Goal: Task Accomplishment & Management: Manage account settings

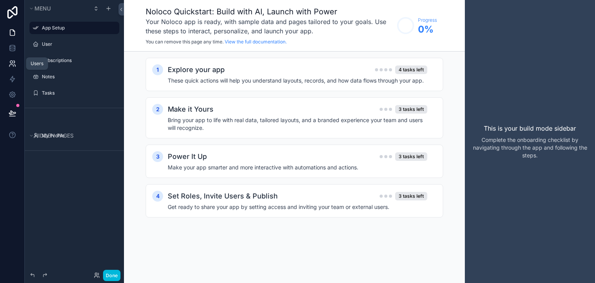
click at [10, 59] on link at bounding box center [12, 64] width 24 height 16
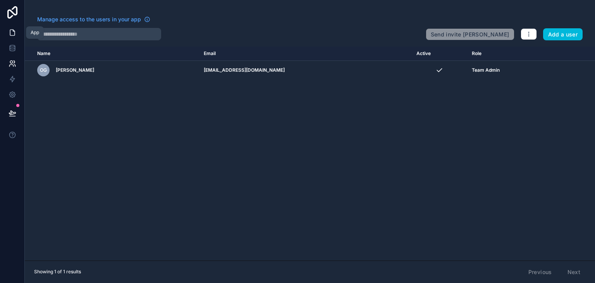
click at [9, 34] on icon at bounding box center [13, 33] width 8 height 8
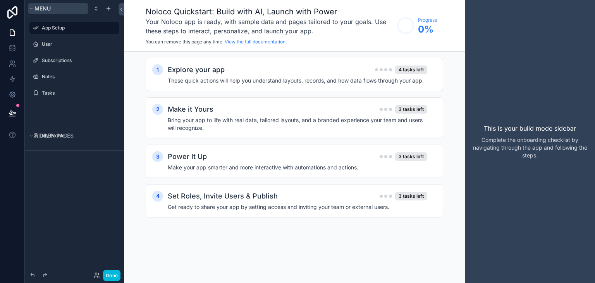
click at [50, 9] on span "Menu" at bounding box center [42, 8] width 16 height 7
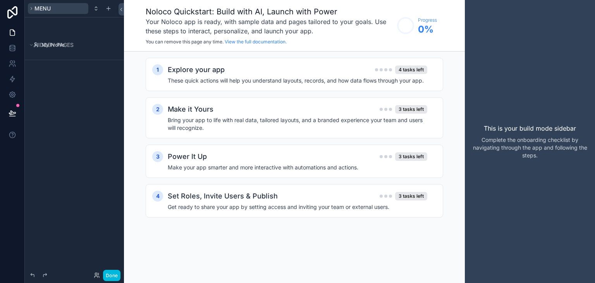
click at [50, 9] on span "Menu" at bounding box center [42, 8] width 16 height 7
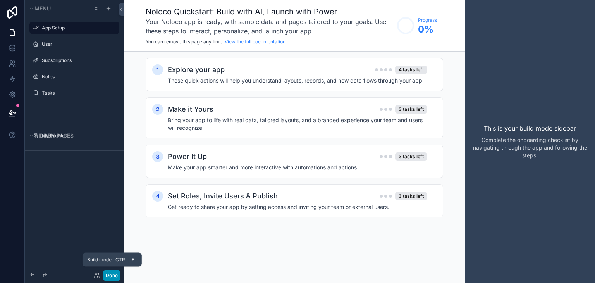
click at [113, 270] on button "Done" at bounding box center [111, 275] width 17 height 11
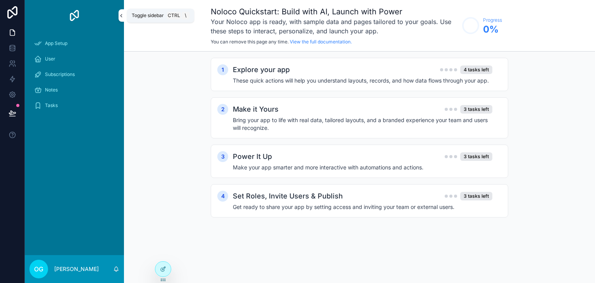
click at [120, 18] on icon "scrollable content" at bounding box center [121, 16] width 5 height 6
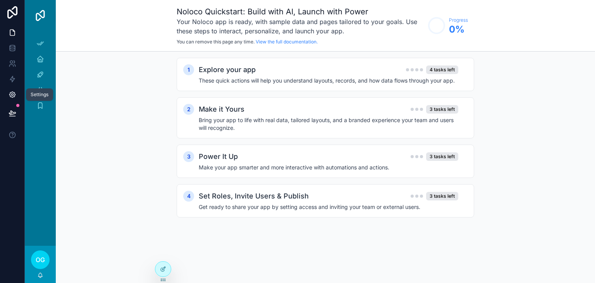
click at [12, 96] on icon at bounding box center [13, 95] width 8 height 8
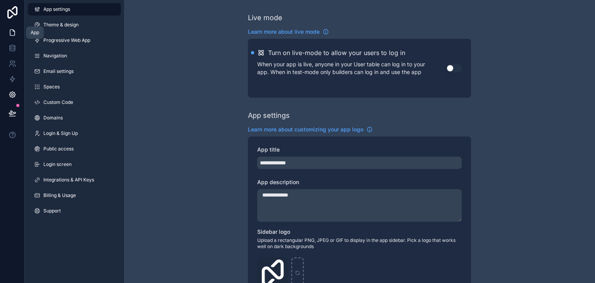
click at [9, 29] on icon at bounding box center [13, 33] width 8 height 8
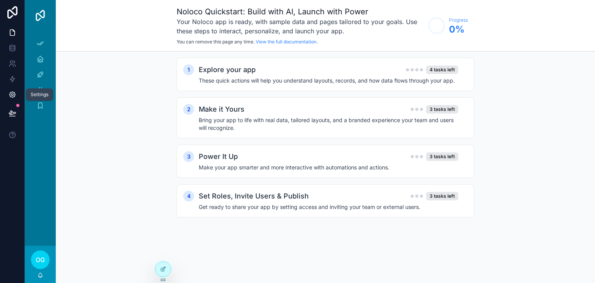
click at [14, 93] on icon at bounding box center [12, 95] width 6 height 6
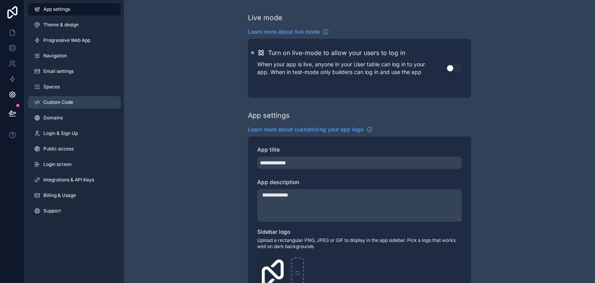
click at [86, 99] on link "Custom Code" at bounding box center [74, 102] width 93 height 12
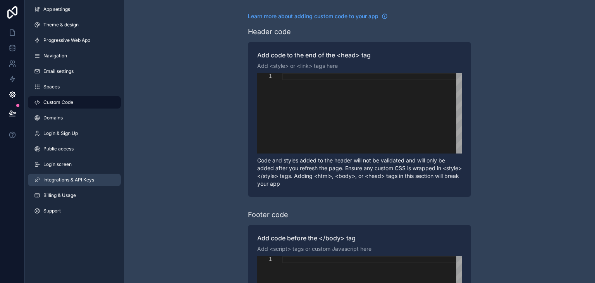
click at [75, 180] on span "Integrations & API Keys" at bounding box center [68, 180] width 51 height 6
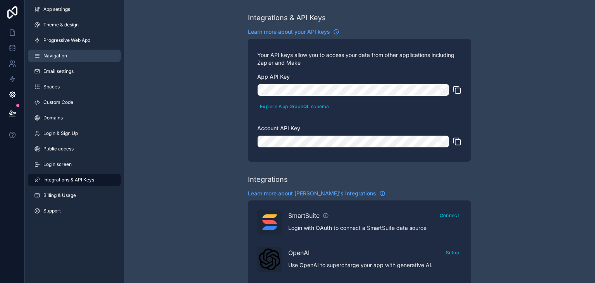
click at [76, 52] on link "Navigation" at bounding box center [74, 56] width 93 height 12
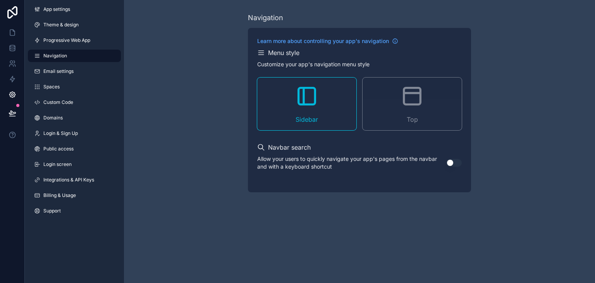
click at [404, 98] on icon "scrollable content" at bounding box center [412, 96] width 17 height 17
click at [445, 163] on p "Allow your users to quickly navigate your app's pages from the navbar and with …" at bounding box center [351, 163] width 189 height 16
click at [450, 163] on button "Use setting" at bounding box center [454, 163] width 16 height 8
click at [17, 30] on link at bounding box center [12, 33] width 24 height 16
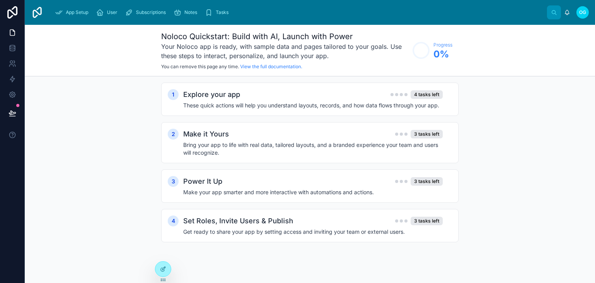
click at [168, 275] on div at bounding box center [163, 269] width 16 height 16
click at [167, 267] on div at bounding box center [163, 269] width 16 height 15
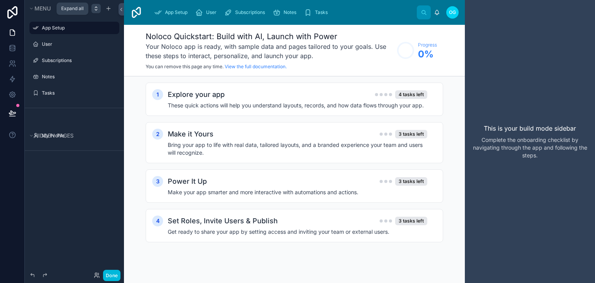
click at [98, 10] on icon "scrollable content" at bounding box center [96, 8] width 6 height 6
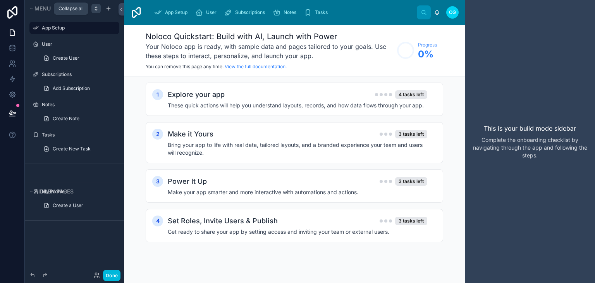
click at [98, 10] on icon "scrollable content" at bounding box center [96, 8] width 6 height 6
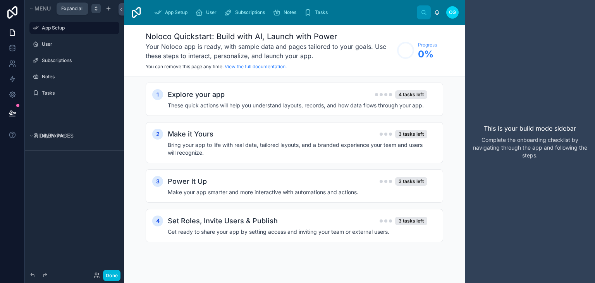
click at [98, 10] on icon "scrollable content" at bounding box center [96, 8] width 6 height 6
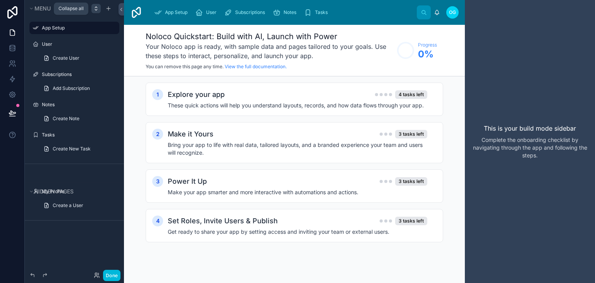
click at [98, 10] on icon "scrollable content" at bounding box center [96, 8] width 6 height 6
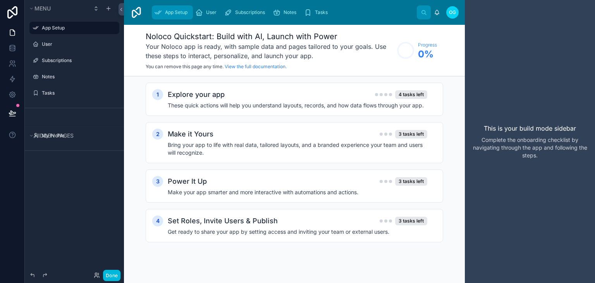
click at [181, 13] on span "App Setup" at bounding box center [176, 12] width 22 height 6
click at [208, 12] on span "User" at bounding box center [211, 12] width 10 height 6
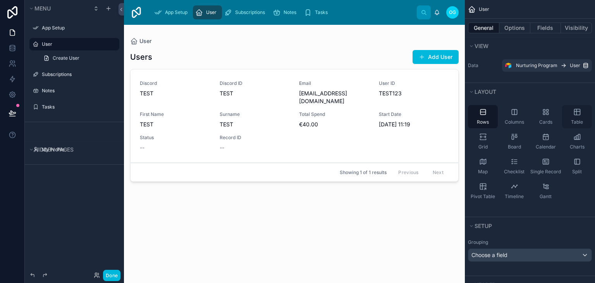
click at [568, 121] on div "Table" at bounding box center [577, 116] width 30 height 23
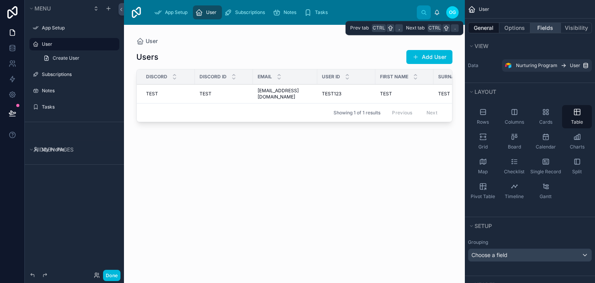
click at [541, 25] on button "Fields" at bounding box center [545, 27] width 31 height 11
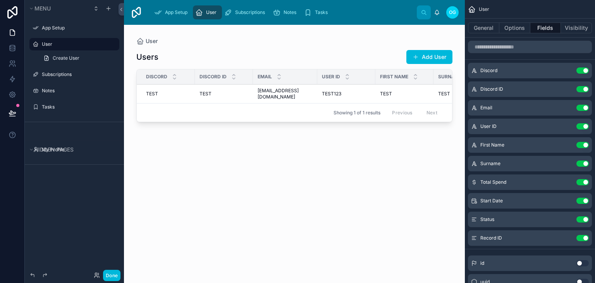
click at [583, 87] on button "Use setting" at bounding box center [583, 89] width 12 height 6
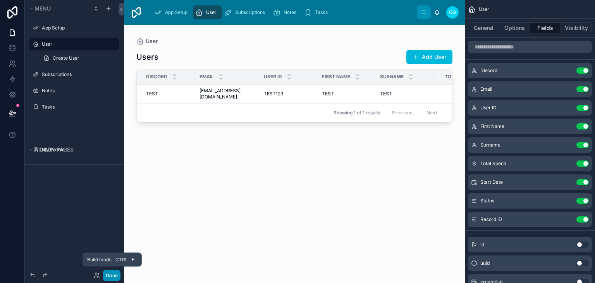
click at [120, 272] on button "Done" at bounding box center [111, 275] width 17 height 11
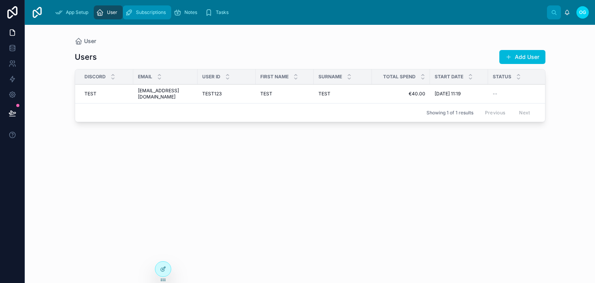
click at [133, 13] on div "Subscriptions" at bounding box center [147, 12] width 44 height 12
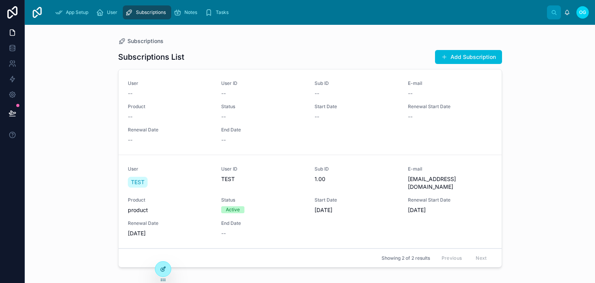
click at [164, 272] on div at bounding box center [163, 269] width 16 height 15
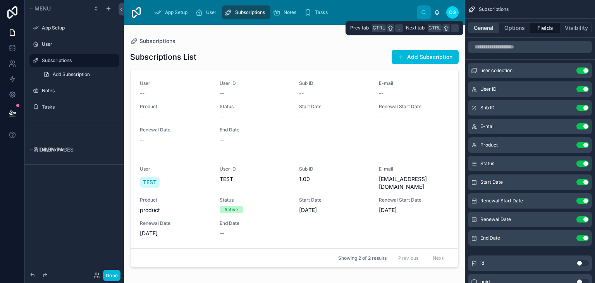
click at [485, 25] on button "General" at bounding box center [483, 27] width 31 height 11
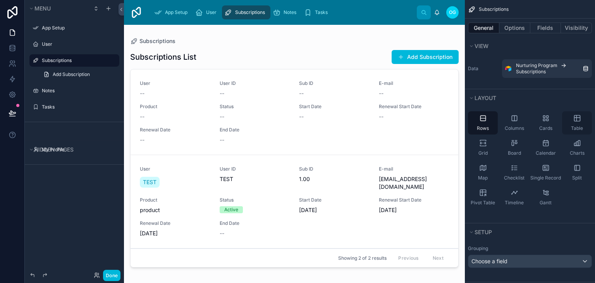
click at [584, 124] on div "Table" at bounding box center [577, 122] width 30 height 23
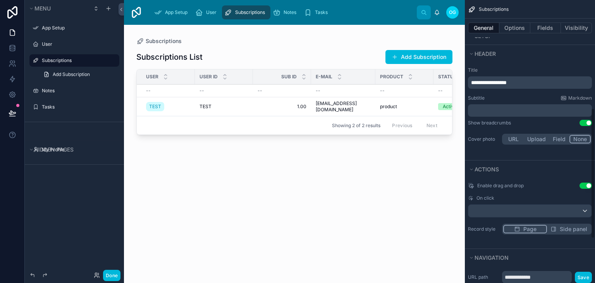
scroll to position [234, 0]
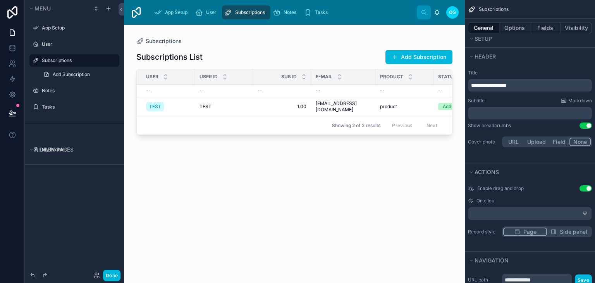
click at [585, 124] on button "Use setting" at bounding box center [586, 125] width 12 height 6
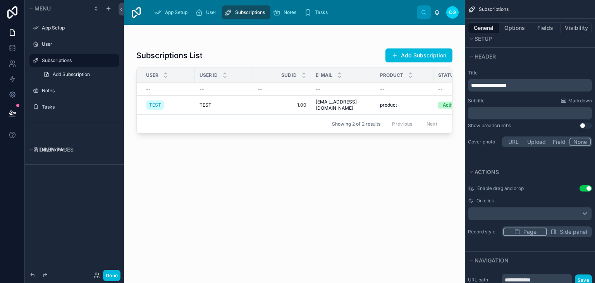
click at [585, 124] on button "Use setting" at bounding box center [586, 125] width 12 height 6
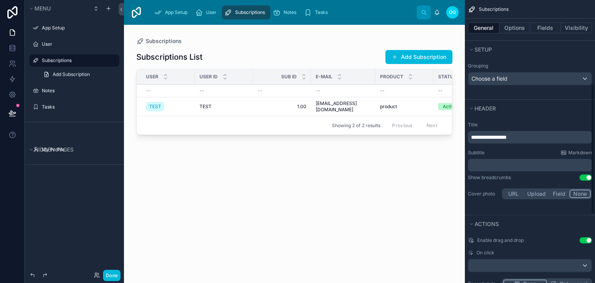
scroll to position [182, 0]
click at [581, 175] on button "Use setting" at bounding box center [586, 178] width 12 height 6
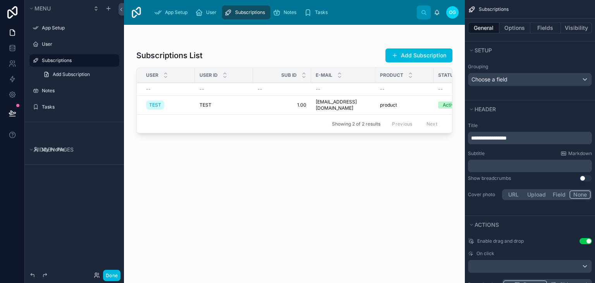
click at [581, 175] on button "Use setting" at bounding box center [586, 178] width 12 height 6
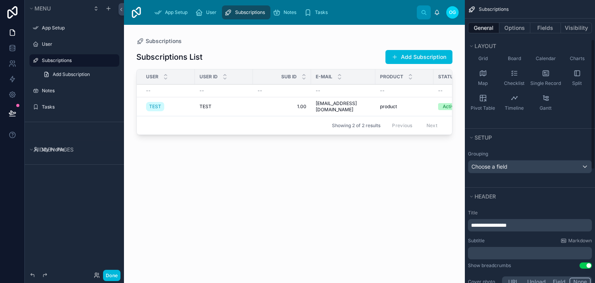
scroll to position [0, 0]
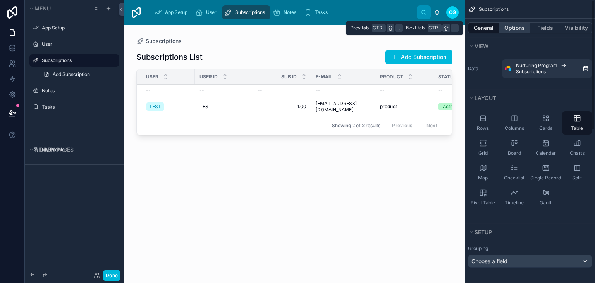
click at [527, 31] on button "Options" at bounding box center [514, 27] width 31 height 11
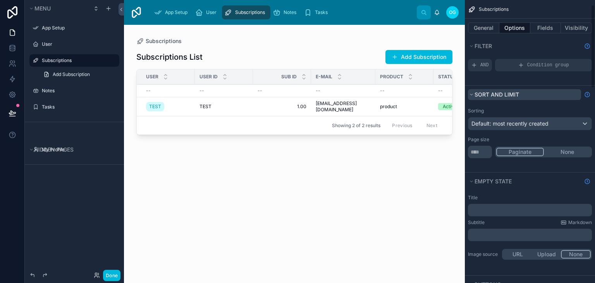
scroll to position [31, 0]
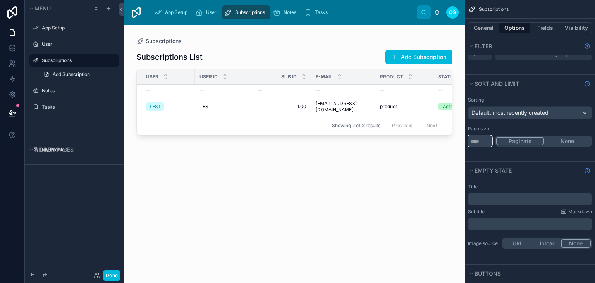
click at [481, 138] on input "**" at bounding box center [480, 141] width 24 height 12
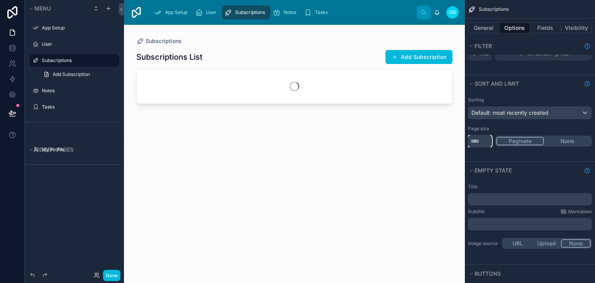
type input "**"
click at [504, 158] on div "Sorting Default: most recently created Page size ** Paginate None" at bounding box center [530, 126] width 130 height 69
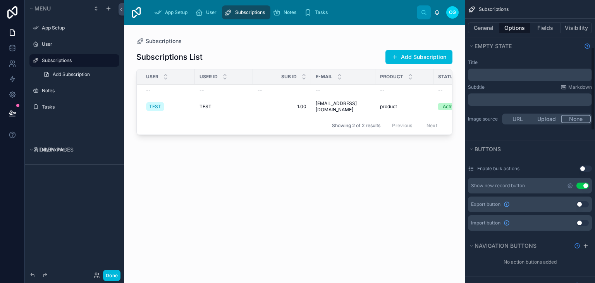
scroll to position [163, 0]
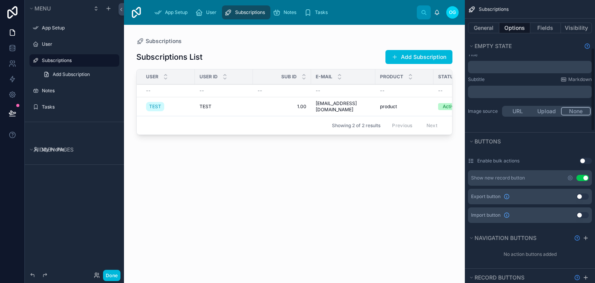
click at [583, 179] on button "Use setting" at bounding box center [583, 178] width 12 height 6
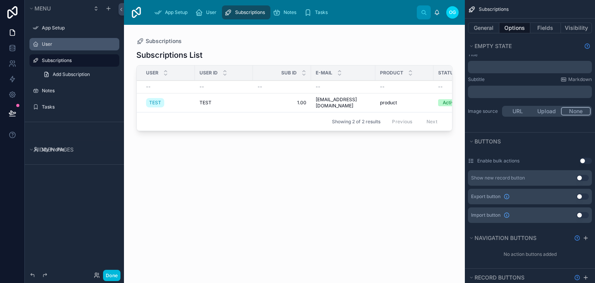
click at [84, 47] on label "User" at bounding box center [78, 44] width 73 height 6
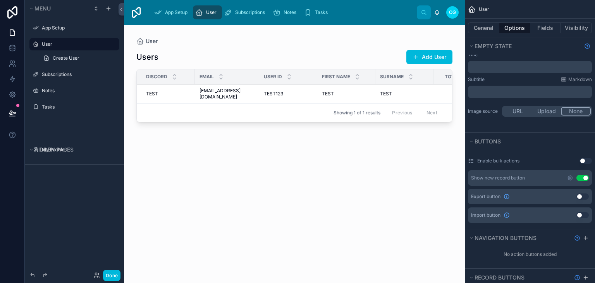
click at [587, 178] on button "Use setting" at bounding box center [583, 178] width 12 height 6
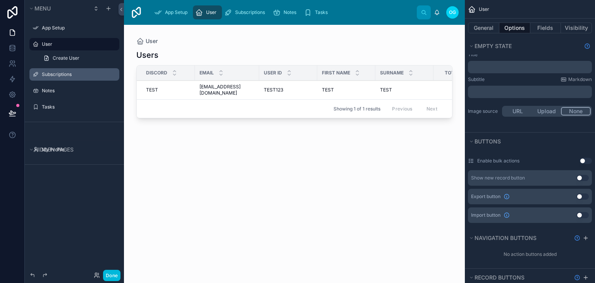
click at [64, 76] on label "Subscriptions" at bounding box center [78, 74] width 73 height 6
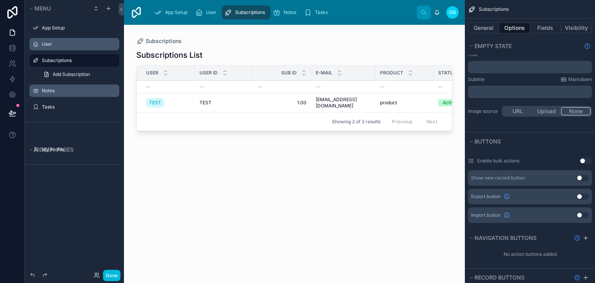
click at [79, 92] on label "Notes" at bounding box center [78, 91] width 73 height 6
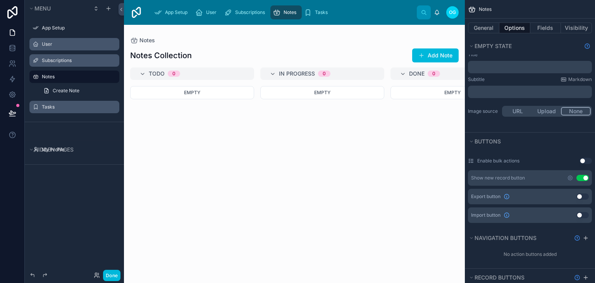
click at [76, 106] on label "Tasks" at bounding box center [78, 107] width 73 height 6
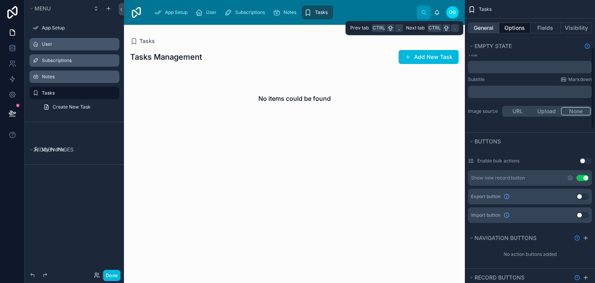
click at [484, 32] on button "General" at bounding box center [483, 27] width 31 height 11
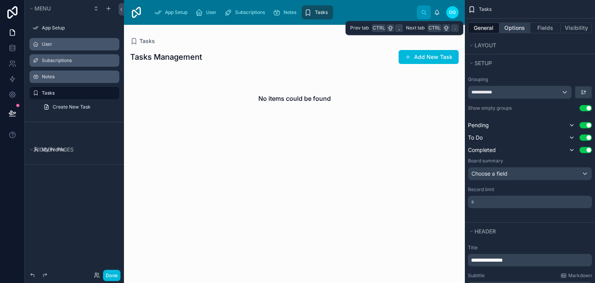
click at [519, 29] on button "Options" at bounding box center [514, 27] width 31 height 11
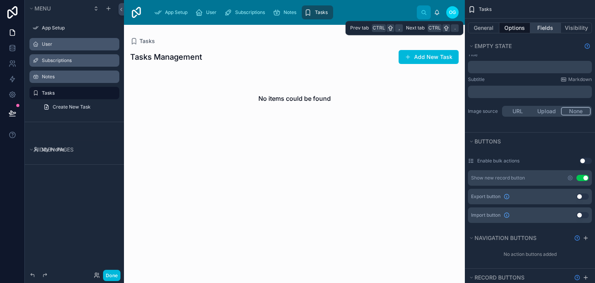
click at [546, 30] on button "Fields" at bounding box center [545, 27] width 31 height 11
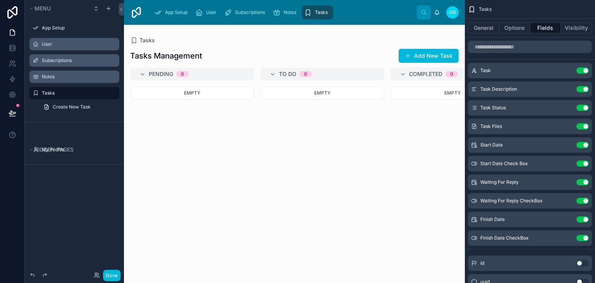
click at [110, 281] on div "Done" at bounding box center [74, 275] width 99 height 16
click at [110, 276] on button "Done" at bounding box center [111, 275] width 17 height 11
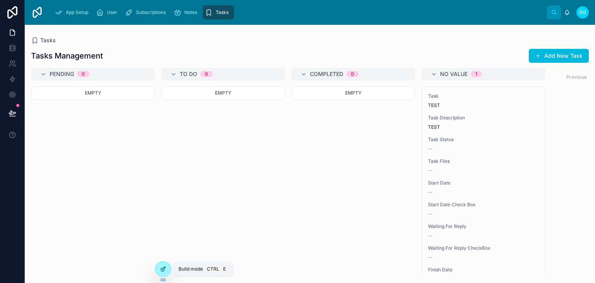
click at [163, 269] on icon at bounding box center [163, 269] width 6 height 6
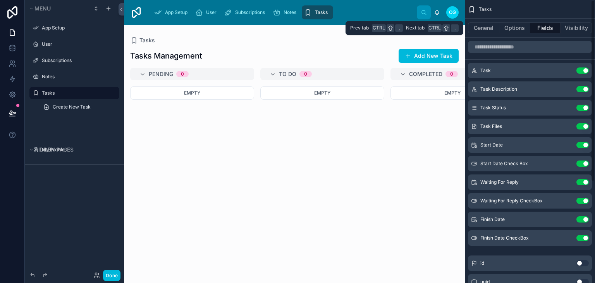
drag, startPoint x: 479, startPoint y: 21, endPoint x: 306, endPoint y: -29, distance: 180.8
click at [306, 0] on html "Prev tab Ctrl , Next tab Ctrl . Menu App Setup User Subscriptions Notes Tasks C…" at bounding box center [297, 141] width 595 height 283
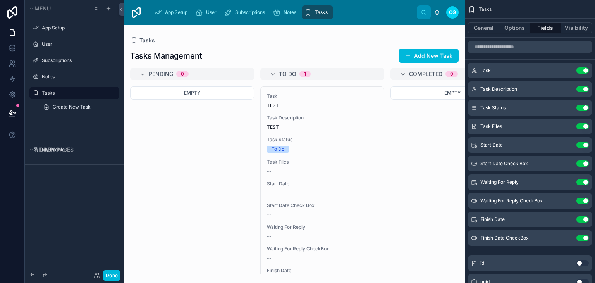
click at [400, 166] on div at bounding box center [294, 154] width 341 height 258
click at [109, 273] on button "Done" at bounding box center [111, 275] width 17 height 11
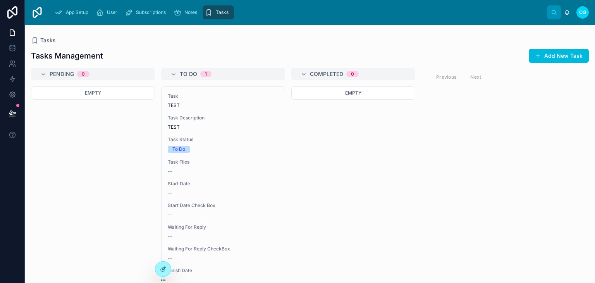
click at [166, 270] on div at bounding box center [163, 269] width 16 height 15
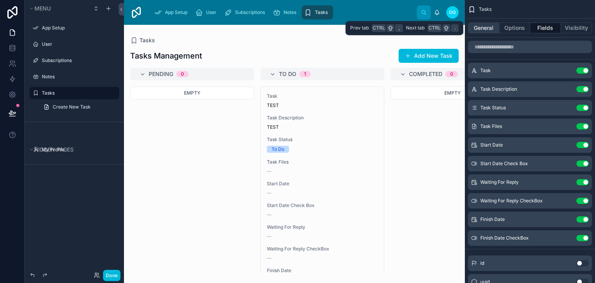
click at [477, 31] on button "General" at bounding box center [483, 27] width 31 height 11
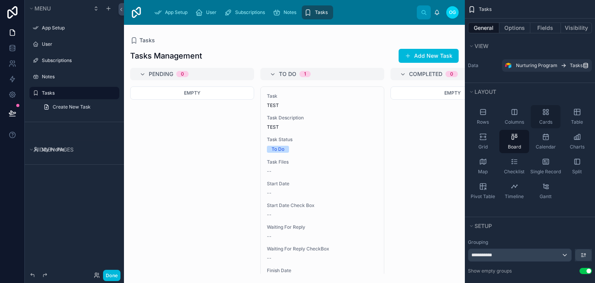
click at [545, 111] on icon "scrollable content" at bounding box center [544, 110] width 2 height 2
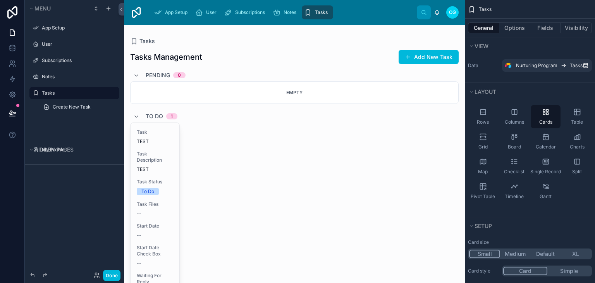
click at [486, 250] on button "Small" at bounding box center [484, 254] width 31 height 9
click at [570, 250] on button "XL" at bounding box center [576, 254] width 30 height 9
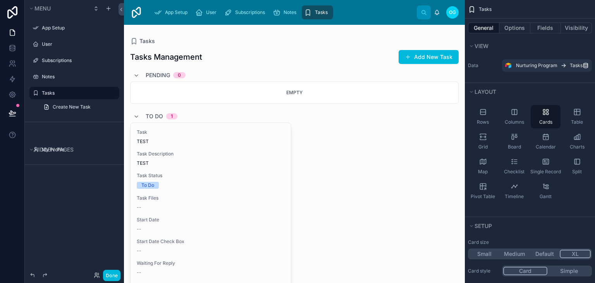
click at [568, 272] on button "Simple" at bounding box center [569, 271] width 43 height 9
click at [568, 272] on button "Simple" at bounding box center [569, 271] width 44 height 9
click at [522, 164] on div "Checklist" at bounding box center [514, 166] width 30 height 23
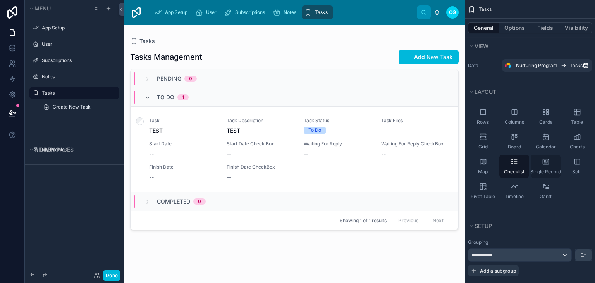
click at [544, 169] on span "Single Record" at bounding box center [545, 172] width 31 height 6
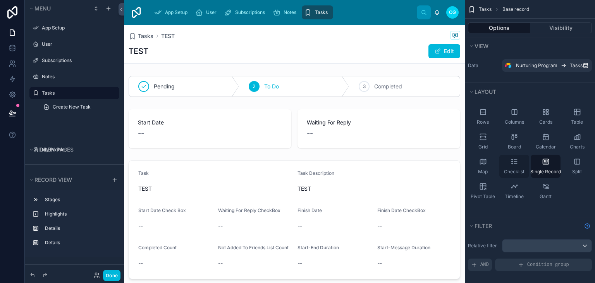
click at [512, 164] on icon "scrollable content" at bounding box center [515, 162] width 8 height 8
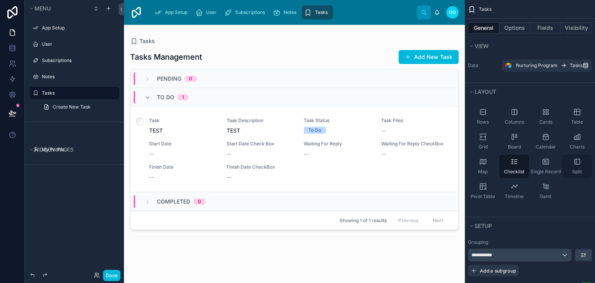
click at [581, 155] on div "Split" at bounding box center [577, 166] width 30 height 23
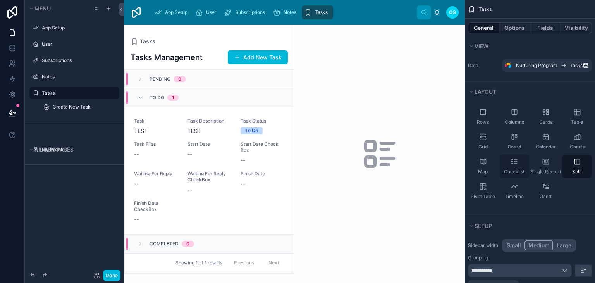
click at [513, 162] on icon "scrollable content" at bounding box center [515, 162] width 8 height 8
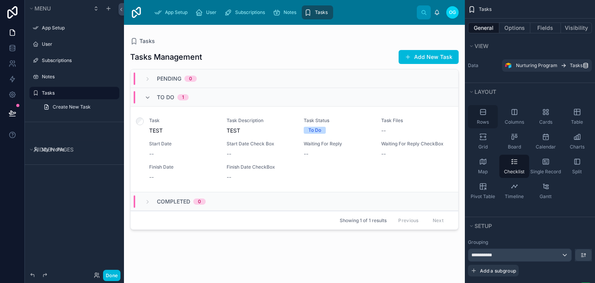
click at [487, 119] on span "Rows" at bounding box center [483, 122] width 12 height 6
click at [515, 160] on icon "scrollable content" at bounding box center [515, 162] width 8 height 8
click at [482, 116] on div "Rows" at bounding box center [483, 116] width 30 height 23
click at [507, 175] on div "Checklist" at bounding box center [514, 166] width 30 height 23
click at [137, 120] on div at bounding box center [294, 149] width 341 height 249
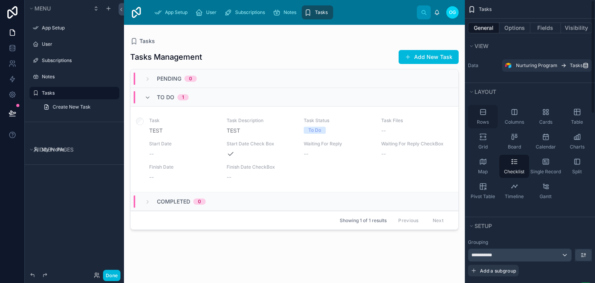
click at [488, 122] on span "Rows" at bounding box center [483, 122] width 12 height 6
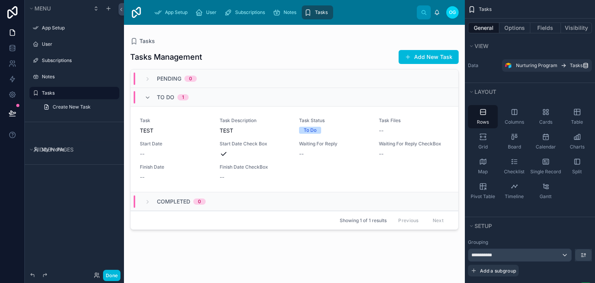
click at [116, 268] on div "Done" at bounding box center [74, 275] width 99 height 16
click at [114, 275] on button "Done" at bounding box center [111, 275] width 17 height 11
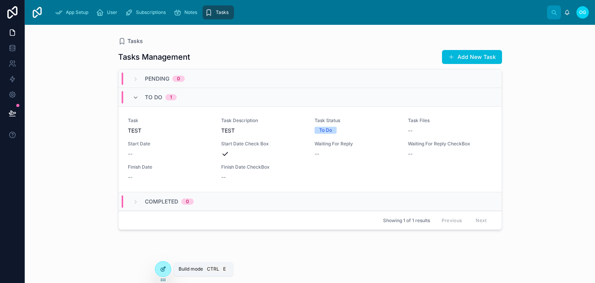
click at [166, 265] on div at bounding box center [163, 269] width 16 height 15
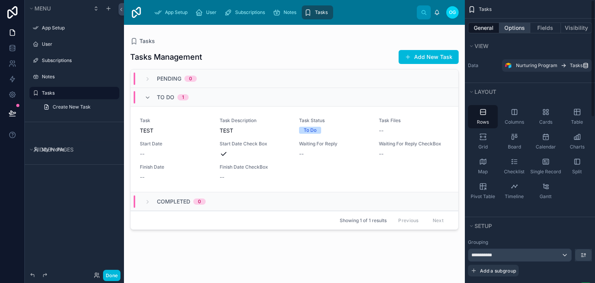
click at [521, 29] on button "Options" at bounding box center [514, 27] width 31 height 11
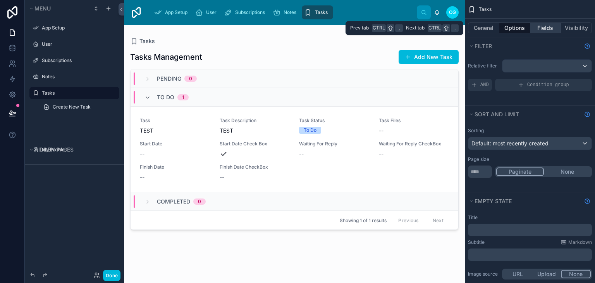
click at [547, 32] on button "Fields" at bounding box center [545, 27] width 31 height 11
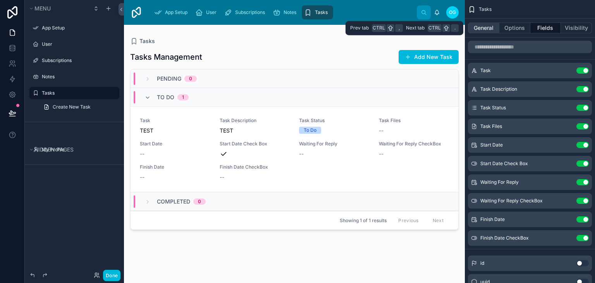
click at [491, 30] on button "General" at bounding box center [483, 27] width 31 height 11
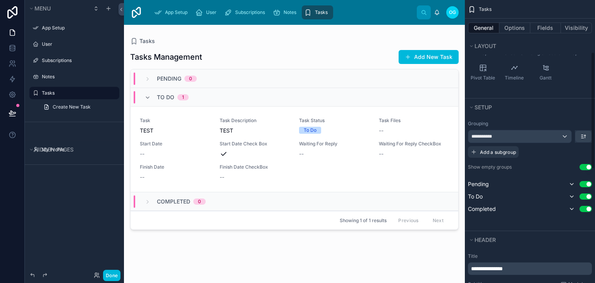
scroll to position [126, 0]
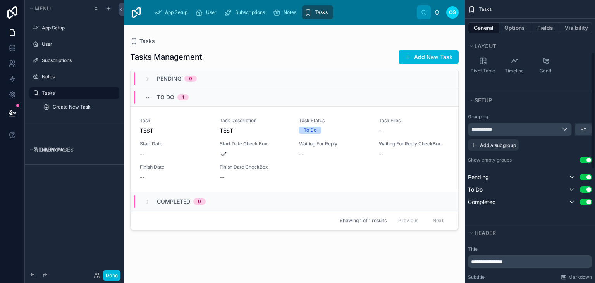
click at [586, 175] on button "Use setting" at bounding box center [586, 177] width 12 height 6
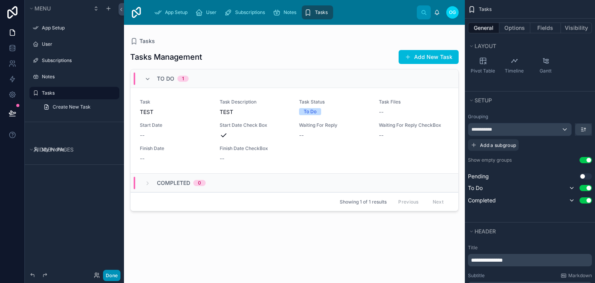
click at [114, 275] on button "Done" at bounding box center [111, 275] width 17 height 11
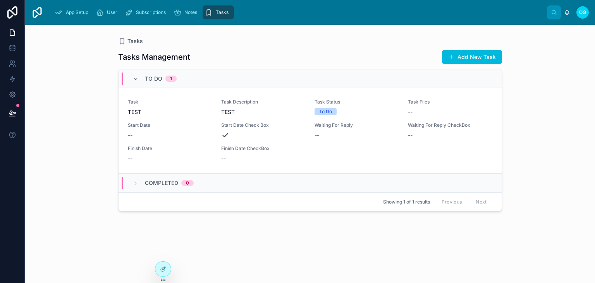
click at [288, 28] on div "Tasks Tasks Management Add New Task To Do 1 Task TEST Task Description TEST Tas…" at bounding box center [310, 149] width 396 height 249
click at [169, 267] on div at bounding box center [163, 269] width 16 height 15
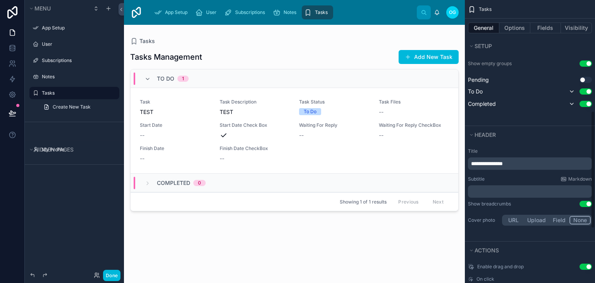
scroll to position [398, 0]
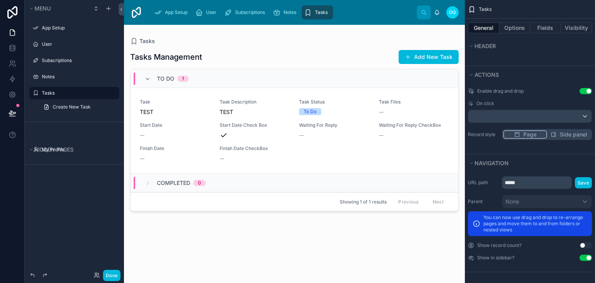
click at [583, 245] on button "Use setting" at bounding box center [586, 245] width 12 height 6
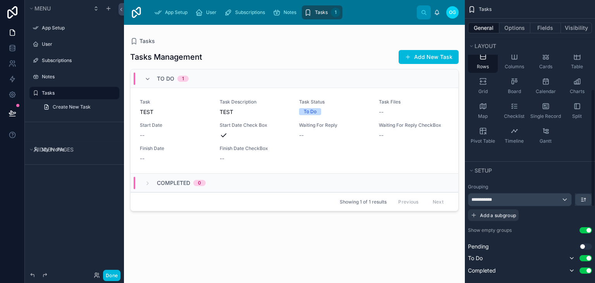
scroll to position [0, 0]
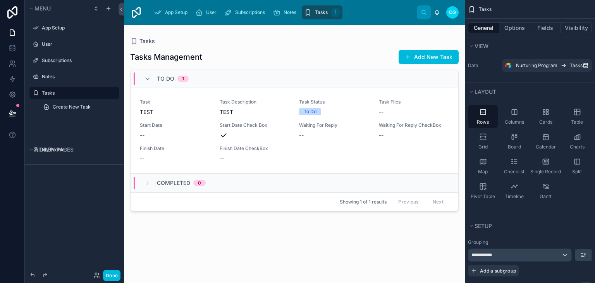
click at [470, 10] on icon "scrollable content" at bounding box center [472, 9] width 8 height 8
click at [478, 49] on span "View" at bounding box center [482, 46] width 14 height 7
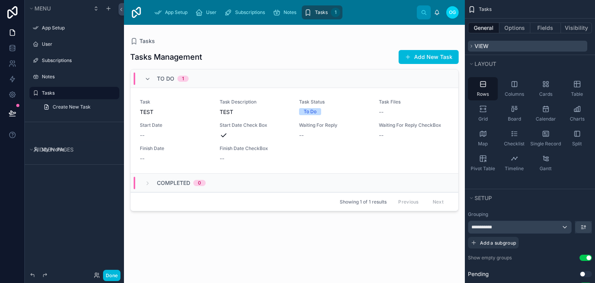
click at [478, 49] on span "View" at bounding box center [482, 46] width 14 height 7
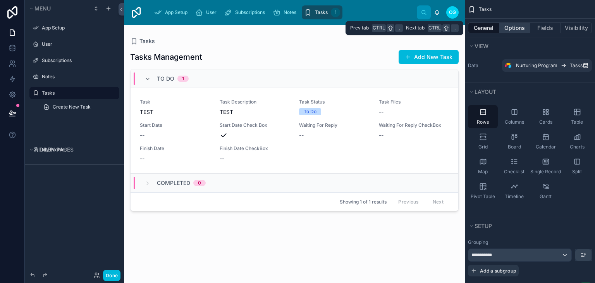
click at [503, 24] on button "Options" at bounding box center [514, 27] width 31 height 11
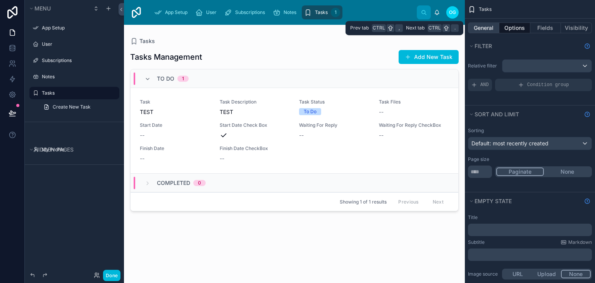
click at [488, 28] on button "General" at bounding box center [483, 27] width 31 height 11
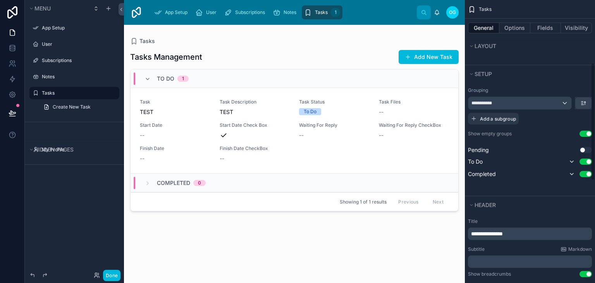
scroll to position [152, 0]
click at [589, 174] on button "Use setting" at bounding box center [586, 174] width 12 height 6
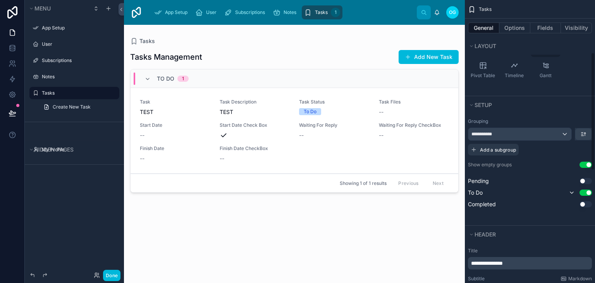
scroll to position [126, 0]
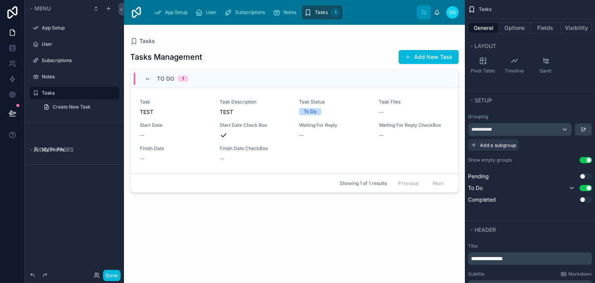
click at [524, 255] on p "**********" at bounding box center [530, 259] width 119 height 8
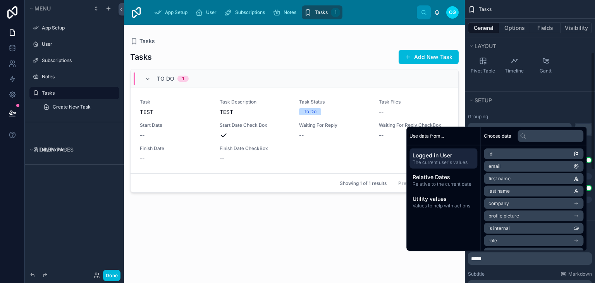
click at [536, 78] on div "Rows Columns Cards Table Grid Board Calendar Charts Map Checklist Single Record…" at bounding box center [530, 28] width 130 height 104
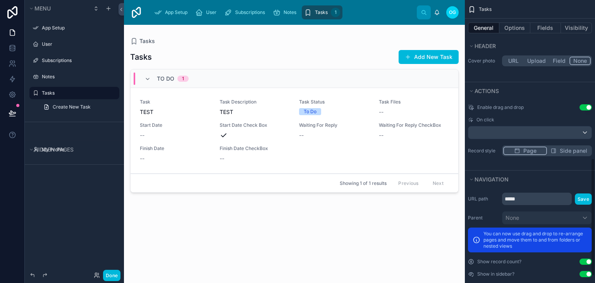
scroll to position [381, 0]
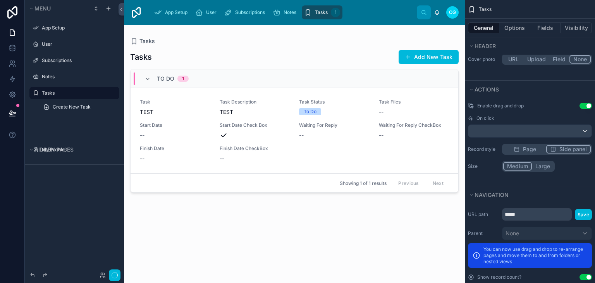
click at [552, 145] on button "Side panel" at bounding box center [568, 149] width 45 height 9
click at [529, 152] on div "Page Side panel" at bounding box center [547, 149] width 90 height 11
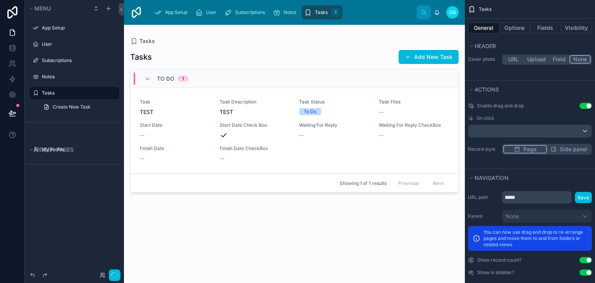
click at [529, 151] on span "Page" at bounding box center [530, 149] width 13 height 8
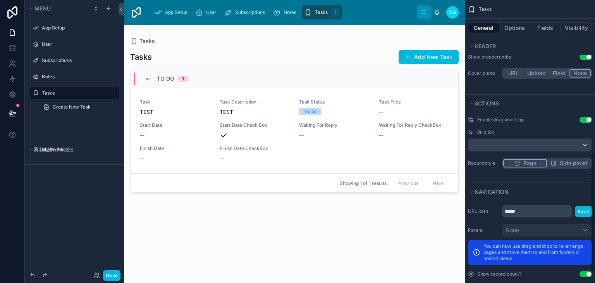
scroll to position [367, 0]
click at [572, 141] on div "scrollable content" at bounding box center [529, 145] width 123 height 12
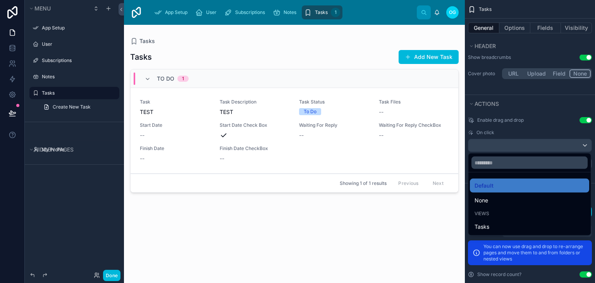
click at [572, 141] on div "scrollable content" at bounding box center [297, 141] width 595 height 283
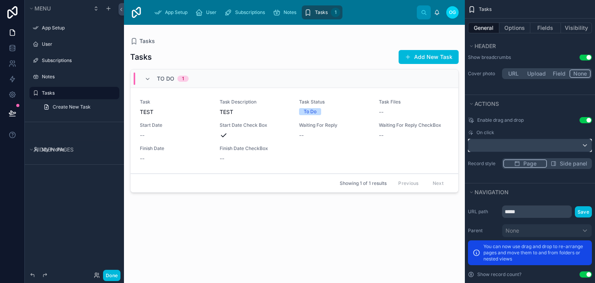
click at [572, 141] on div "scrollable content" at bounding box center [529, 145] width 123 height 12
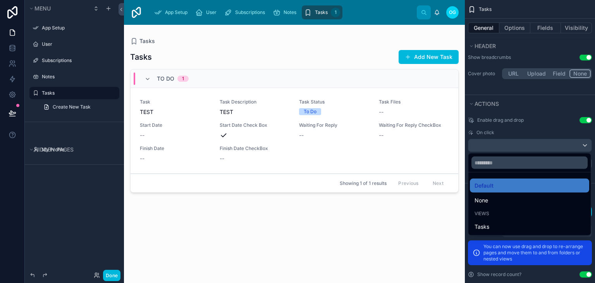
click at [572, 141] on div "scrollable content" at bounding box center [297, 141] width 595 height 283
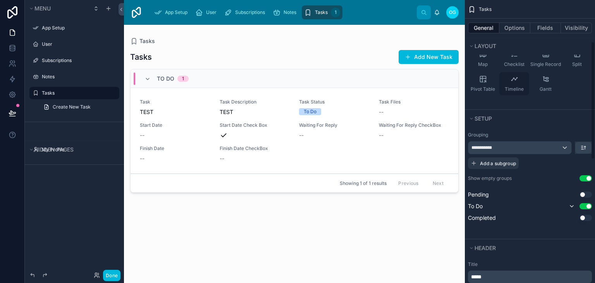
scroll to position [0, 0]
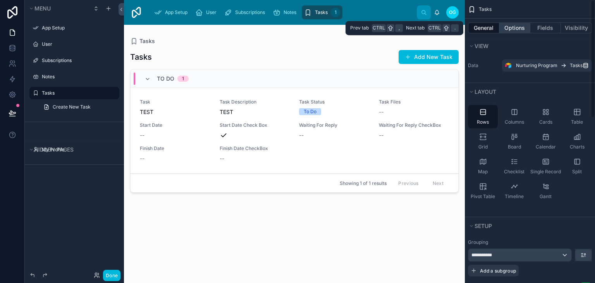
click at [511, 28] on button "Options" at bounding box center [514, 27] width 31 height 11
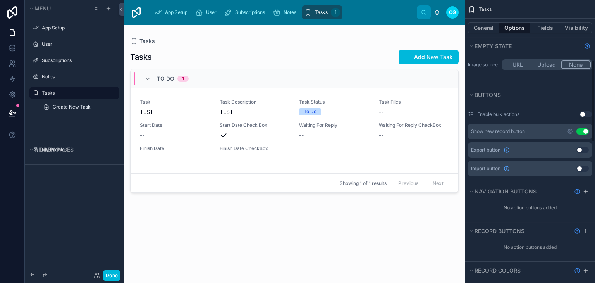
scroll to position [209, 0]
click at [584, 128] on button "Use setting" at bounding box center [583, 131] width 12 height 6
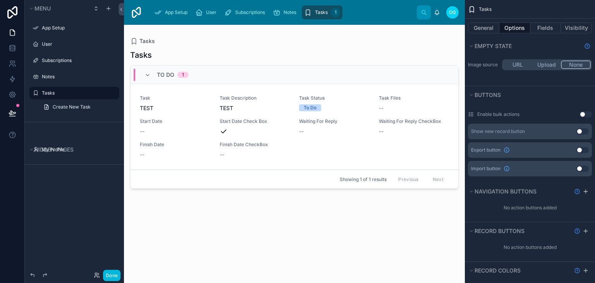
click at [376, 125] on div at bounding box center [294, 149] width 341 height 249
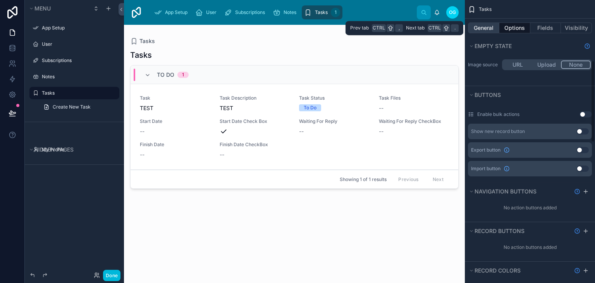
click at [493, 29] on button "General" at bounding box center [483, 27] width 31 height 11
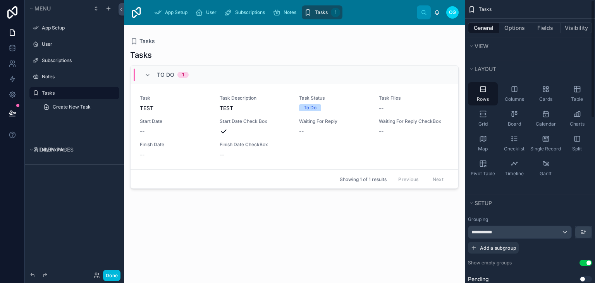
scroll to position [0, 0]
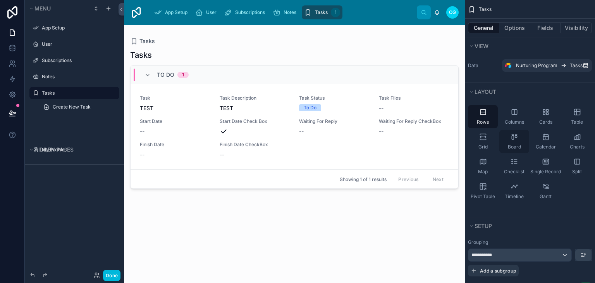
click at [515, 130] on div "Board" at bounding box center [514, 141] width 30 height 23
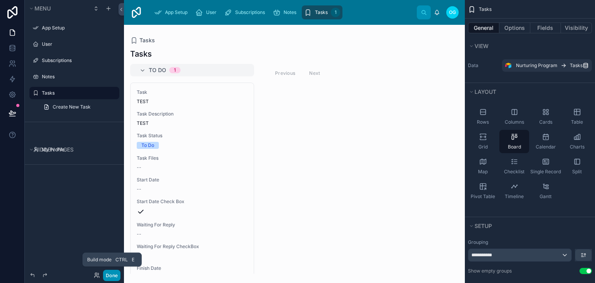
click at [117, 274] on button "Done" at bounding box center [111, 275] width 17 height 11
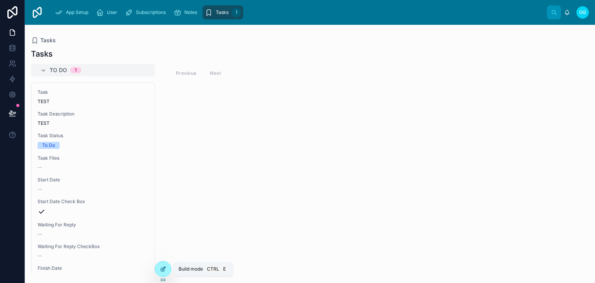
click at [163, 272] on icon at bounding box center [163, 269] width 6 height 6
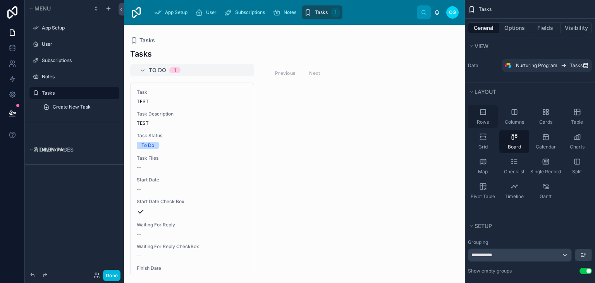
click at [485, 115] on icon "scrollable content" at bounding box center [483, 112] width 8 height 8
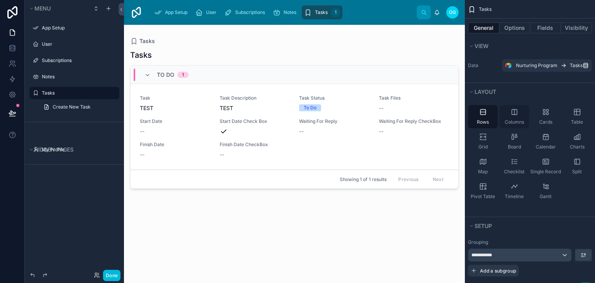
click at [522, 115] on div "Columns" at bounding box center [514, 116] width 30 height 23
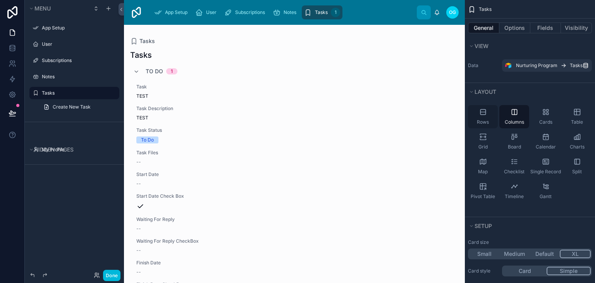
click at [488, 119] on span "Rows" at bounding box center [483, 122] width 12 height 6
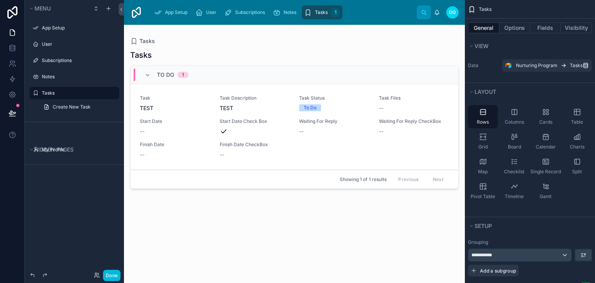
click at [375, 137] on div at bounding box center [294, 149] width 341 height 249
click at [286, 124] on span "Start Date Check Box" at bounding box center [255, 121] width 71 height 6
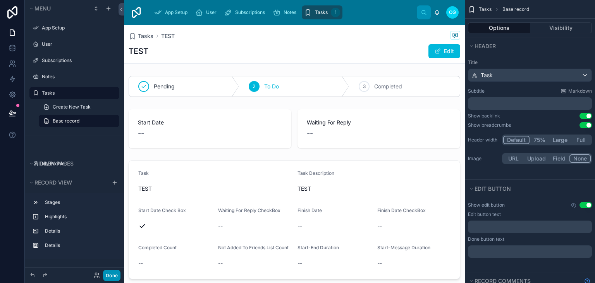
click at [112, 270] on button "Done" at bounding box center [111, 275] width 17 height 11
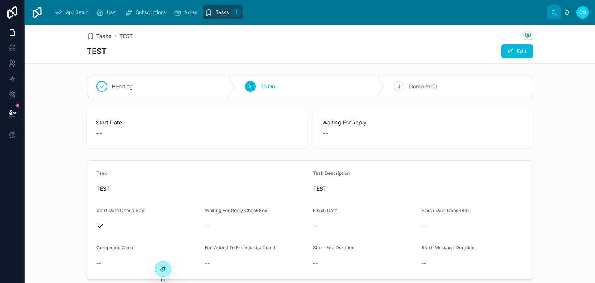
click at [164, 272] on div at bounding box center [163, 269] width 16 height 15
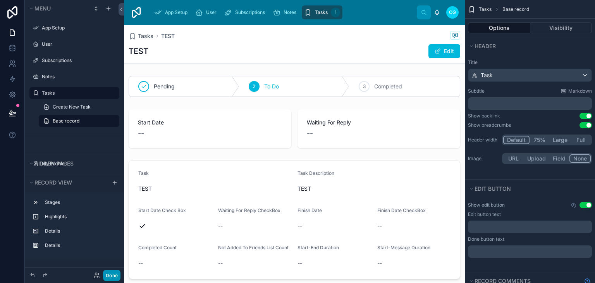
click at [112, 274] on button "Done" at bounding box center [111, 275] width 17 height 11
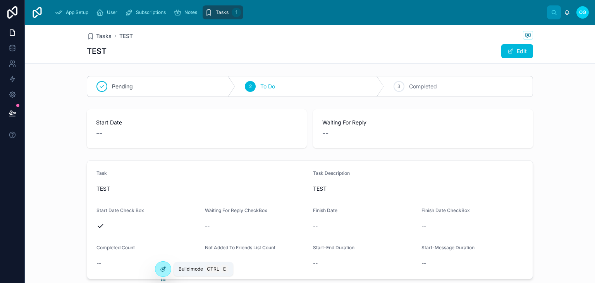
click at [163, 268] on icon at bounding box center [163, 268] width 3 height 3
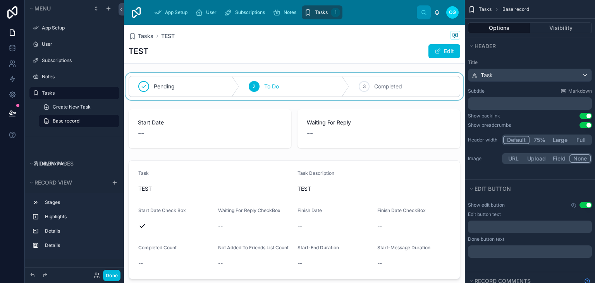
click at [219, 95] on div at bounding box center [294, 86] width 341 height 27
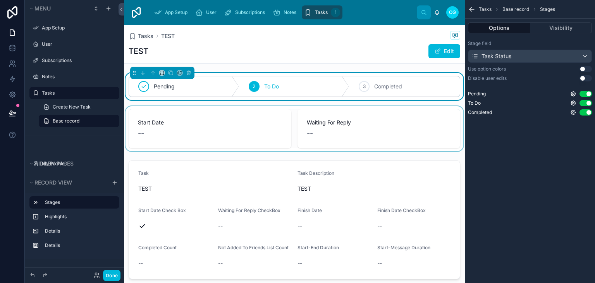
click at [215, 127] on div at bounding box center [294, 128] width 341 height 45
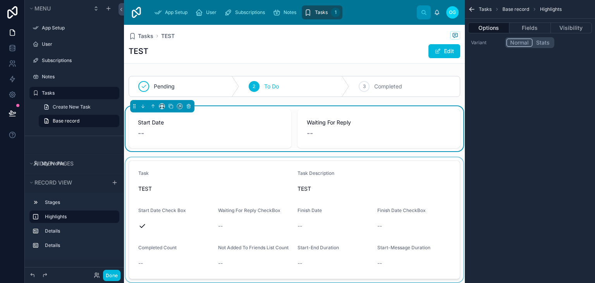
click at [267, 177] on div at bounding box center [294, 219] width 341 height 125
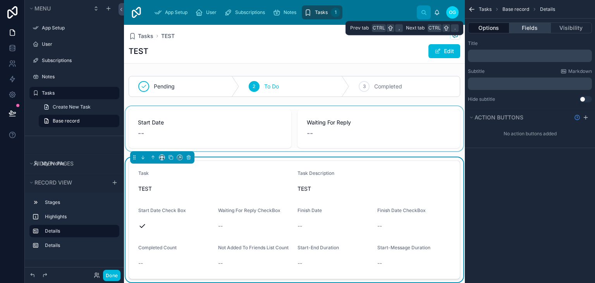
click at [542, 22] on button "Fields" at bounding box center [530, 27] width 41 height 11
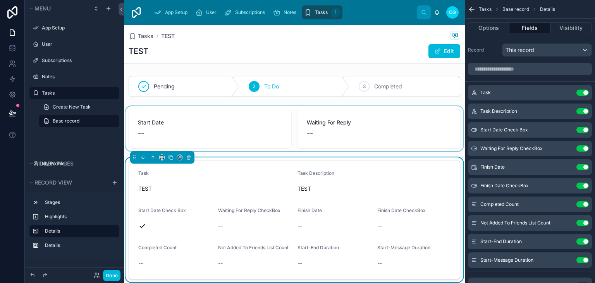
click at [586, 165] on button "Use setting" at bounding box center [583, 167] width 12 height 6
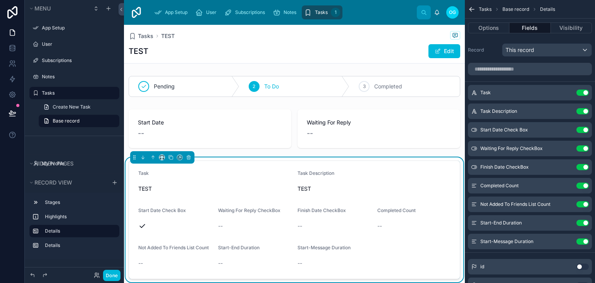
click at [584, 185] on button "Use setting" at bounding box center [583, 186] width 12 height 6
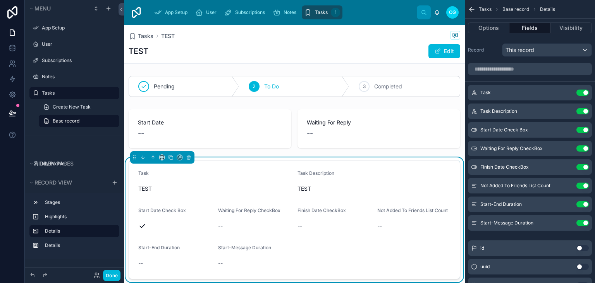
click at [584, 185] on button "Use setting" at bounding box center [583, 186] width 12 height 6
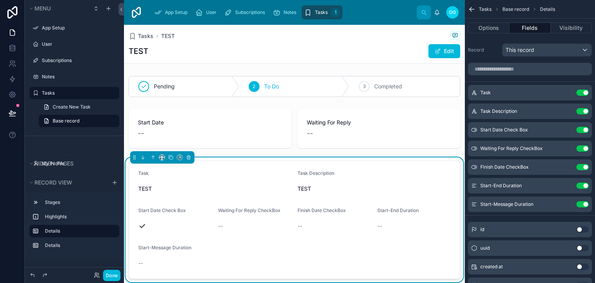
click at [584, 185] on button "Use setting" at bounding box center [583, 186] width 12 height 6
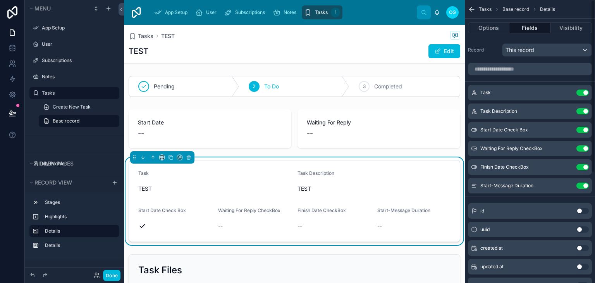
click at [584, 185] on button "Use setting" at bounding box center [583, 186] width 12 height 6
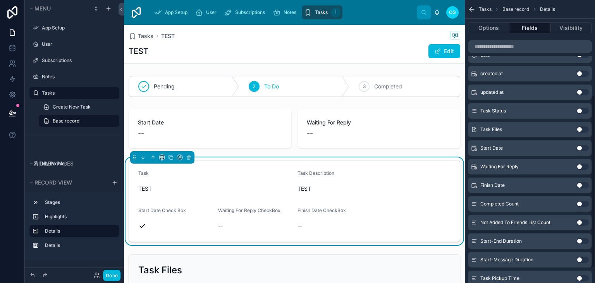
scroll to position [153, 0]
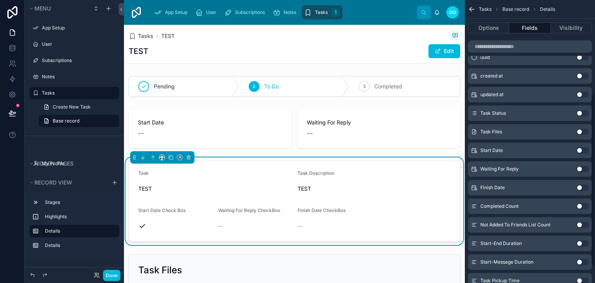
click at [584, 130] on button "Use setting" at bounding box center [583, 132] width 12 height 6
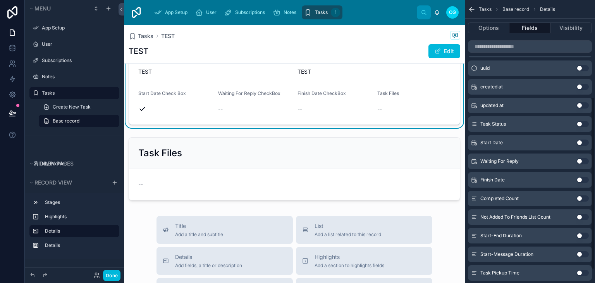
scroll to position [157, 0]
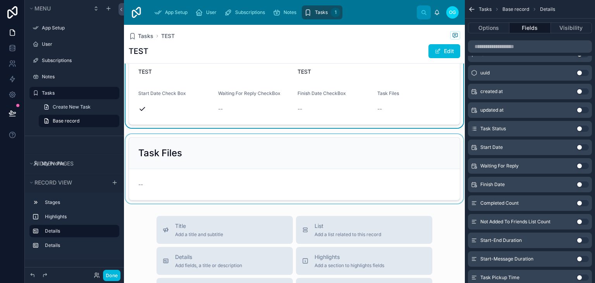
click at [359, 165] on div at bounding box center [294, 168] width 341 height 69
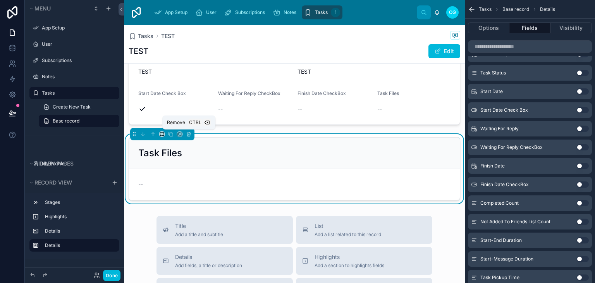
click at [190, 137] on button at bounding box center [188, 134] width 9 height 9
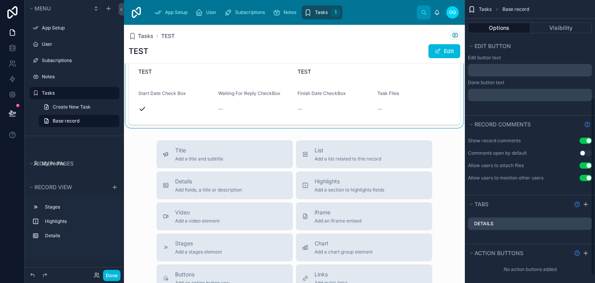
click at [205, 116] on div at bounding box center [294, 84] width 341 height 88
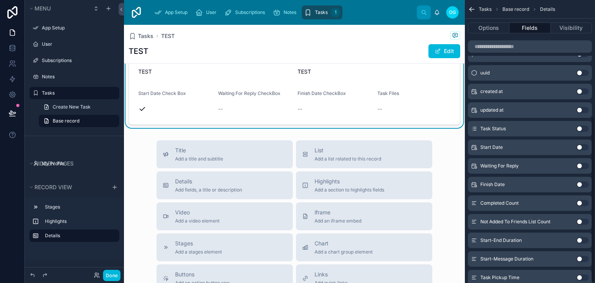
scroll to position [199, 0]
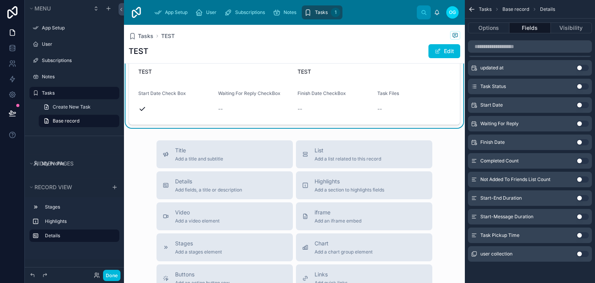
click at [580, 255] on button "Use setting" at bounding box center [583, 254] width 12 height 6
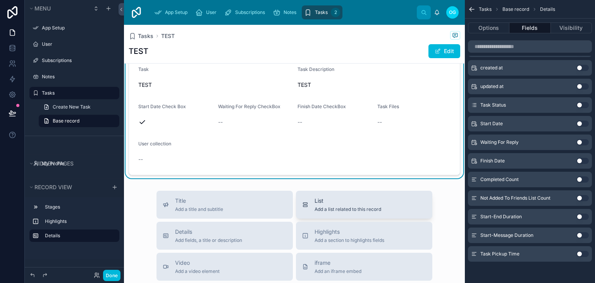
scroll to position [102, 0]
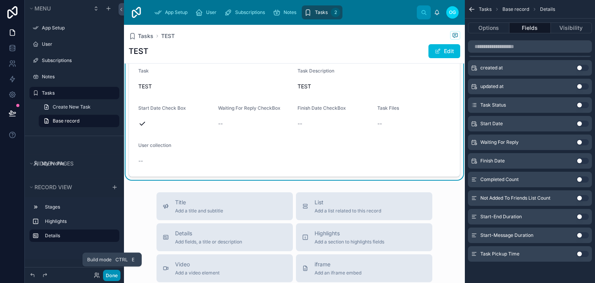
click at [117, 279] on button "Done" at bounding box center [111, 275] width 17 height 11
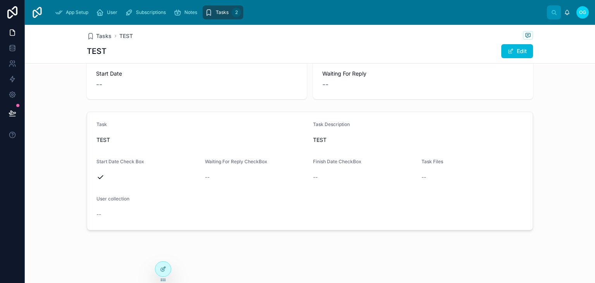
scroll to position [48, 0]
click at [164, 268] on icon at bounding box center [163, 268] width 3 height 3
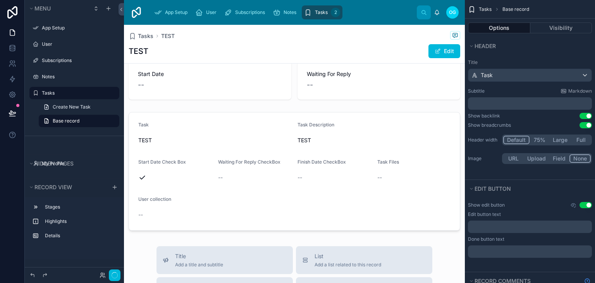
click at [199, 150] on div at bounding box center [294, 171] width 341 height 125
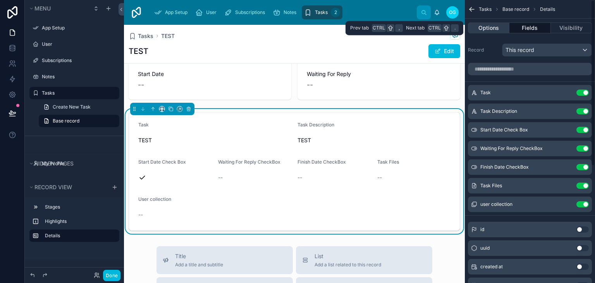
click at [488, 28] on button "Options" at bounding box center [488, 27] width 41 height 11
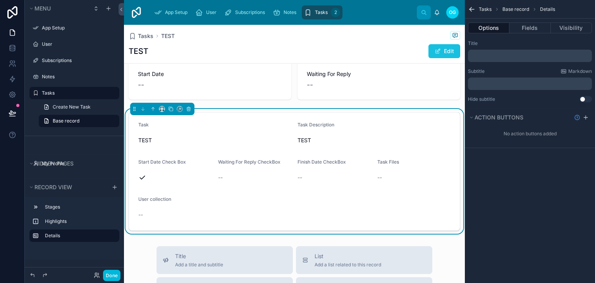
click at [445, 47] on button "Edit" at bounding box center [445, 51] width 32 height 14
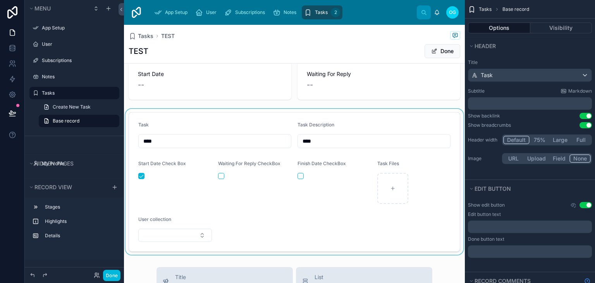
click at [185, 238] on div at bounding box center [294, 182] width 341 height 146
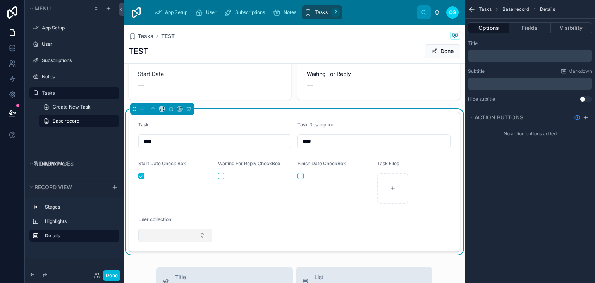
click at [176, 234] on button "Select Button" at bounding box center [175, 235] width 74 height 13
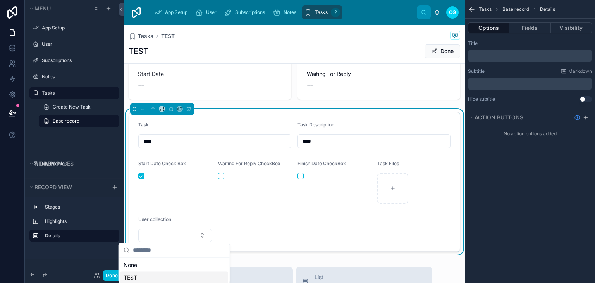
click at [158, 275] on div "TEST" at bounding box center [175, 277] width 108 height 12
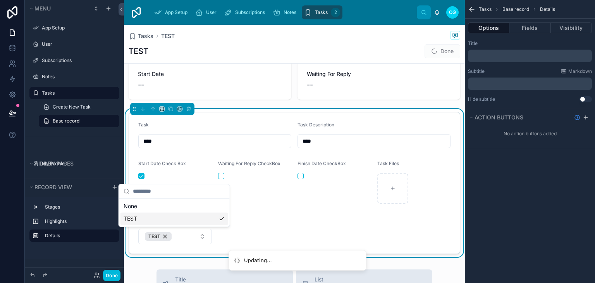
click at [252, 205] on form "Task **** Task Description **** Start Date Check Box Waiting For Reply CheckBox…" at bounding box center [294, 182] width 331 height 141
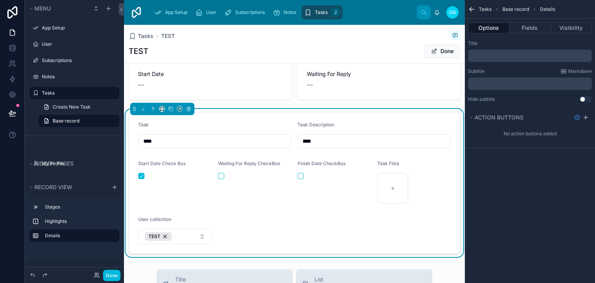
click at [252, 205] on form "Task **** Task Description **** Start Date Check Box Waiting For Reply CheckBox…" at bounding box center [294, 182] width 331 height 141
click at [107, 273] on button "Done" at bounding box center [111, 275] width 17 height 11
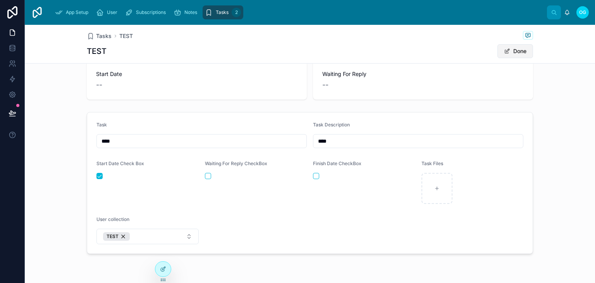
click at [513, 48] on button "Done" at bounding box center [516, 51] width 36 height 14
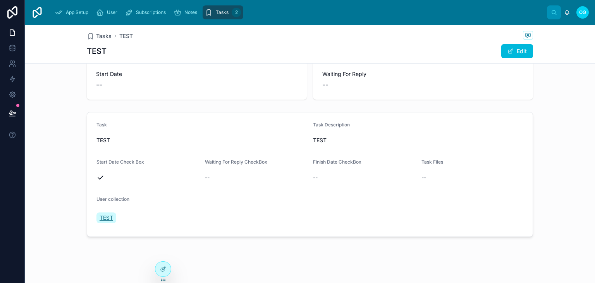
click at [100, 220] on span "TEST" at bounding box center [107, 218] width 14 height 8
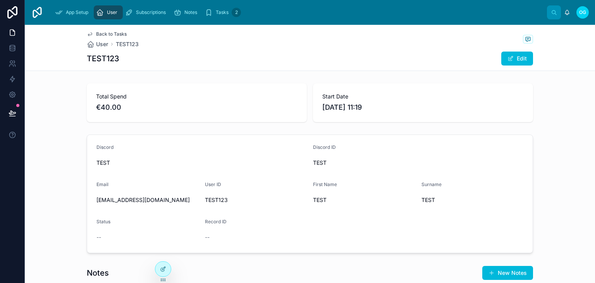
click at [114, 9] on span "User" at bounding box center [112, 12] width 10 height 6
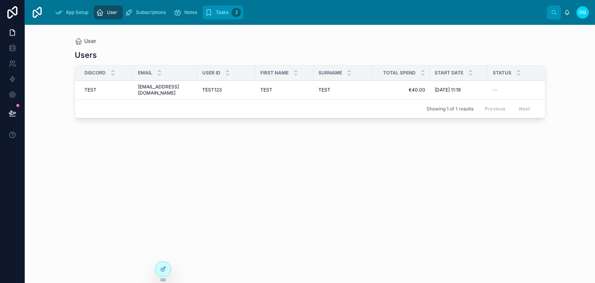
click at [230, 16] on div "Tasks 2" at bounding box center [223, 12] width 36 height 12
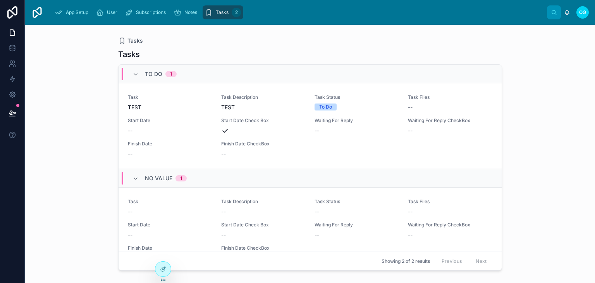
click at [224, 105] on span "TEST" at bounding box center [263, 107] width 84 height 8
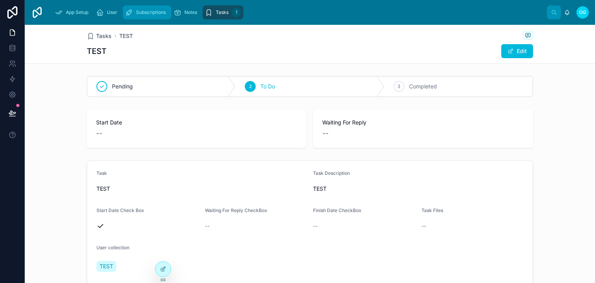
click at [150, 9] on span "Subscriptions" at bounding box center [151, 12] width 30 height 6
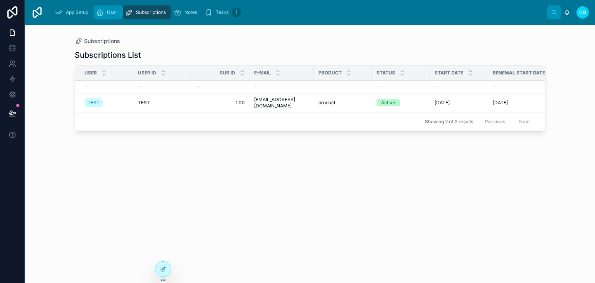
click at [107, 6] on div "User" at bounding box center [108, 12] width 24 height 12
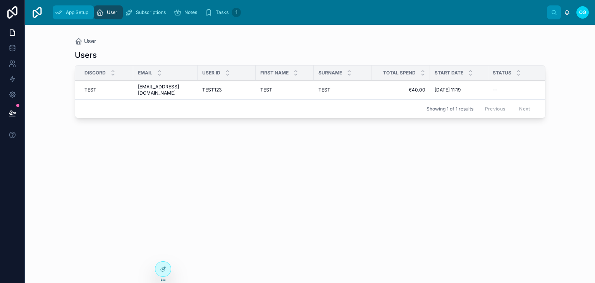
click at [86, 10] on span "App Setup" at bounding box center [77, 12] width 22 height 6
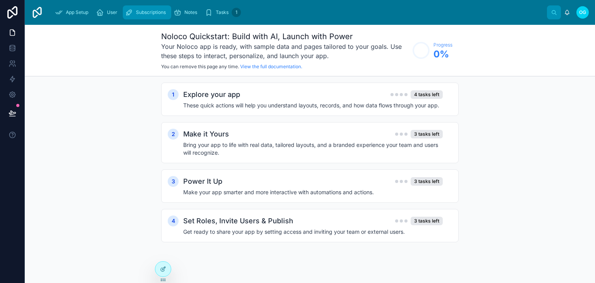
click at [128, 16] on div "Subscriptions" at bounding box center [147, 12] width 44 height 12
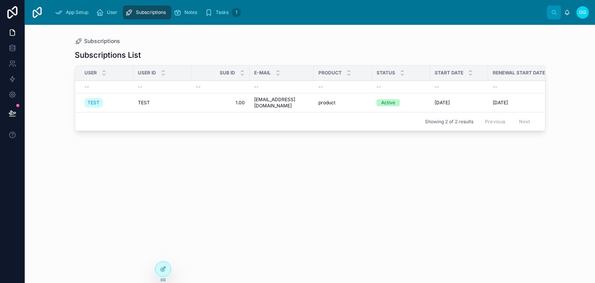
click at [164, 20] on div "App Setup User Subscriptions Notes Tasks 1" at bounding box center [299, 12] width 498 height 17
click at [183, 17] on div "Notes" at bounding box center [187, 12] width 27 height 12
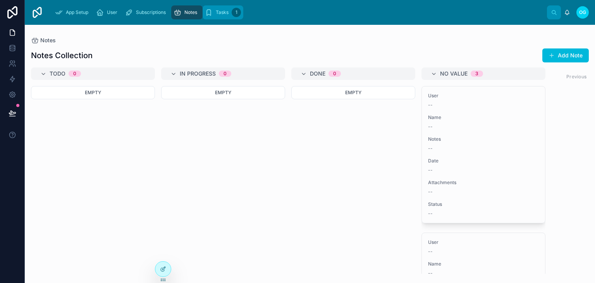
click at [225, 10] on span "Tasks" at bounding box center [222, 12] width 13 height 6
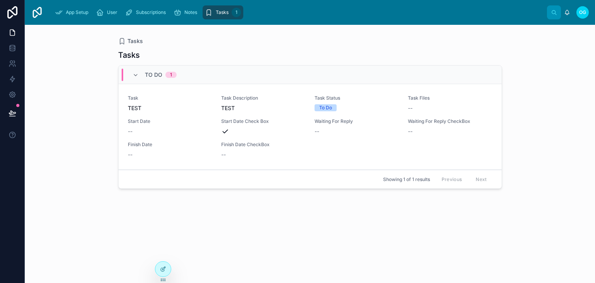
click at [257, 94] on link "Task TEST Task Description TEST Task Status To Do Task Files -- Start Date -- S…" at bounding box center [310, 127] width 383 height 86
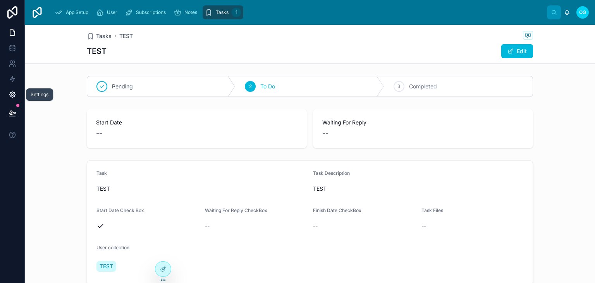
click at [18, 92] on link at bounding box center [12, 95] width 24 height 16
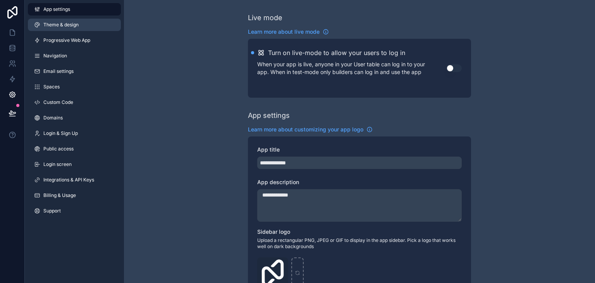
click at [82, 20] on link "Theme & design" at bounding box center [74, 25] width 93 height 12
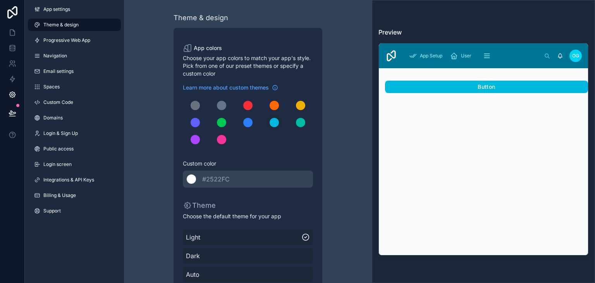
click at [192, 176] on div "scrollable content" at bounding box center [191, 178] width 9 height 9
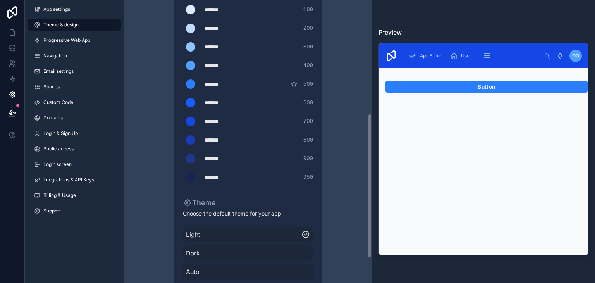
scroll to position [270, 0]
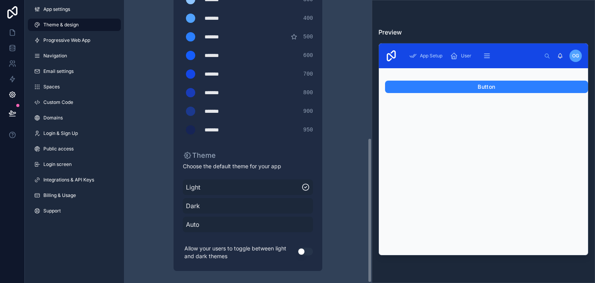
click at [215, 205] on span "Dark" at bounding box center [248, 205] width 124 height 9
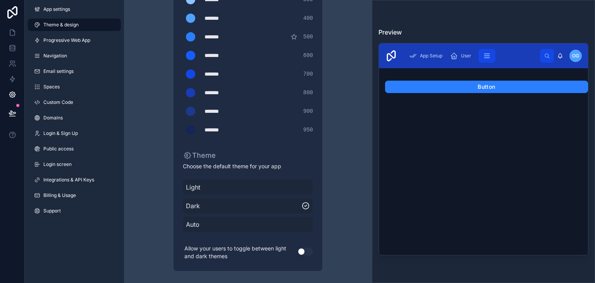
click at [570, 214] on div "Button" at bounding box center [483, 164] width 209 height 181
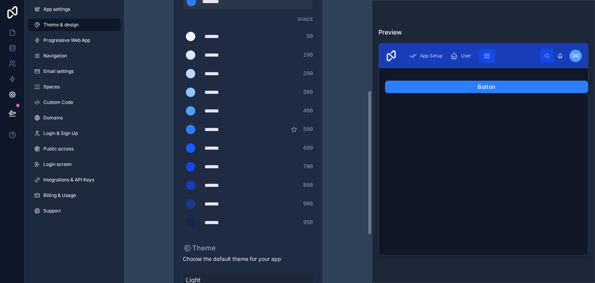
scroll to position [175, 0]
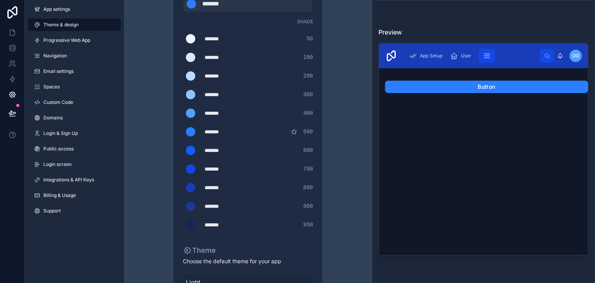
click at [202, 40] on div "******* ******* #eff6ff 50" at bounding box center [248, 39] width 130 height 16
click at [192, 38] on div "scrollable content" at bounding box center [190, 38] width 9 height 9
click at [183, 39] on input "*******" at bounding box center [183, 39] width 0 height 0
click at [336, 64] on div "Theme & design App colors Choose your app colors to match your app's style. Pic…" at bounding box center [247, 101] width 223 height 553
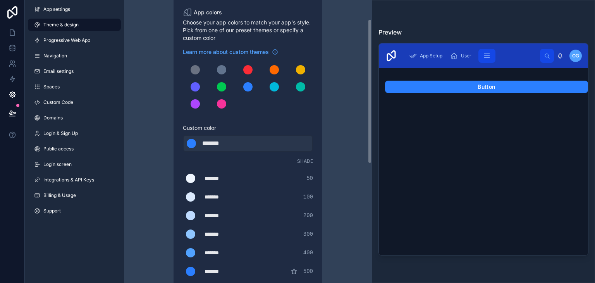
scroll to position [34, 0]
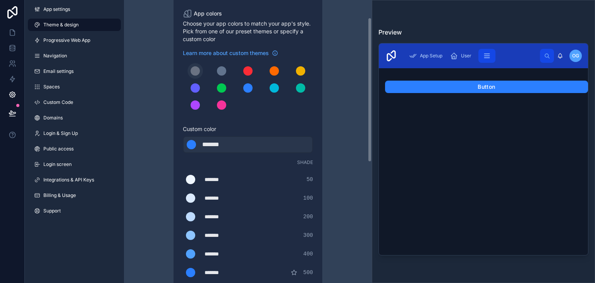
click at [197, 74] on div "scrollable content" at bounding box center [195, 70] width 9 height 9
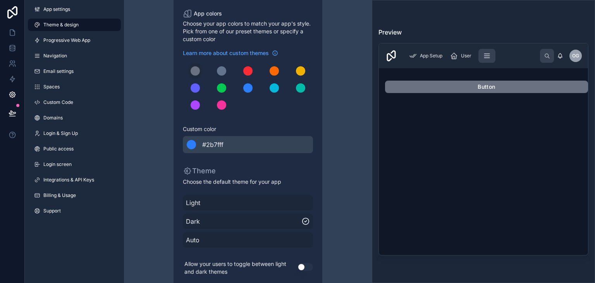
click at [194, 146] on div "scrollable content" at bounding box center [191, 144] width 9 height 9
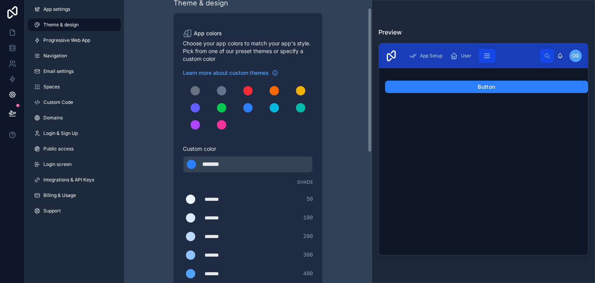
scroll to position [14, 0]
click at [265, 166] on div "******* ******* #2b7fff" at bounding box center [248, 164] width 130 height 17
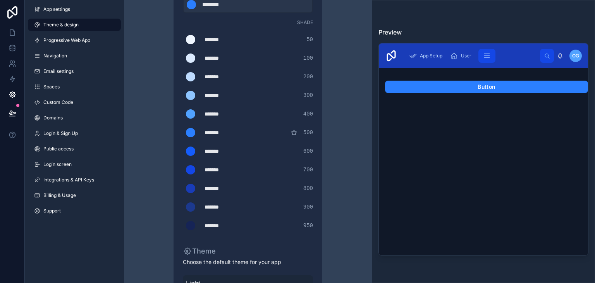
scroll to position [126, 0]
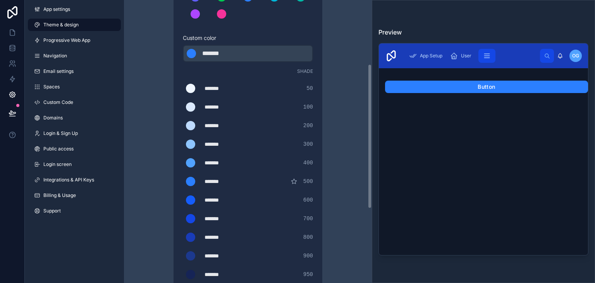
click at [234, 53] on div "*******" at bounding box center [221, 53] width 39 height 9
type div "*******"
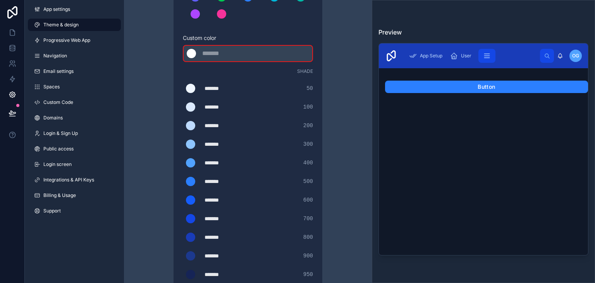
click at [191, 52] on div "scrollable content" at bounding box center [191, 53] width 9 height 9
drag, startPoint x: 236, startPoint y: 64, endPoint x: 241, endPoint y: 50, distance: 14.6
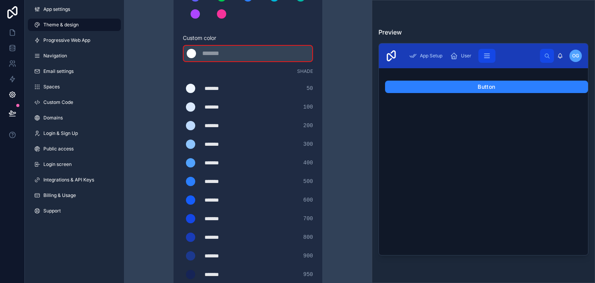
click at [241, 50] on div "Learn more about custom themes Custom color ******* #2522FC Shade ******* *****…" at bounding box center [248, 120] width 130 height 324
click at [241, 50] on div "******* #2522FC" at bounding box center [248, 53] width 130 height 17
click at [251, 59] on div "******* #2522FC" at bounding box center [248, 53] width 130 height 17
click at [245, 103] on div "******* ******* #dbeafe 100" at bounding box center [248, 107] width 130 height 16
click at [243, 110] on div "*******" at bounding box center [224, 107] width 39 height 8
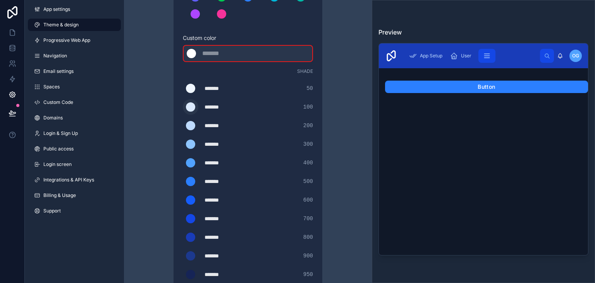
click at [194, 101] on label "scrollable content" at bounding box center [191, 107] width 16 height 16
click at [183, 107] on input "*******" at bounding box center [183, 107] width 0 height 0
click at [308, 148] on span "300" at bounding box center [308, 144] width 10 height 8
click at [191, 109] on div "scrollable content" at bounding box center [190, 106] width 9 height 9
click at [183, 107] on input "*******" at bounding box center [183, 107] width 0 height 0
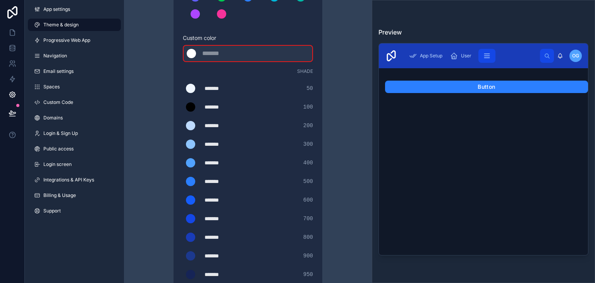
click at [220, 81] on div "******* ******* #eff6ff 50" at bounding box center [248, 89] width 130 height 16
click at [223, 108] on div "*******" at bounding box center [224, 107] width 39 height 8
type div "*******"
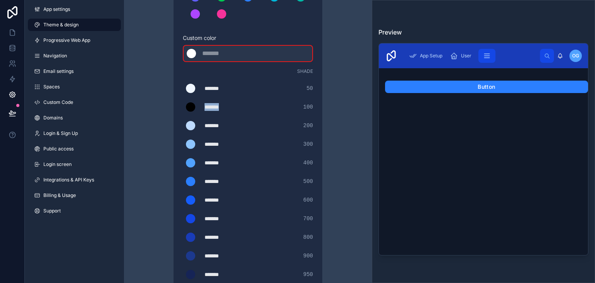
copy div "*******"
click at [227, 47] on div "******* #2522FC" at bounding box center [248, 53] width 130 height 17
click at [226, 51] on div "scrollable content" at bounding box center [221, 53] width 39 height 9
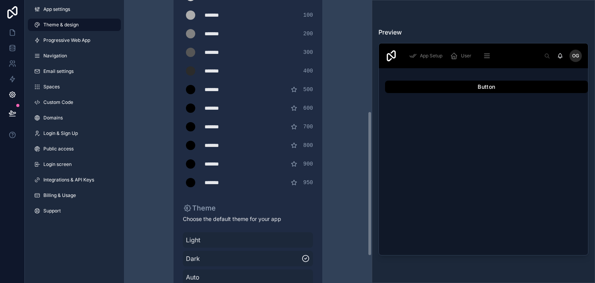
scroll to position [218, 0]
click at [201, 235] on span "Light" at bounding box center [248, 239] width 124 height 9
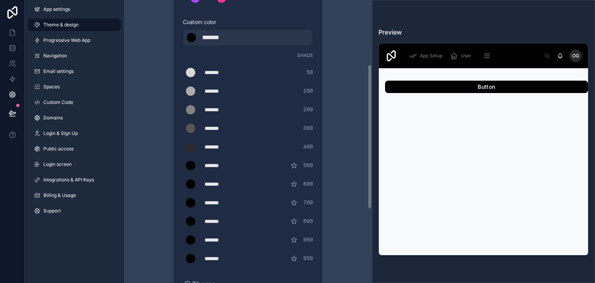
scroll to position [0, 0]
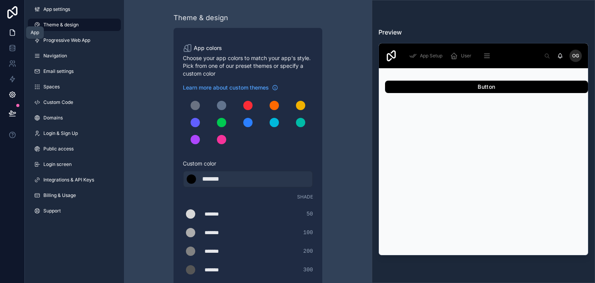
click at [17, 27] on link at bounding box center [12, 33] width 24 height 16
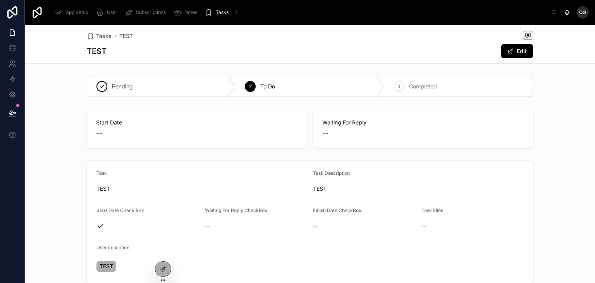
scroll to position [55, 0]
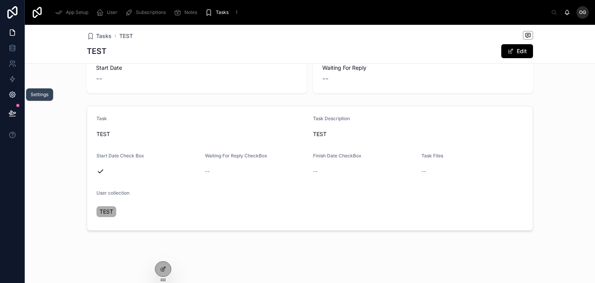
click at [14, 93] on icon at bounding box center [13, 95] width 8 height 8
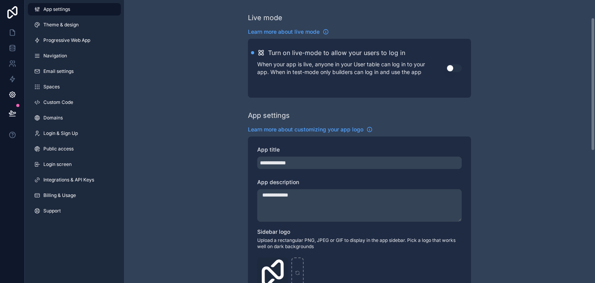
scroll to position [58, 0]
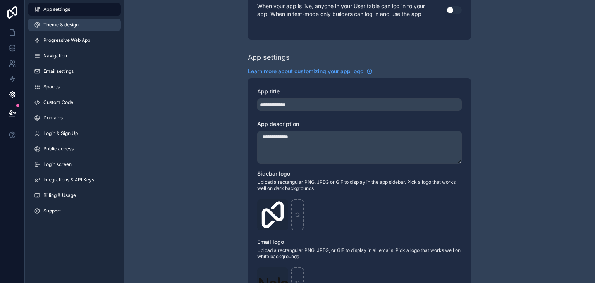
click at [59, 28] on link "Theme & design" at bounding box center [74, 25] width 93 height 12
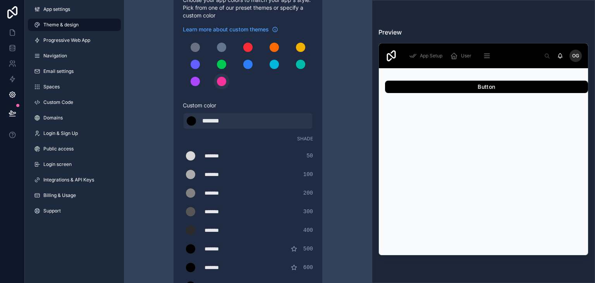
click at [226, 78] on button "scrollable content" at bounding box center [222, 82] width 16 height 16
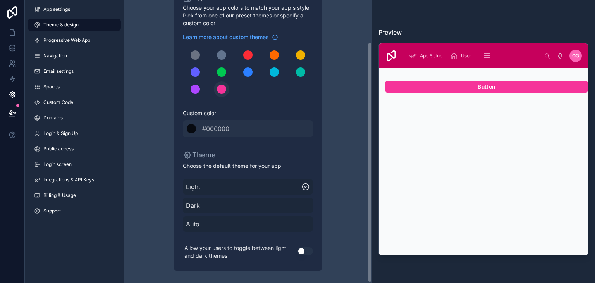
scroll to position [50, 0]
click at [199, 55] on div "scrollable content" at bounding box center [195, 55] width 9 height 9
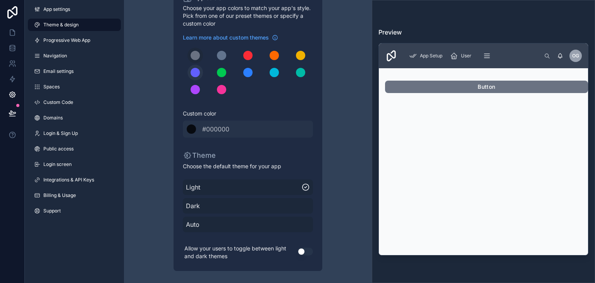
click at [195, 79] on button "scrollable content" at bounding box center [196, 73] width 16 height 16
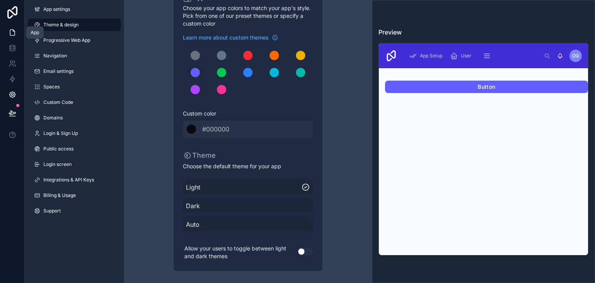
click at [10, 34] on icon at bounding box center [13, 33] width 8 height 8
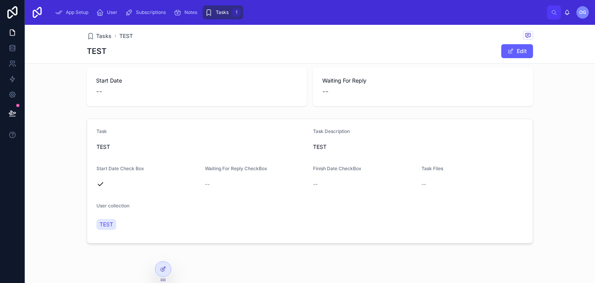
scroll to position [43, 0]
click at [169, 269] on div at bounding box center [163, 269] width 16 height 15
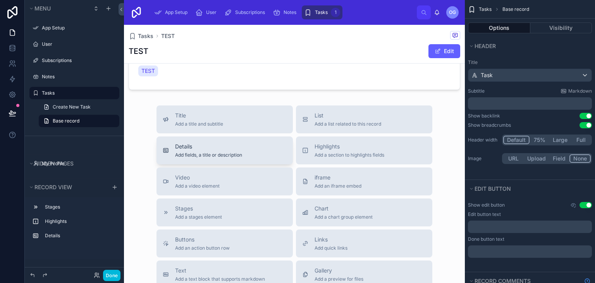
scroll to position [206, 0]
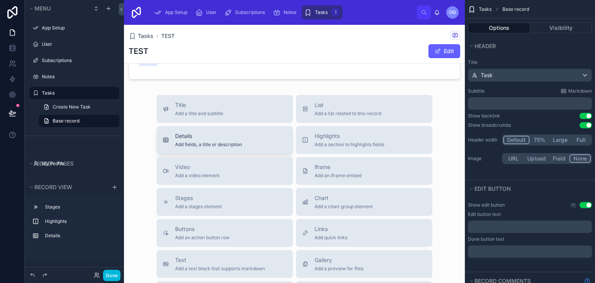
click at [262, 138] on div "Details Add fields, a title or description" at bounding box center [225, 140] width 124 height 16
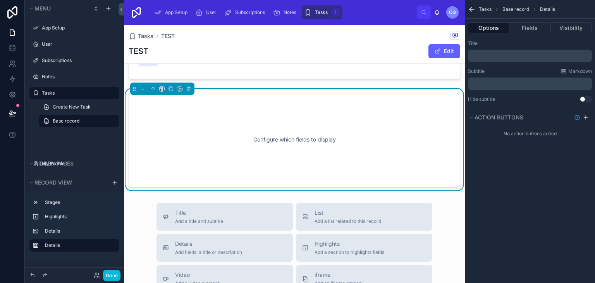
scroll to position [191, 0]
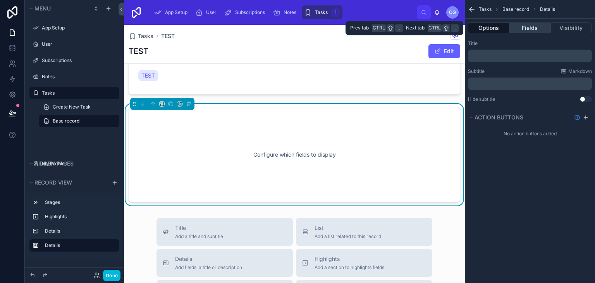
click at [521, 24] on button "Fields" at bounding box center [530, 27] width 41 height 11
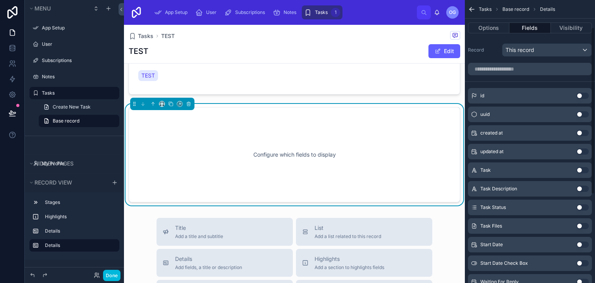
scroll to position [195, 0]
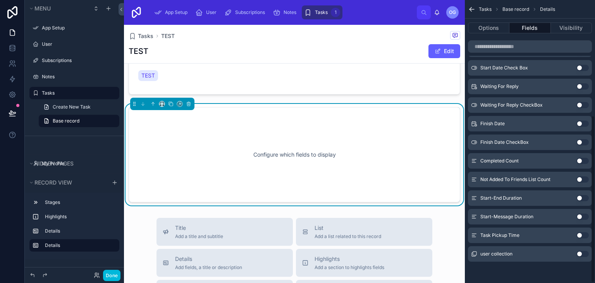
click at [584, 249] on div "user collection Use setting" at bounding box center [530, 254] width 124 height 16
click at [278, 132] on div "Configure which fields to display" at bounding box center [294, 155] width 306 height 70
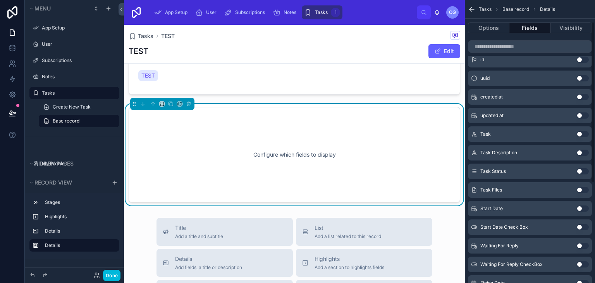
scroll to position [0, 0]
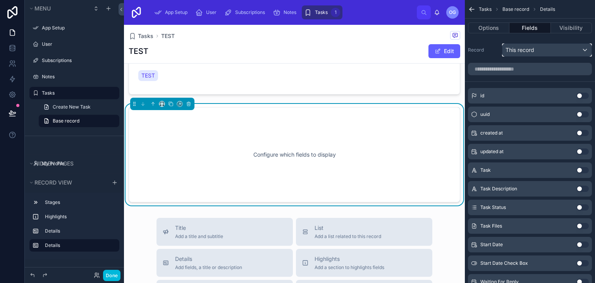
click at [526, 49] on span "This record" at bounding box center [520, 50] width 29 height 8
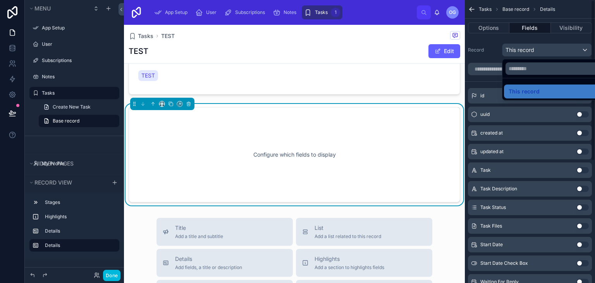
drag, startPoint x: 532, startPoint y: 52, endPoint x: 488, endPoint y: 29, distance: 49.7
click at [488, 29] on div "scrollable content" at bounding box center [297, 141] width 595 height 283
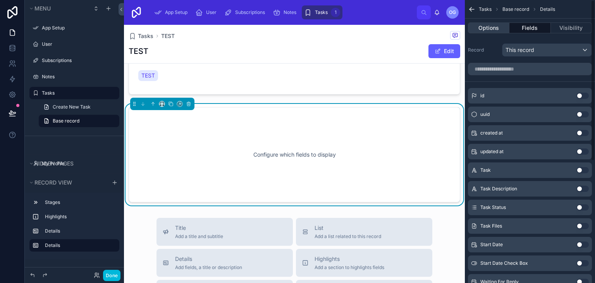
click at [488, 29] on button "Options" at bounding box center [488, 27] width 41 height 11
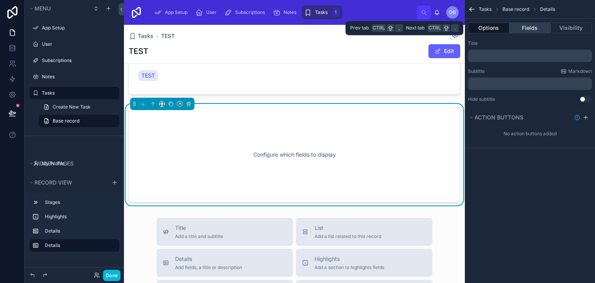
click at [522, 32] on button "Fields" at bounding box center [530, 27] width 41 height 11
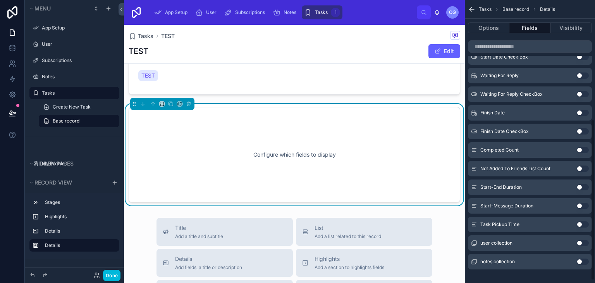
scroll to position [214, 0]
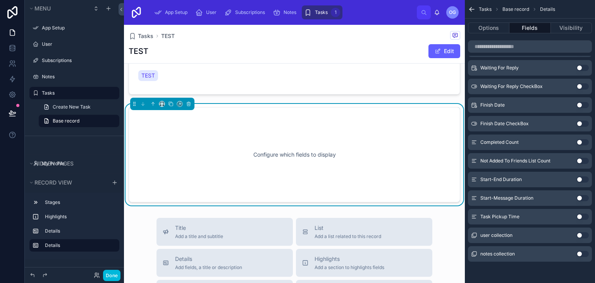
click at [582, 253] on button "Use setting" at bounding box center [583, 254] width 12 height 6
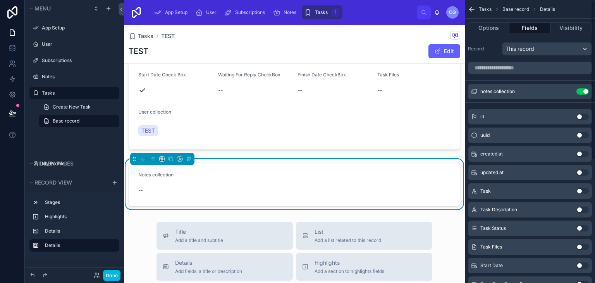
scroll to position [0, 0]
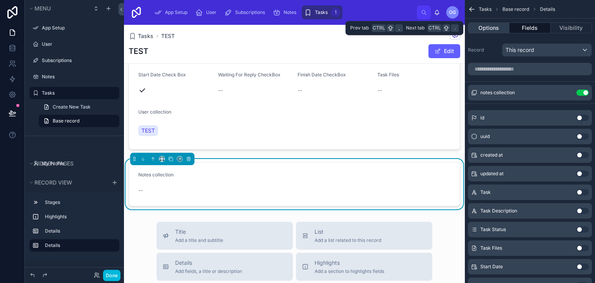
click at [493, 29] on button "Options" at bounding box center [488, 27] width 41 height 11
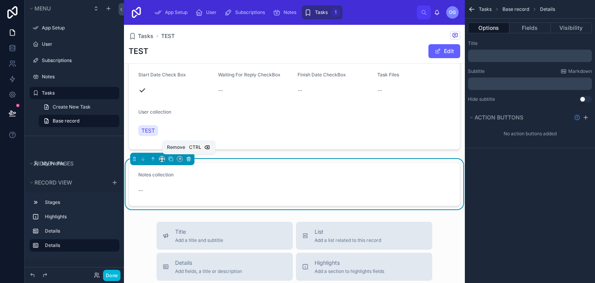
click at [187, 159] on icon at bounding box center [188, 159] width 3 height 3
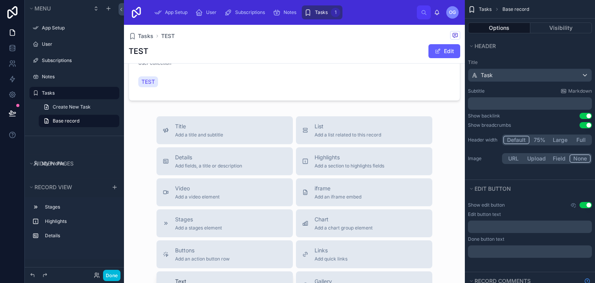
scroll to position [175, 0]
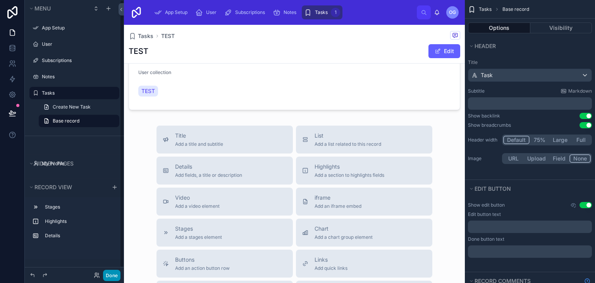
click at [117, 276] on button "Done" at bounding box center [111, 275] width 17 height 11
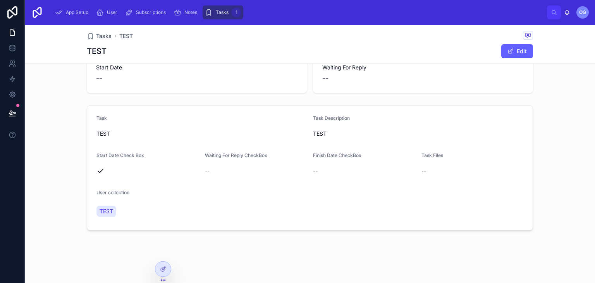
scroll to position [55, 0]
click at [121, 34] on span "TEST" at bounding box center [126, 36] width 14 height 8
click at [226, 12] on span "Tasks" at bounding box center [222, 12] width 13 height 6
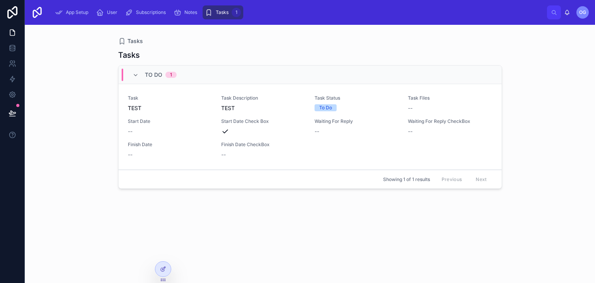
click at [206, 126] on div "Start Date --" at bounding box center [170, 126] width 84 height 17
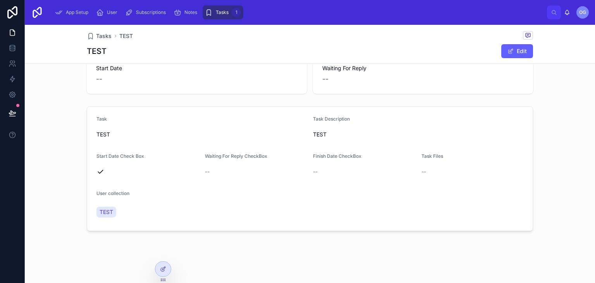
scroll to position [55, 0]
click at [159, 267] on div at bounding box center [163, 269] width 16 height 15
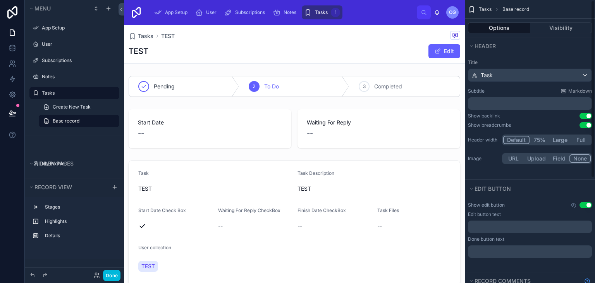
scroll to position [169, 0]
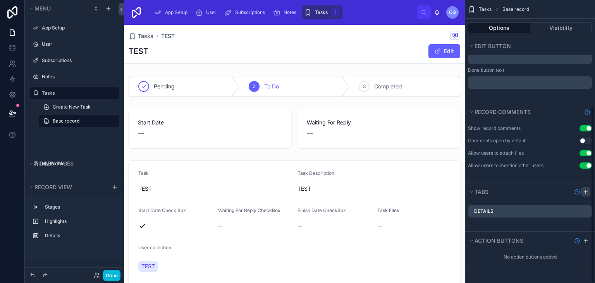
click at [586, 191] on icon "scrollable content" at bounding box center [586, 192] width 6 height 6
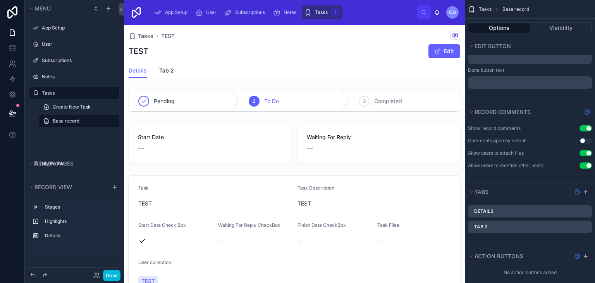
click at [0, 0] on icon "scrollable content" at bounding box center [0, 0] width 0 height 0
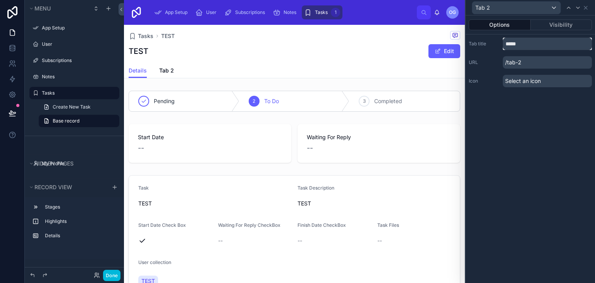
click at [526, 40] on input "*****" at bounding box center [547, 44] width 89 height 12
type input "*****"
click at [533, 54] on div "Tab title ***** URL /notes Icon Select an icon" at bounding box center [530, 62] width 129 height 56
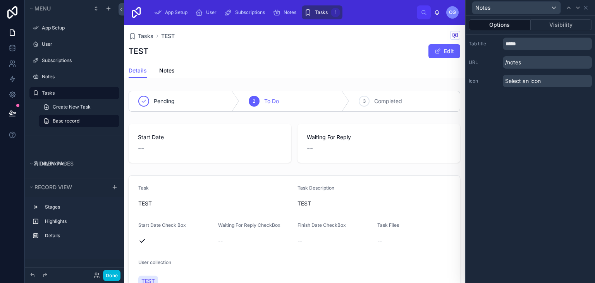
click at [589, 8] on div "Notes" at bounding box center [530, 7] width 123 height 15
click at [174, 70] on span "Notes" at bounding box center [167, 71] width 16 height 8
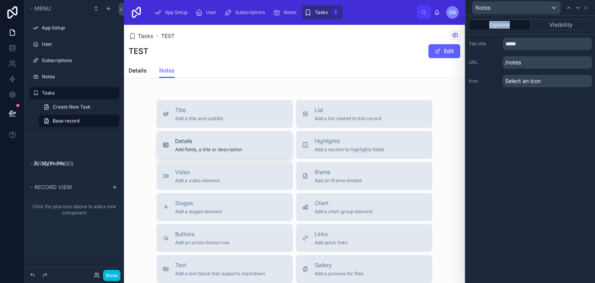
click at [223, 154] on button "Details Add fields, a title or description" at bounding box center [225, 145] width 136 height 28
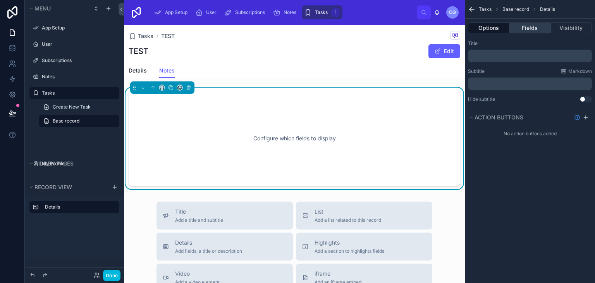
click at [525, 22] on button "Fields" at bounding box center [530, 27] width 41 height 11
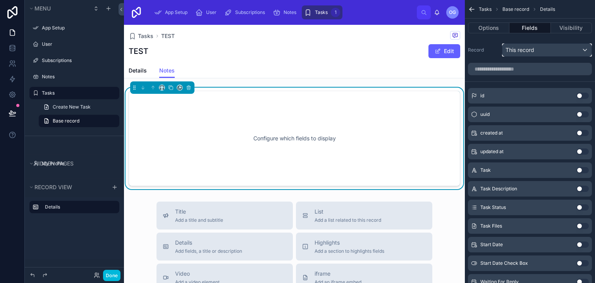
click at [527, 50] on span "This record" at bounding box center [520, 50] width 29 height 8
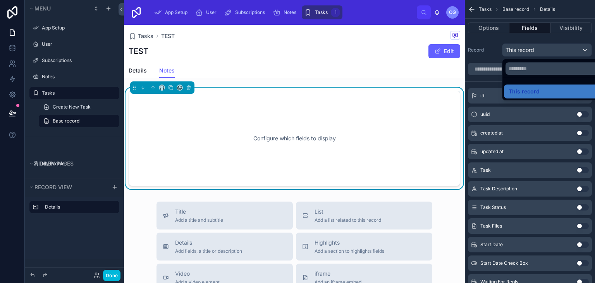
click at [527, 50] on div "scrollable content" at bounding box center [297, 141] width 595 height 283
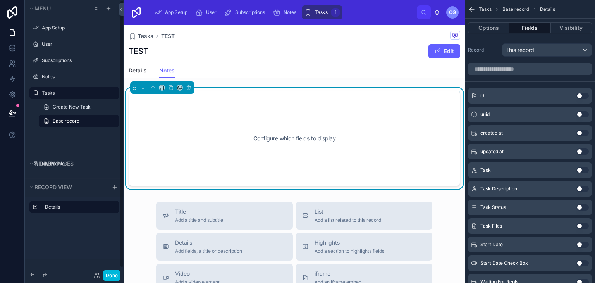
click at [78, 95] on label "Tasks" at bounding box center [78, 93] width 73 height 6
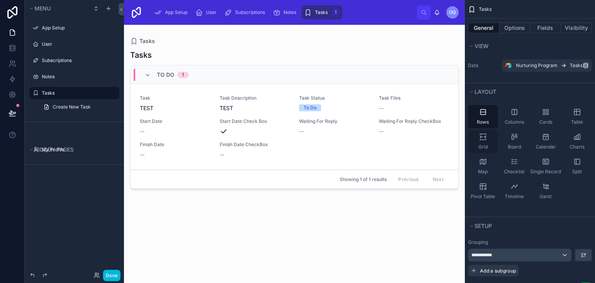
click at [491, 134] on div "Grid" at bounding box center [483, 141] width 30 height 23
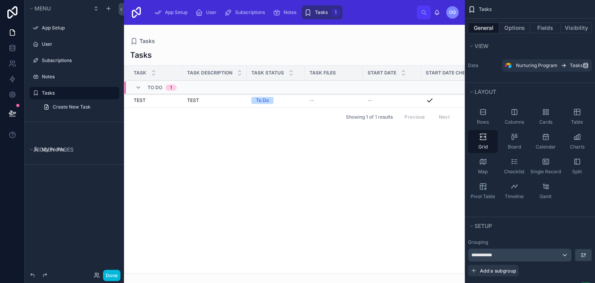
click at [377, 84] on td at bounding box center [392, 87] width 58 height 13
click at [377, 84] on td at bounding box center [392, 84] width 58 height 7
click at [472, 112] on div "Rows" at bounding box center [483, 116] width 30 height 23
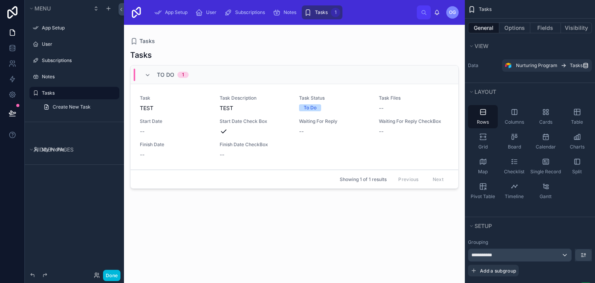
click at [316, 96] on span "Task Status" at bounding box center [334, 98] width 71 height 6
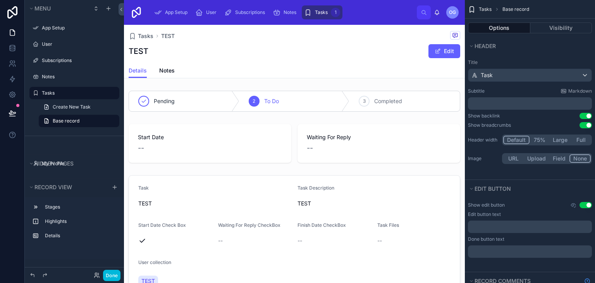
click at [168, 78] on div "Tasks TEST TEST Edit Details Details Notes" at bounding box center [294, 51] width 341 height 53
click at [168, 75] on link "Notes" at bounding box center [167, 72] width 16 height 16
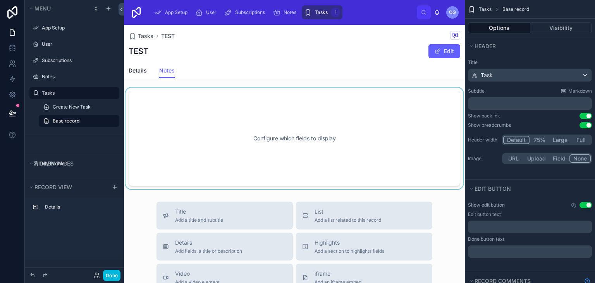
click at [327, 146] on div at bounding box center [294, 139] width 341 height 102
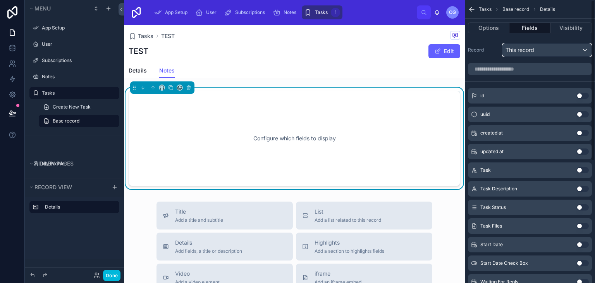
click at [532, 47] on span "This record" at bounding box center [520, 50] width 29 height 8
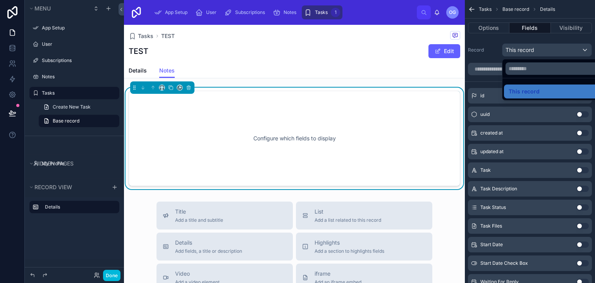
click at [190, 92] on div at bounding box center [162, 87] width 64 height 12
click at [190, 91] on button at bounding box center [188, 87] width 9 height 9
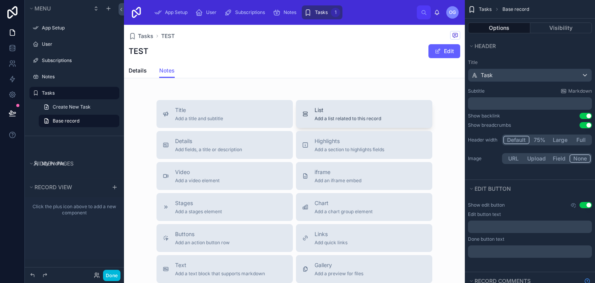
click at [333, 125] on button "List Add a list related to this record" at bounding box center [364, 114] width 136 height 28
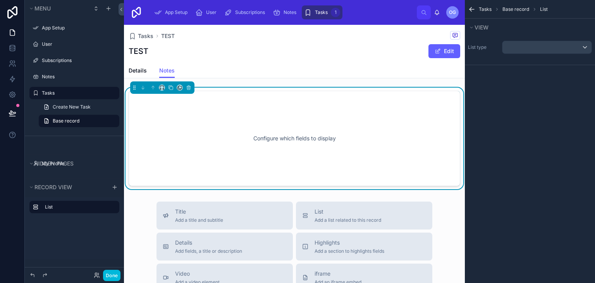
click at [333, 125] on div "Configure which fields to display" at bounding box center [294, 138] width 306 height 70
click at [554, 44] on div "scrollable content" at bounding box center [547, 47] width 89 height 12
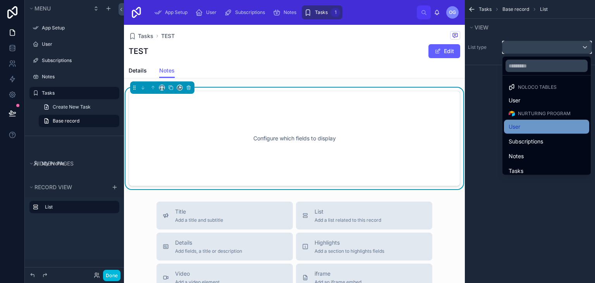
scroll to position [5, 0]
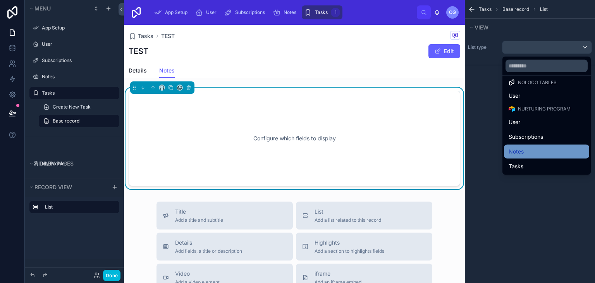
click at [533, 156] on div "Notes" at bounding box center [546, 152] width 85 height 14
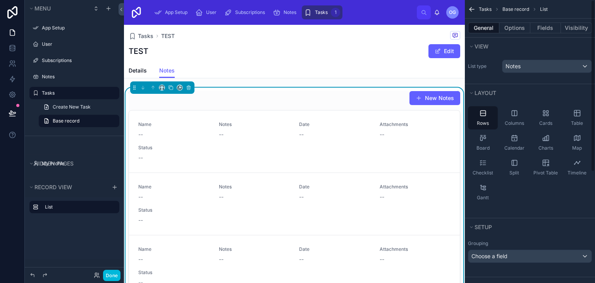
scroll to position [0, 0]
click at [506, 29] on button "Options" at bounding box center [514, 27] width 31 height 11
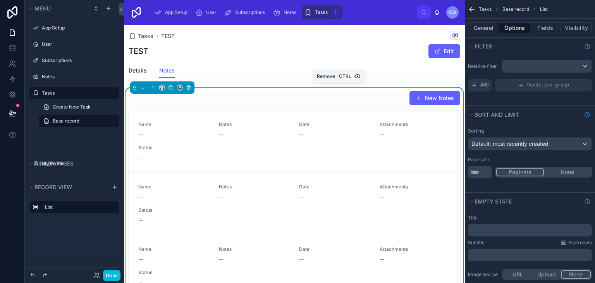
click at [189, 84] on button at bounding box center [188, 87] width 9 height 9
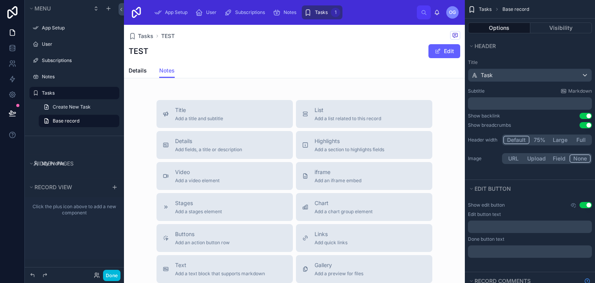
click at [136, 68] on span "Details" at bounding box center [138, 71] width 18 height 8
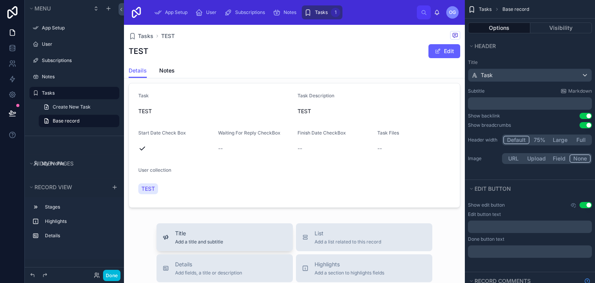
scroll to position [91, 0]
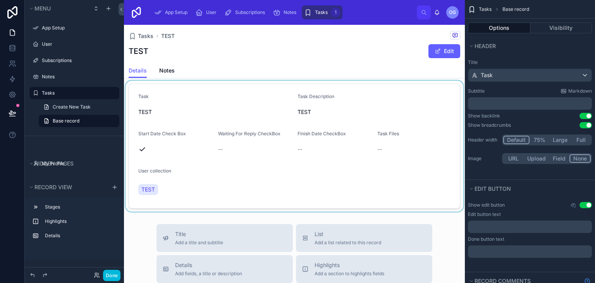
click at [246, 169] on div at bounding box center [294, 146] width 341 height 131
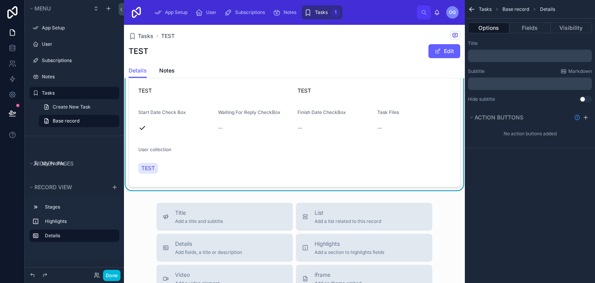
scroll to position [173, 0]
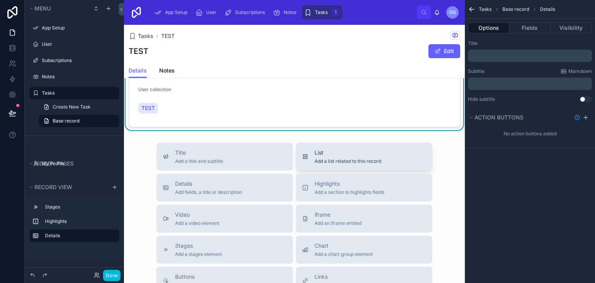
click at [351, 160] on span "Add a list related to this record" at bounding box center [348, 161] width 67 height 6
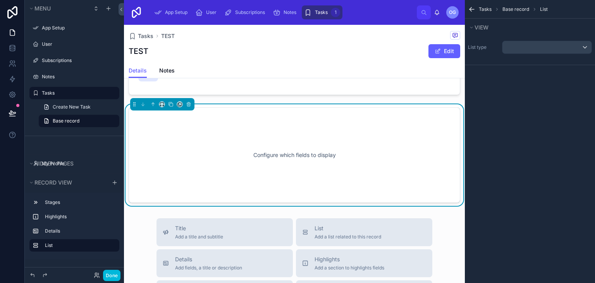
scroll to position [206, 0]
click at [525, 41] on div "scrollable content" at bounding box center [547, 47] width 89 height 12
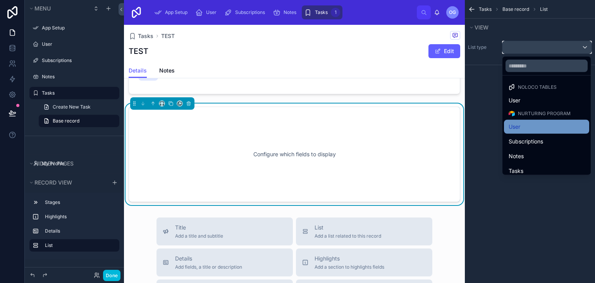
scroll to position [5, 0]
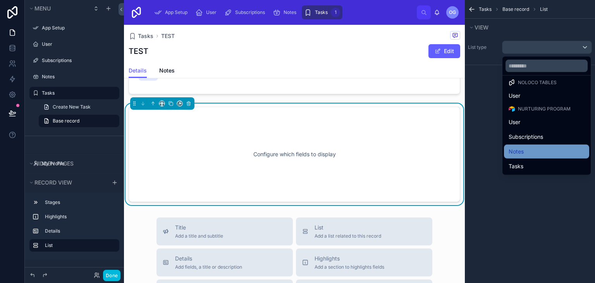
click at [527, 145] on div "Notes" at bounding box center [546, 152] width 85 height 14
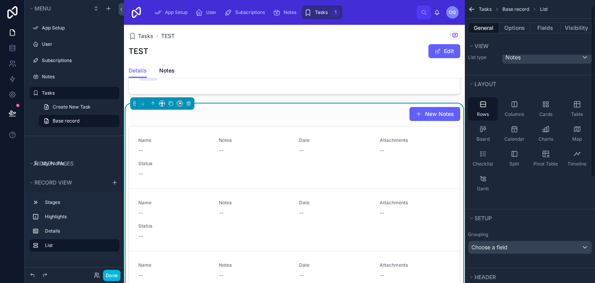
scroll to position [0, 0]
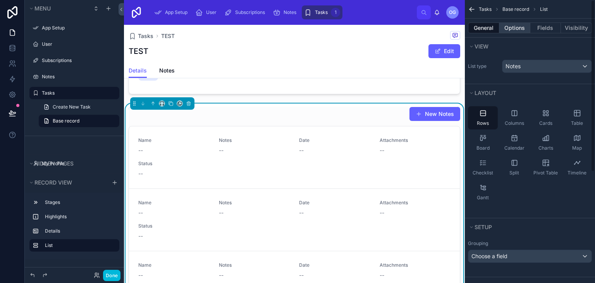
click at [527, 28] on button "Options" at bounding box center [514, 27] width 31 height 11
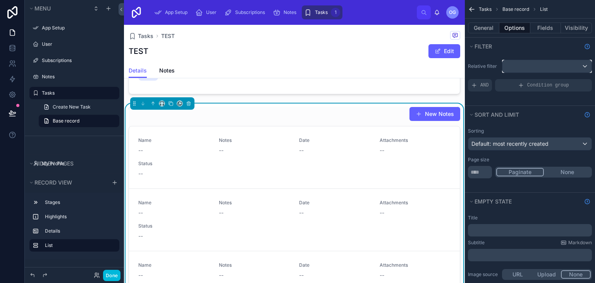
click at [526, 62] on div "scrollable content" at bounding box center [547, 66] width 89 height 12
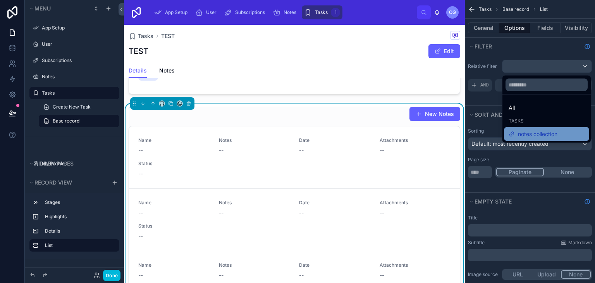
click at [536, 130] on span "notes collection" at bounding box center [538, 133] width 40 height 9
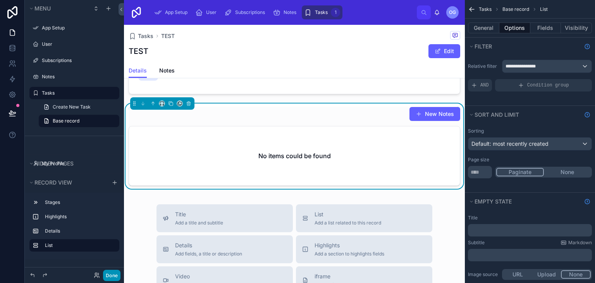
click at [117, 272] on button "Done" at bounding box center [111, 275] width 17 height 11
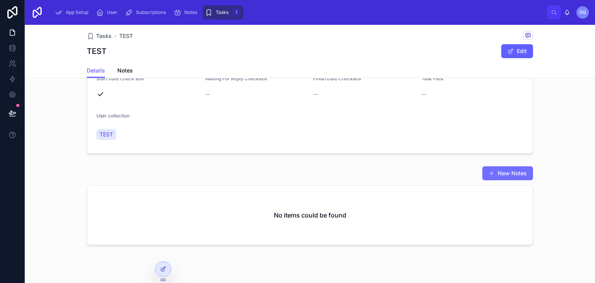
scroll to position [147, 0]
click at [505, 172] on button "New Notes" at bounding box center [507, 173] width 51 height 14
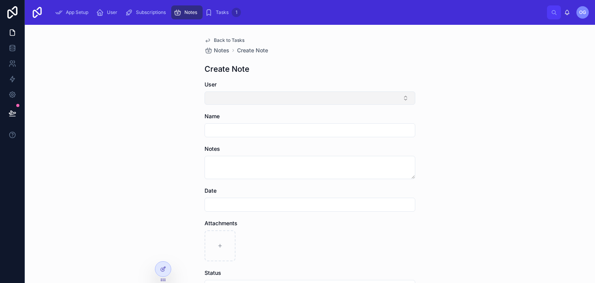
click at [310, 98] on button "Select Button" at bounding box center [310, 97] width 211 height 13
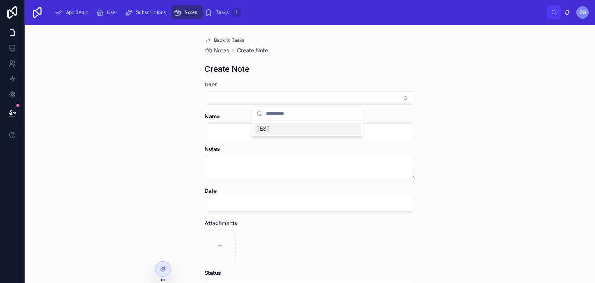
click at [290, 129] on div "TEST" at bounding box center [307, 128] width 108 height 12
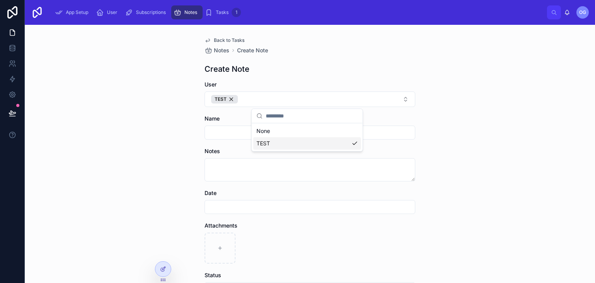
click at [316, 71] on div "Create Note" at bounding box center [310, 69] width 211 height 11
click at [278, 128] on input "text" at bounding box center [310, 132] width 210 height 11
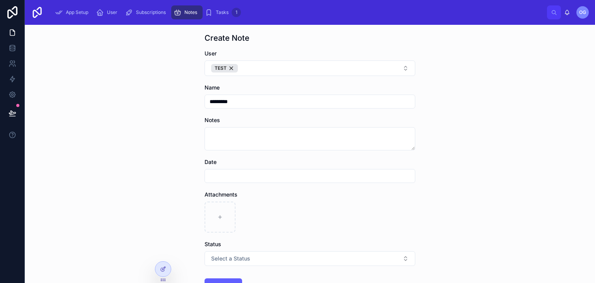
scroll to position [28, 0]
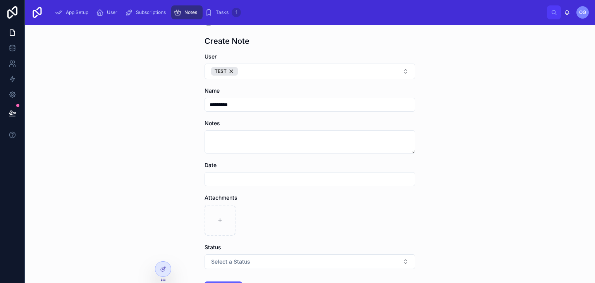
type input "*********"
click at [271, 137] on textarea at bounding box center [310, 141] width 211 height 23
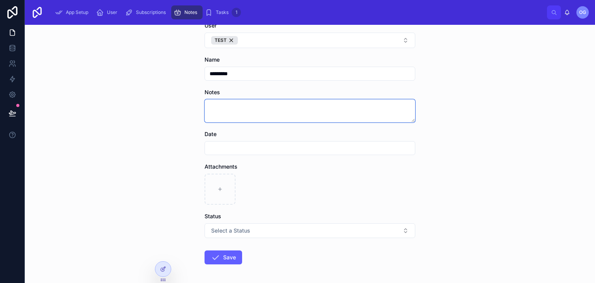
scroll to position [90, 0]
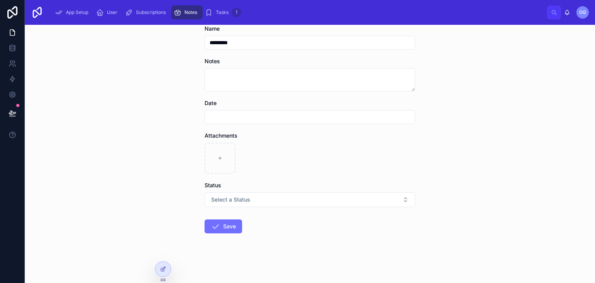
click at [217, 223] on button "Save" at bounding box center [224, 226] width 38 height 14
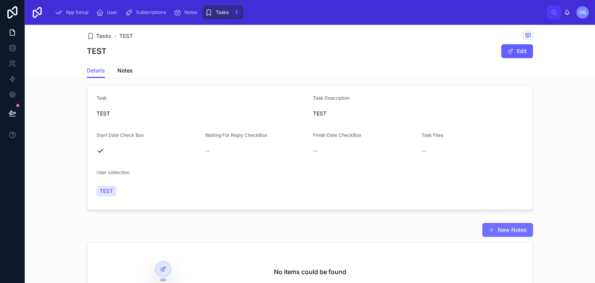
click at [506, 226] on button "New Notes" at bounding box center [507, 230] width 51 height 14
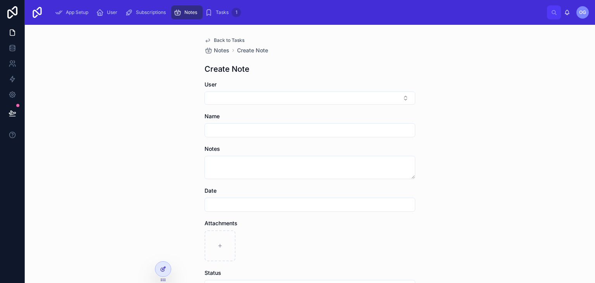
click at [164, 276] on div at bounding box center [163, 269] width 16 height 15
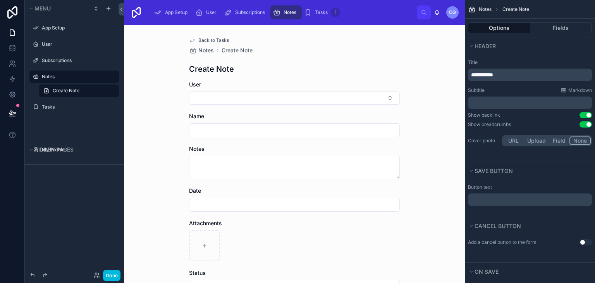
click at [574, 21] on div "Options Fields" at bounding box center [530, 28] width 130 height 19
click at [571, 24] on button "Fields" at bounding box center [561, 27] width 62 height 11
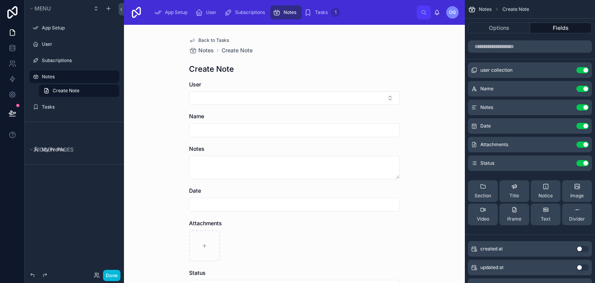
click at [0, 0] on icon "scrollable content" at bounding box center [0, 0] width 0 height 0
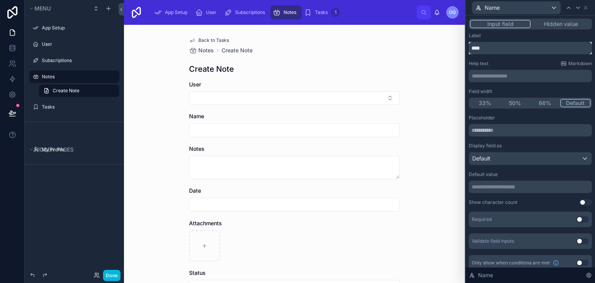
click at [498, 47] on input "****" at bounding box center [530, 48] width 123 height 12
type input "*****"
click at [434, 65] on div "Back to Tasks Notes Create Note Create Note User Title Notes Date Attachments S…" at bounding box center [294, 154] width 341 height 258
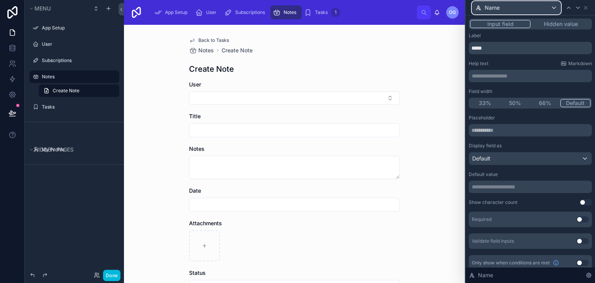
click at [547, 11] on div "Name" at bounding box center [516, 8] width 88 height 12
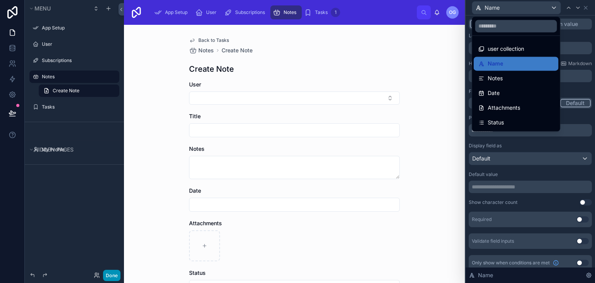
click at [109, 278] on button "Done" at bounding box center [111, 275] width 17 height 11
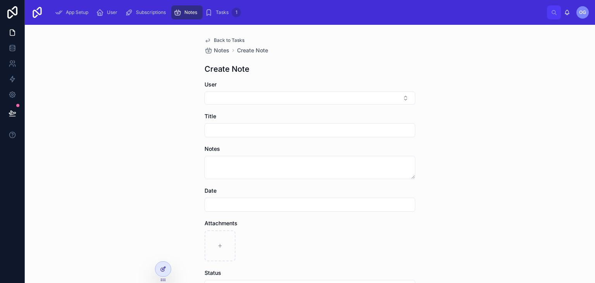
click at [163, 262] on div at bounding box center [163, 269] width 16 height 15
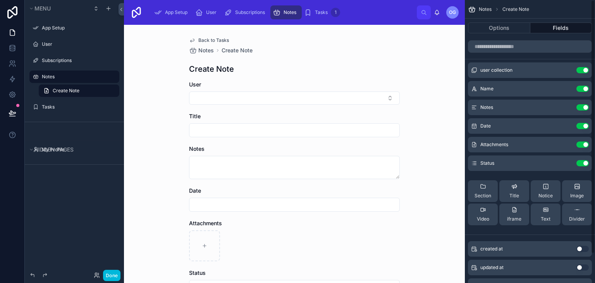
scroll to position [33, 0]
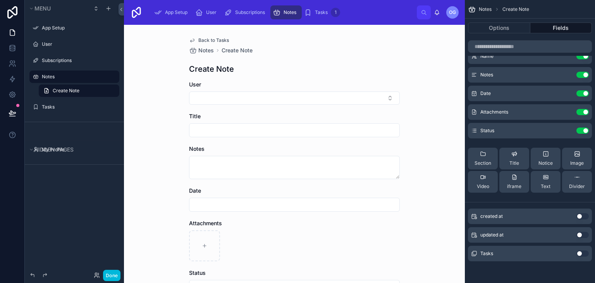
click at [583, 254] on button "Use setting" at bounding box center [583, 253] width 12 height 6
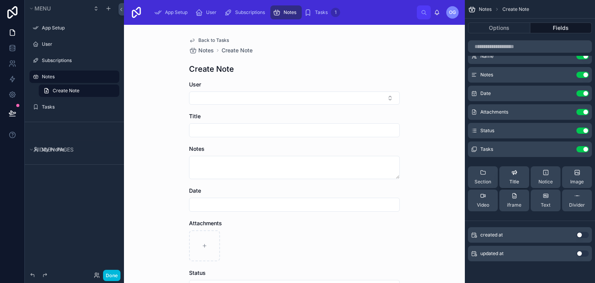
scroll to position [0, 0]
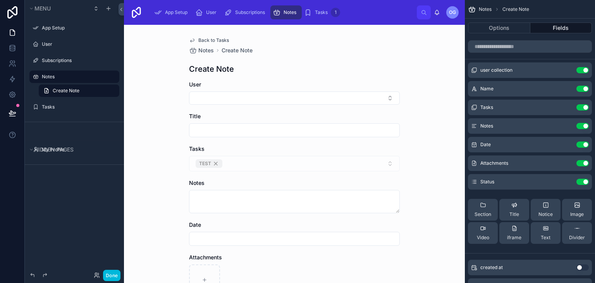
click at [0, 0] on icon "scrollable content" at bounding box center [0, 0] width 0 height 0
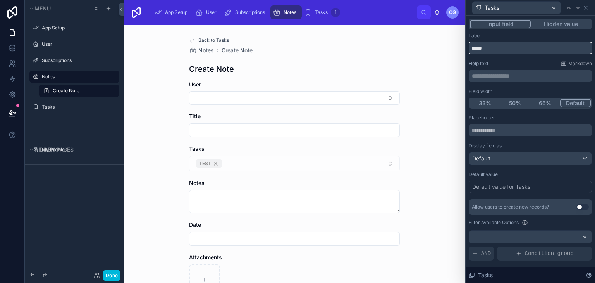
click at [527, 53] on input "*****" at bounding box center [530, 48] width 123 height 12
type input "**********"
click at [374, 159] on div "TEST" at bounding box center [294, 164] width 211 height 16
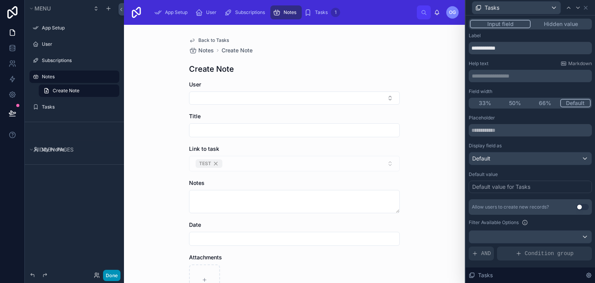
click at [105, 274] on button "Done" at bounding box center [111, 275] width 17 height 11
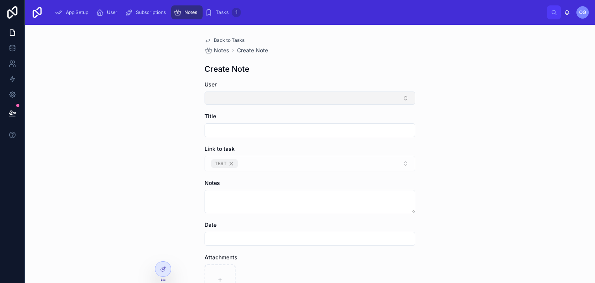
click at [264, 98] on button "Select Button" at bounding box center [310, 97] width 211 height 13
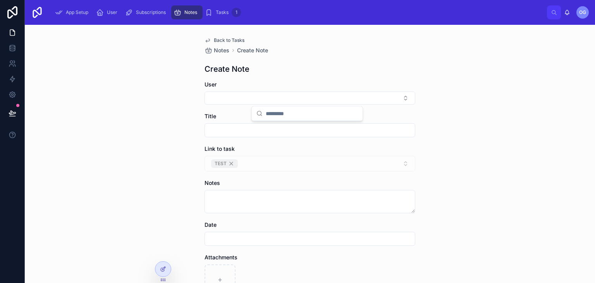
click at [164, 144] on div "Back to Tasks Notes Create Note Create Note User Title Link to task TEST Notes …" at bounding box center [310, 154] width 570 height 258
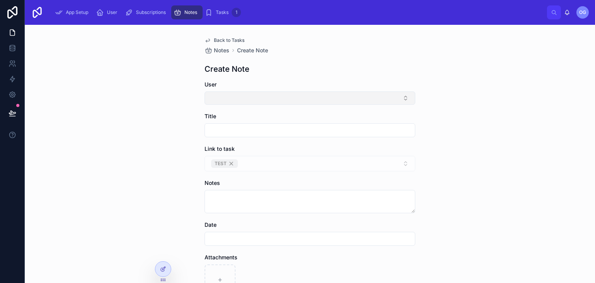
click at [228, 101] on button "Select Button" at bounding box center [310, 97] width 211 height 13
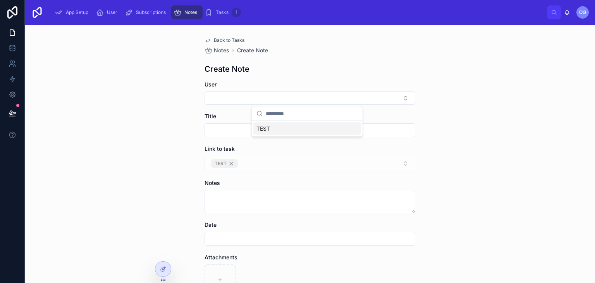
click at [267, 128] on span "TEST" at bounding box center [264, 129] width 14 height 8
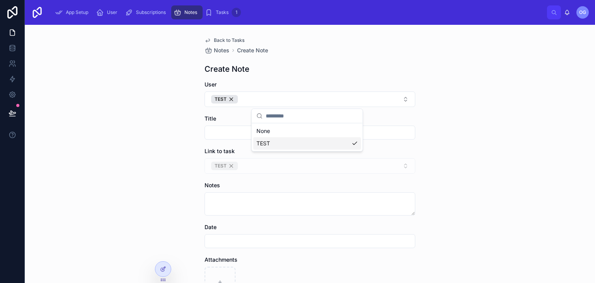
click at [134, 215] on div "Back to Tasks Notes Create Note Create Note User TEST Title Link to task TEST N…" at bounding box center [310, 154] width 570 height 258
click at [267, 135] on input "text" at bounding box center [310, 132] width 210 height 11
type input "*"
type input "****"
click at [253, 212] on textarea at bounding box center [310, 203] width 211 height 23
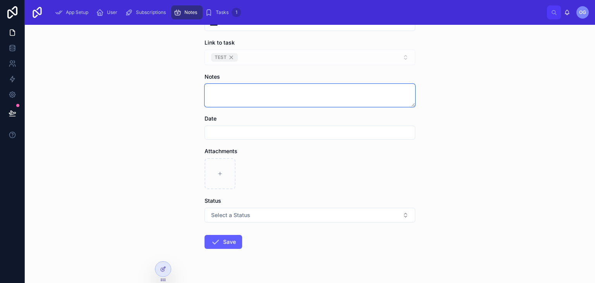
scroll to position [109, 0]
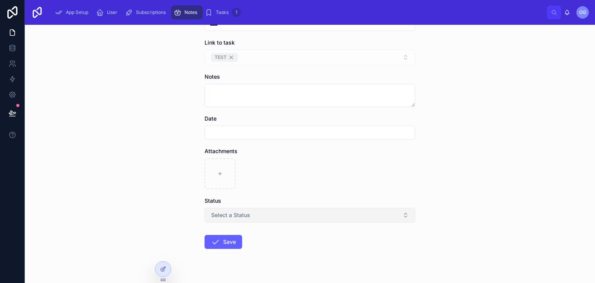
click at [233, 220] on button "Select a Status" at bounding box center [310, 215] width 211 height 15
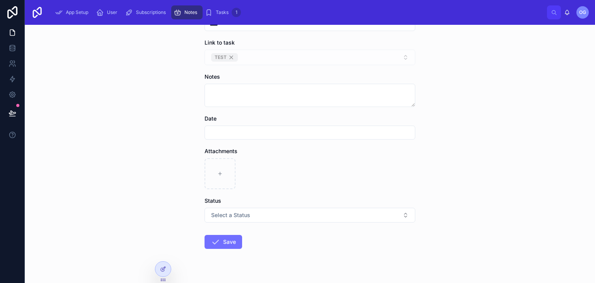
click at [227, 236] on button "Save" at bounding box center [224, 242] width 38 height 14
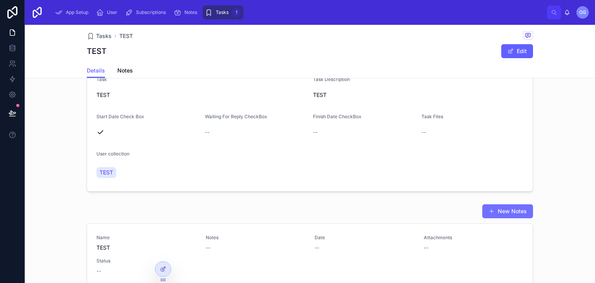
click at [496, 211] on button "New Notes" at bounding box center [507, 211] width 51 height 14
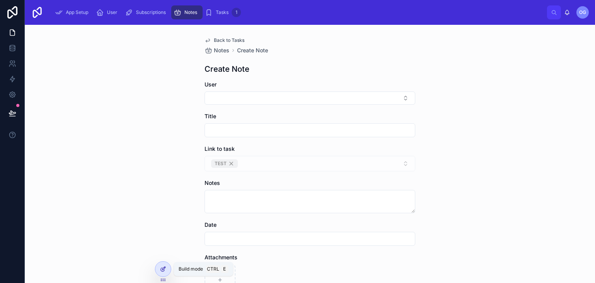
click at [162, 268] on icon at bounding box center [163, 269] width 6 height 6
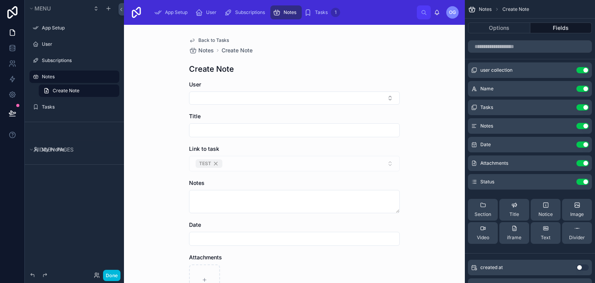
click at [0, 0] on icon "scrollable content" at bounding box center [0, 0] width 0 height 0
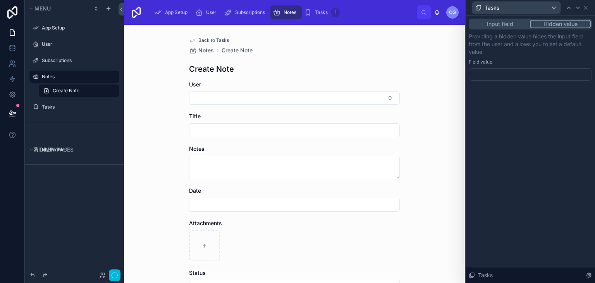
click at [563, 25] on button "Hidden value" at bounding box center [560, 24] width 61 height 9
click at [497, 70] on div at bounding box center [530, 74] width 123 height 12
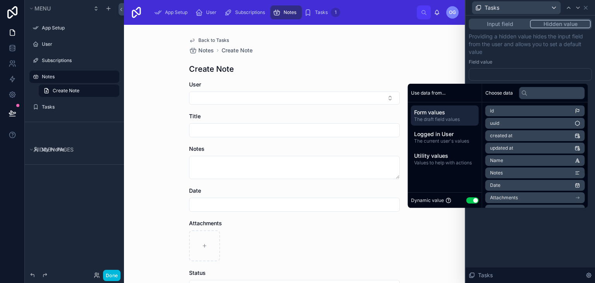
click at [468, 197] on button "Use setting" at bounding box center [473, 200] width 12 height 6
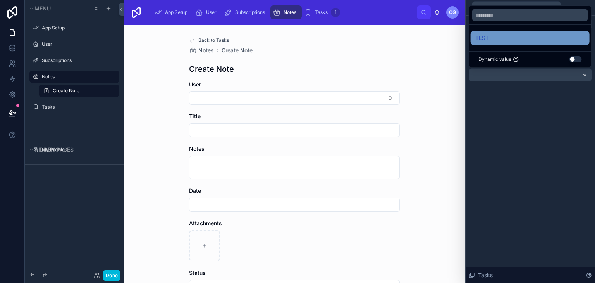
click at [536, 34] on div "TEST" at bounding box center [530, 37] width 110 height 9
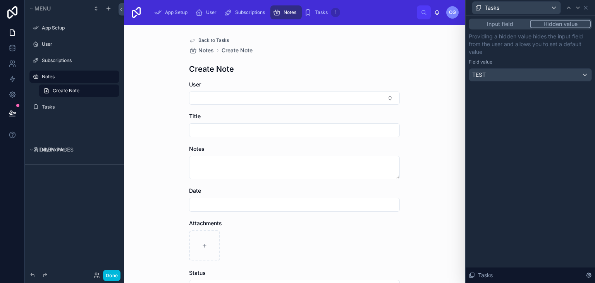
click at [524, 55] on p "Providing a hidden value hides the input field from the user and allows you to …" at bounding box center [530, 44] width 123 height 23
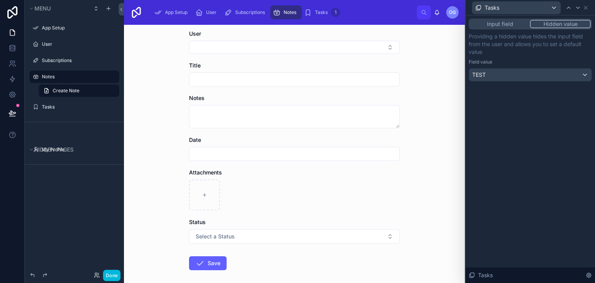
scroll to position [87, 0]
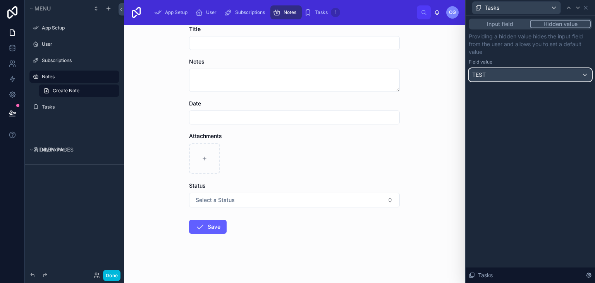
click at [508, 72] on div "TEST" at bounding box center [530, 75] width 122 height 12
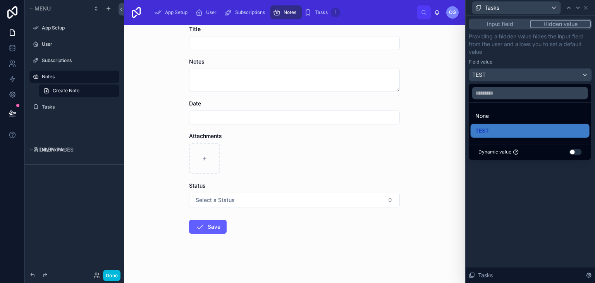
click at [519, 36] on div at bounding box center [530, 141] width 129 height 283
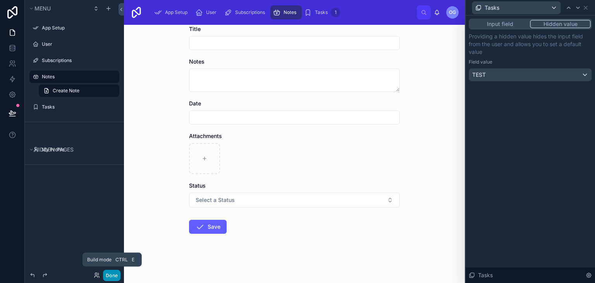
click at [116, 275] on button "Done" at bounding box center [111, 275] width 17 height 11
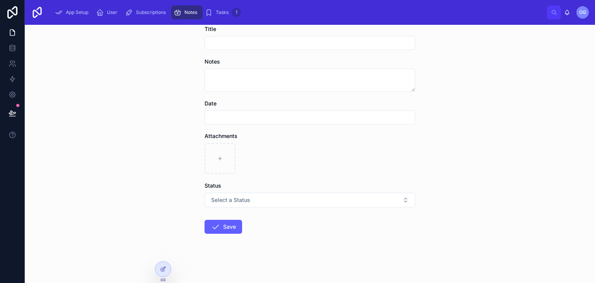
scroll to position [0, 0]
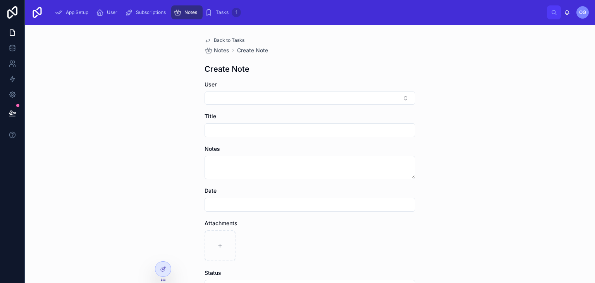
click at [217, 40] on span "Back to Tasks" at bounding box center [229, 40] width 31 height 6
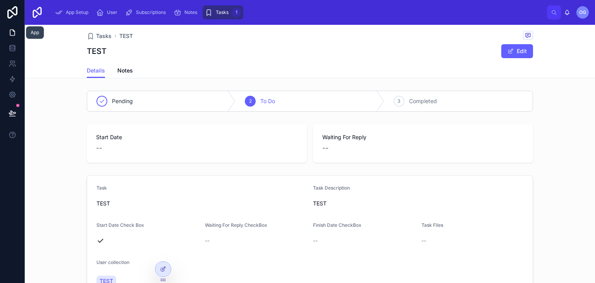
click at [18, 36] on link at bounding box center [12, 33] width 24 height 16
click at [566, 70] on div "Details Notes" at bounding box center [309, 70] width 561 height 15
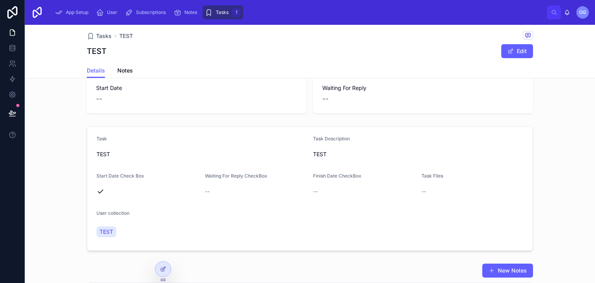
scroll to position [53, 0]
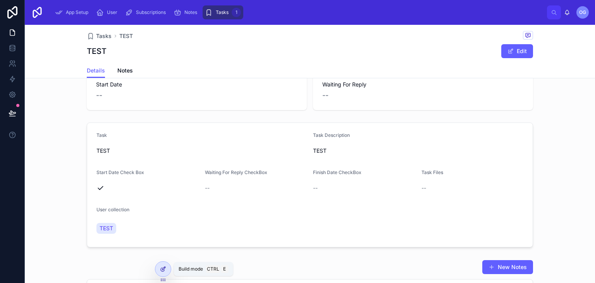
click at [163, 266] on icon at bounding box center [163, 269] width 6 height 6
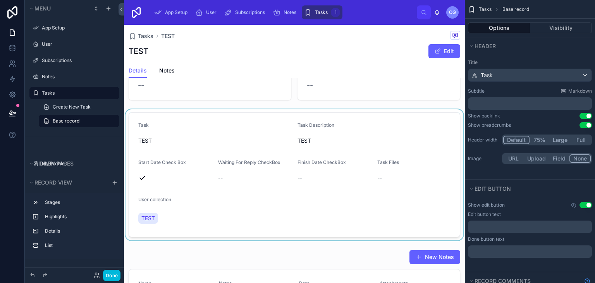
scroll to position [15, 0]
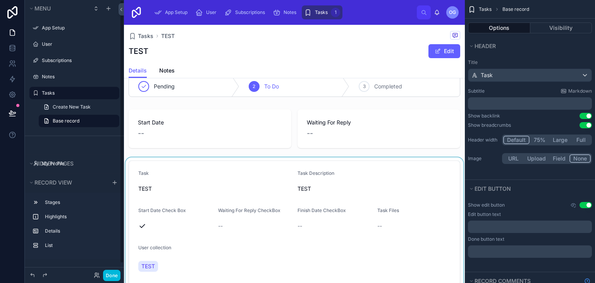
click at [281, 269] on div at bounding box center [294, 222] width 341 height 131
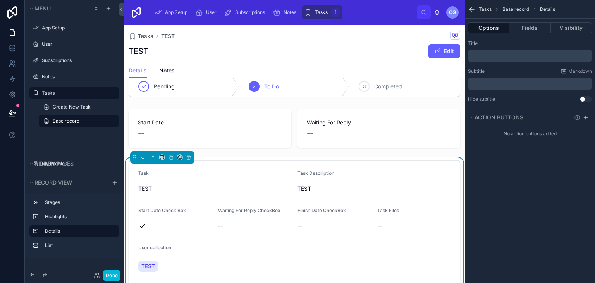
drag, startPoint x: 289, startPoint y: 197, endPoint x: 223, endPoint y: 74, distance: 139.4
click at [223, 74] on div "Details Notes" at bounding box center [295, 70] width 332 height 15
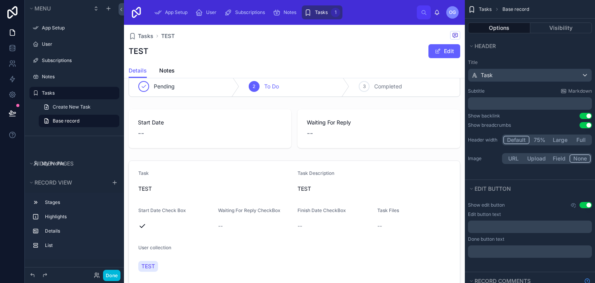
click at [330, 16] on div "Tasks 1" at bounding box center [322, 12] width 36 height 12
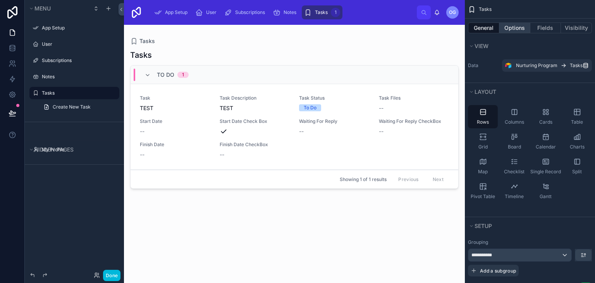
click at [522, 31] on button "Options" at bounding box center [514, 27] width 31 height 11
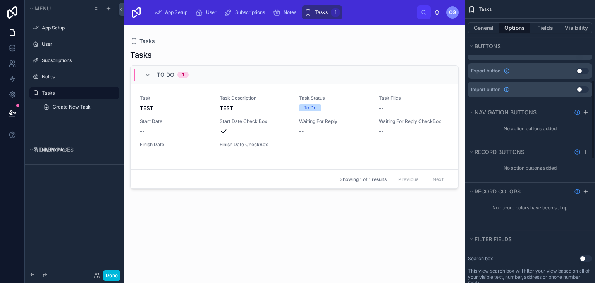
scroll to position [240, 0]
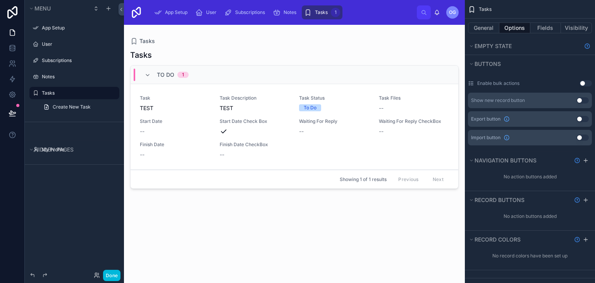
click at [586, 98] on button "Use setting" at bounding box center [583, 100] width 12 height 6
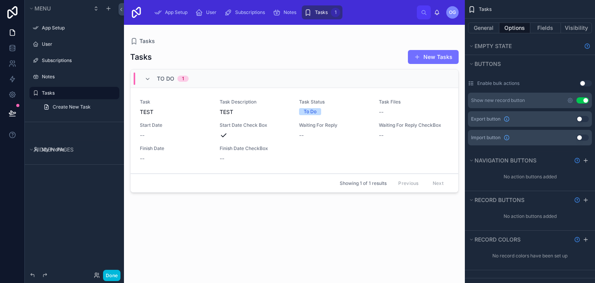
click at [418, 55] on span at bounding box center [417, 57] width 6 height 6
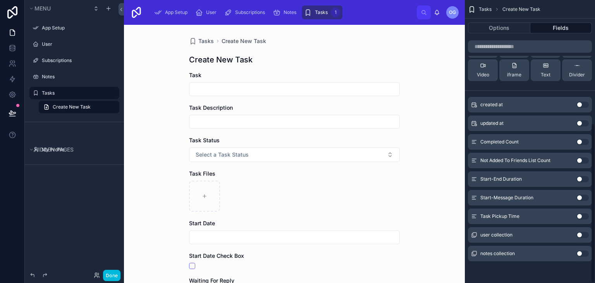
scroll to position [219, 0]
click at [115, 273] on button "Done" at bounding box center [111, 275] width 17 height 11
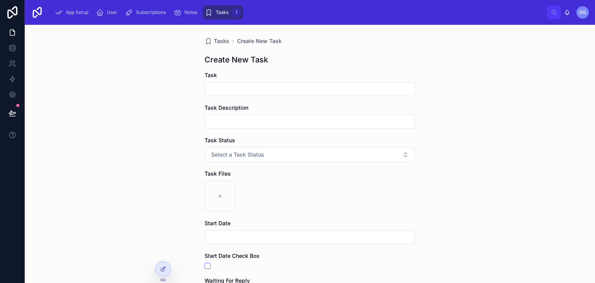
click at [234, 93] on input "text" at bounding box center [310, 89] width 210 height 11
type input "*"
type input "**********"
click at [581, 112] on div "**********" at bounding box center [310, 154] width 570 height 258
click at [264, 162] on form "**********" at bounding box center [310, 265] width 211 height 388
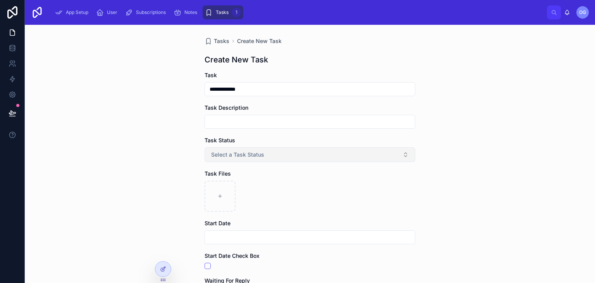
click at [268, 155] on button "Select a Task Status" at bounding box center [310, 154] width 211 height 15
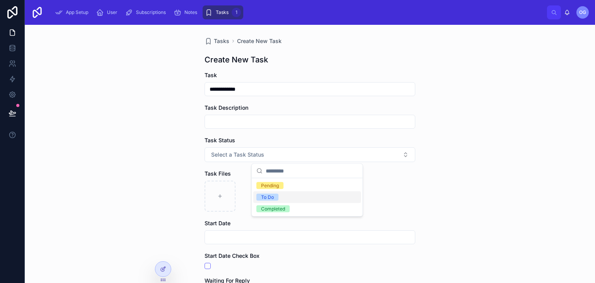
click at [268, 197] on div "To Do" at bounding box center [267, 197] width 13 height 7
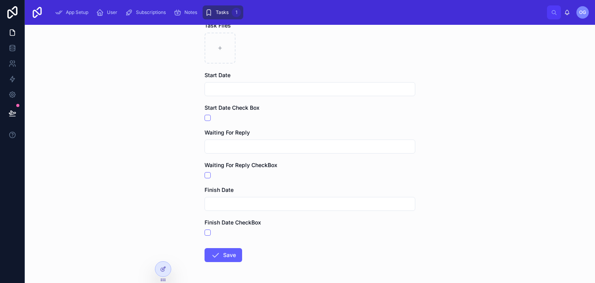
scroll to position [153, 0]
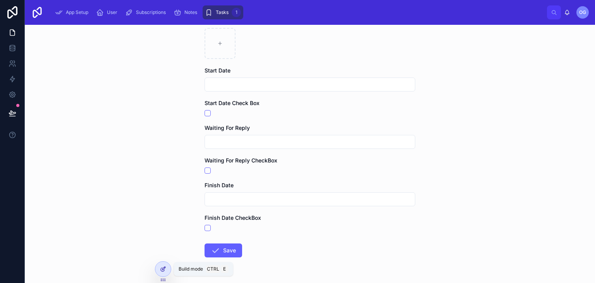
click at [160, 267] on div at bounding box center [163, 269] width 16 height 15
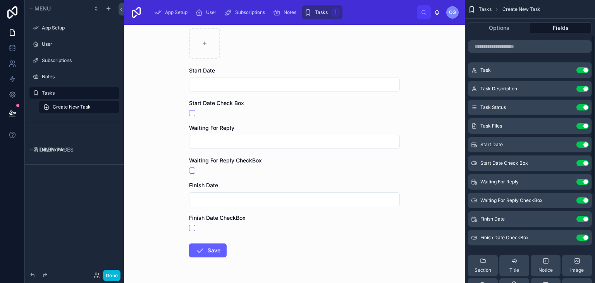
scroll to position [219, 0]
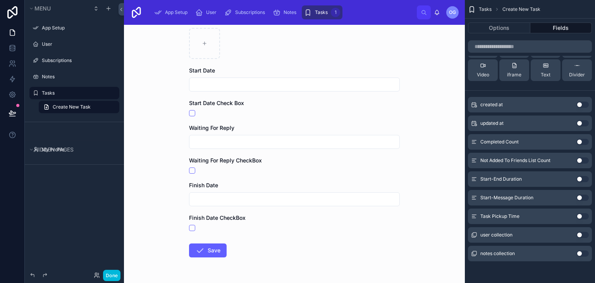
click at [578, 232] on button "Use setting" at bounding box center [583, 235] width 12 height 6
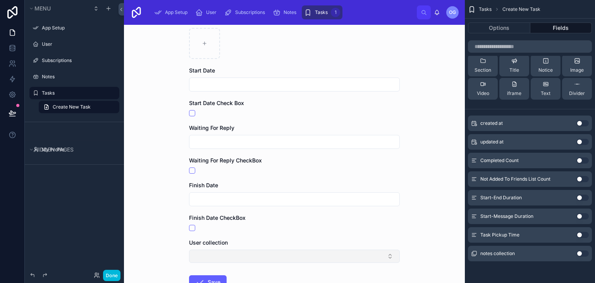
click at [205, 256] on button "Select Button" at bounding box center [294, 256] width 211 height 13
click at [267, 224] on div "[PERSON_NAME]" at bounding box center [292, 228] width 108 height 12
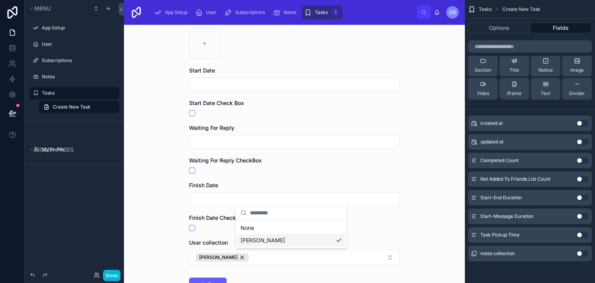
click at [162, 222] on div "**********" at bounding box center [294, 154] width 341 height 258
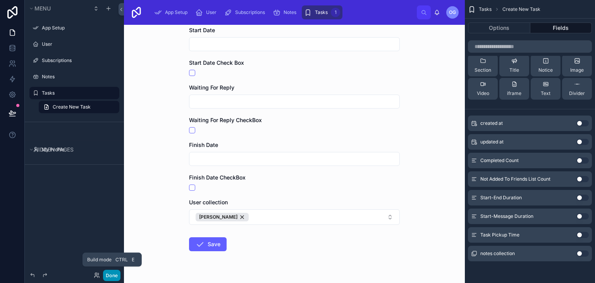
click at [112, 277] on button "Done" at bounding box center [111, 275] width 17 height 11
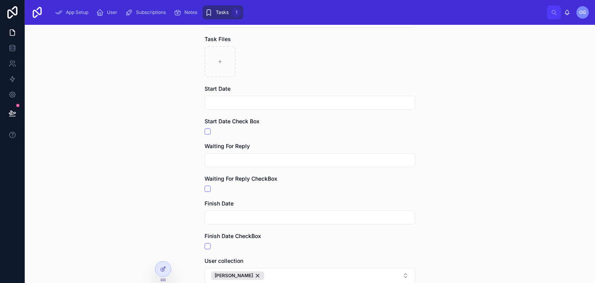
scroll to position [211, 0]
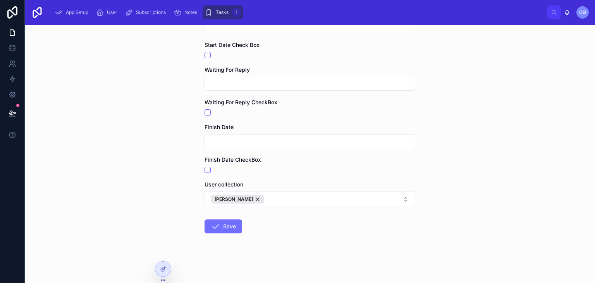
drag, startPoint x: 231, startPoint y: 217, endPoint x: 229, endPoint y: 224, distance: 7.1
click at [229, 224] on form "**********" at bounding box center [310, 71] width 211 height 422
click at [229, 224] on button "Save" at bounding box center [224, 226] width 38 height 14
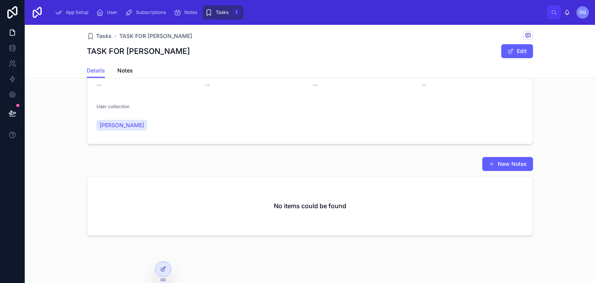
scroll to position [164, 0]
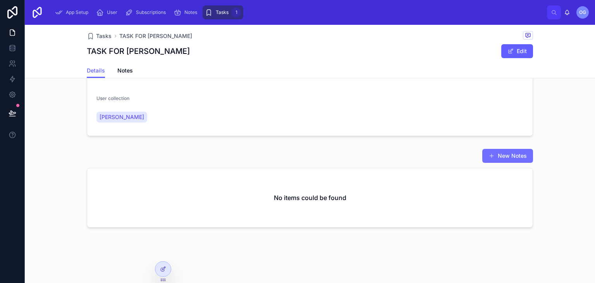
click at [497, 153] on button "New Notes" at bounding box center [507, 156] width 51 height 14
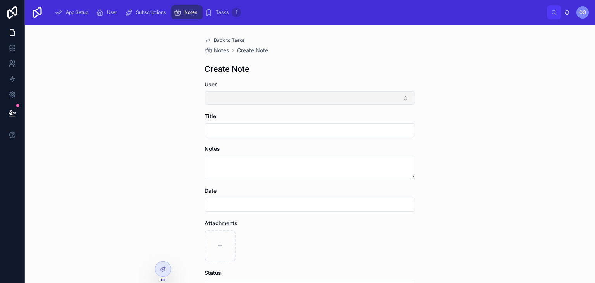
click at [303, 93] on button "Select Button" at bounding box center [310, 97] width 211 height 13
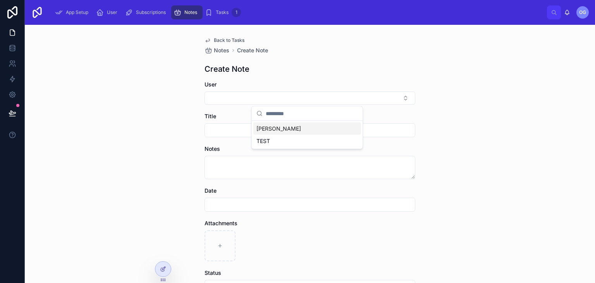
click at [278, 131] on div "[PERSON_NAME]" at bounding box center [307, 128] width 108 height 12
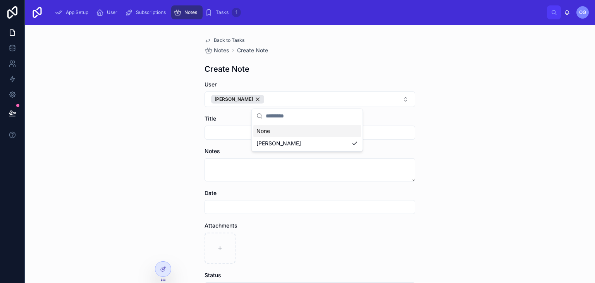
click at [173, 139] on div "Back to Tasks Notes Create Note Create Note User [PERSON_NAME] Title Notes Date…" at bounding box center [310, 154] width 570 height 258
click at [224, 137] on div at bounding box center [310, 133] width 211 height 14
click at [224, 137] on input "text" at bounding box center [310, 132] width 210 height 11
click at [577, 64] on div "Back to Tasks Notes Create Note Create Note User [PERSON_NAME] Title Notes Date…" at bounding box center [310, 154] width 570 height 258
click at [565, 154] on div "Back to Tasks Notes Create Note Create Note User [PERSON_NAME] Title Notes Date…" at bounding box center [310, 154] width 570 height 258
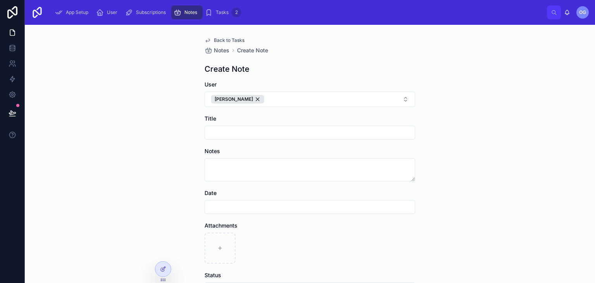
click at [581, 150] on div "Back to Tasks Notes Create Note Create Note User [PERSON_NAME] Title Notes Date…" at bounding box center [310, 154] width 570 height 258
click at [253, 134] on input "text" at bounding box center [310, 132] width 210 height 11
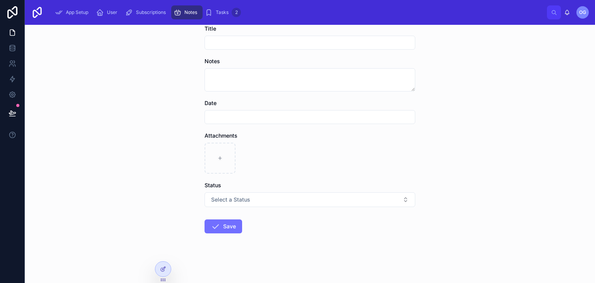
click at [231, 223] on button "Save" at bounding box center [224, 226] width 38 height 14
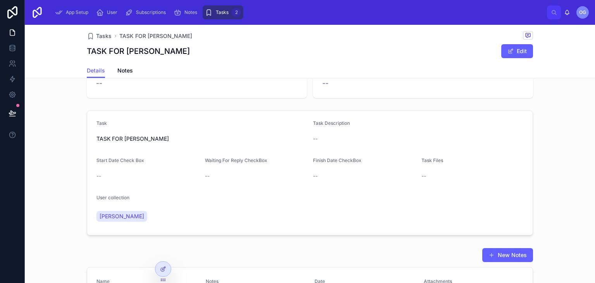
scroll to position [186, 0]
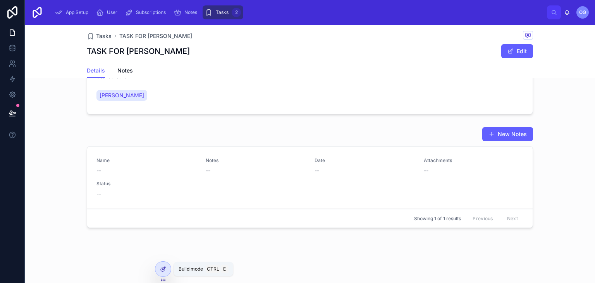
click at [167, 270] on div at bounding box center [163, 269] width 16 height 15
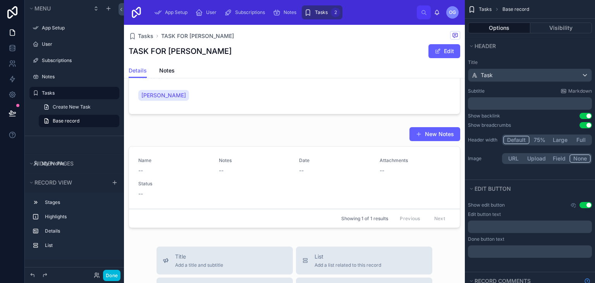
click at [288, 199] on div at bounding box center [294, 179] width 341 height 110
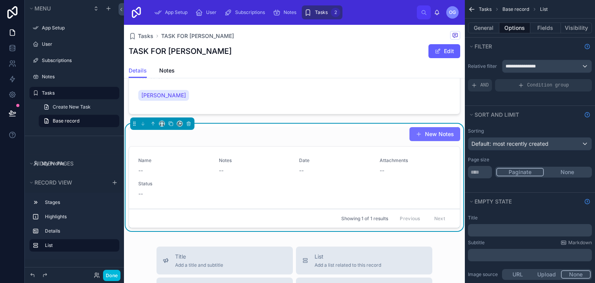
click at [424, 127] on button "New Notes" at bounding box center [435, 134] width 51 height 14
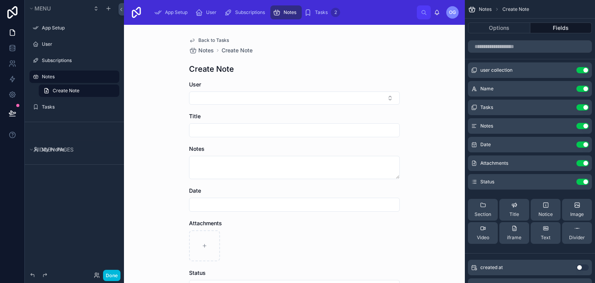
click at [0, 0] on icon "scrollable content" at bounding box center [0, 0] width 0 height 0
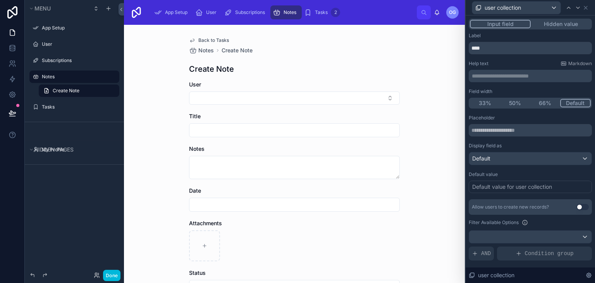
click at [543, 28] on button "Hidden value" at bounding box center [561, 24] width 60 height 9
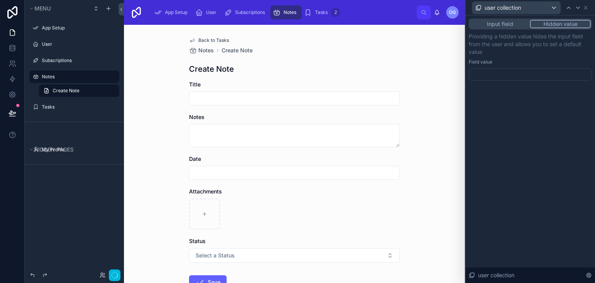
click at [492, 78] on div at bounding box center [530, 74] width 123 height 12
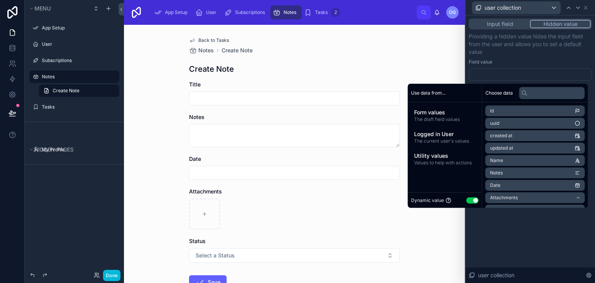
click at [472, 197] on button "Use setting" at bounding box center [473, 200] width 12 height 6
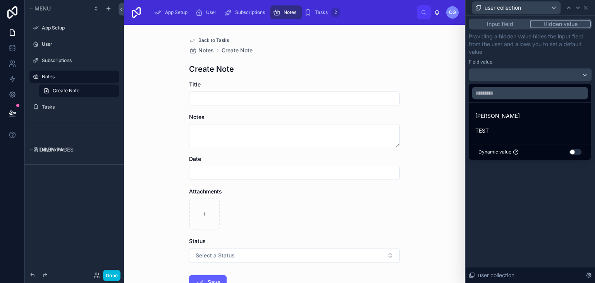
click at [569, 152] on div "Dynamic value Use setting" at bounding box center [530, 152] width 103 height 6
click at [572, 152] on button "Use setting" at bounding box center [576, 152] width 12 height 6
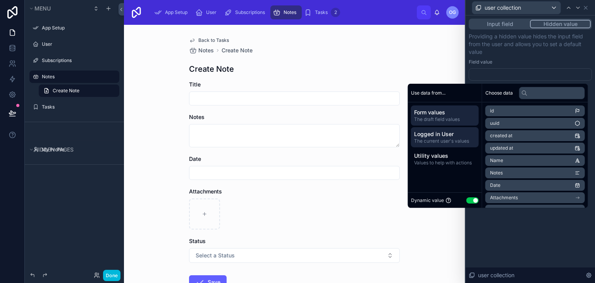
click at [432, 129] on div "Logged in User The current user's values" at bounding box center [445, 137] width 68 height 20
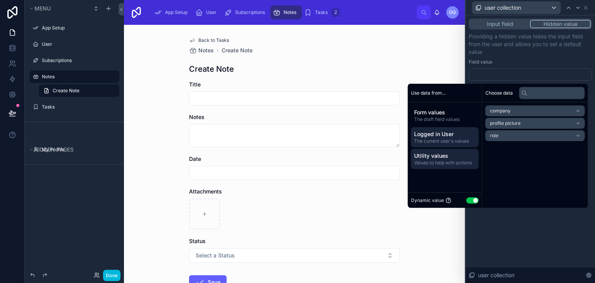
click at [432, 149] on div "Utility values Values to help with actions" at bounding box center [445, 159] width 68 height 20
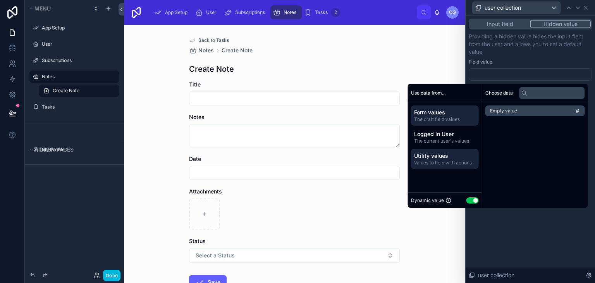
click at [437, 116] on span "The draft field values" at bounding box center [445, 119] width 62 height 6
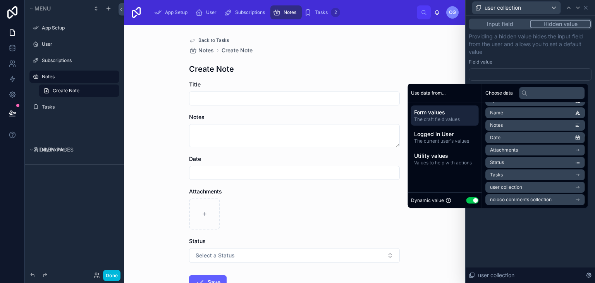
scroll to position [48, 0]
click at [534, 181] on li "user collection" at bounding box center [536, 186] width 100 height 11
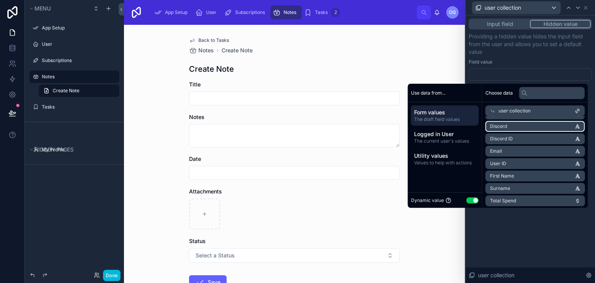
click at [536, 130] on li "Discord" at bounding box center [536, 126] width 100 height 11
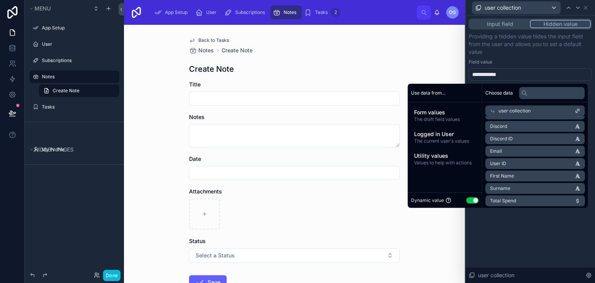
scroll to position [0, 0]
click at [513, 112] on span "user collection" at bounding box center [515, 111] width 32 height 6
click at [469, 197] on button "Use setting" at bounding box center [473, 200] width 12 height 6
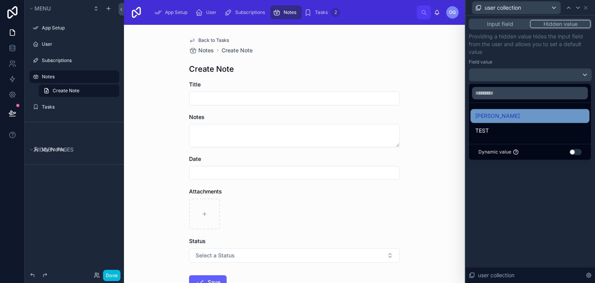
click at [507, 118] on div "[PERSON_NAME]" at bounding box center [530, 115] width 110 height 9
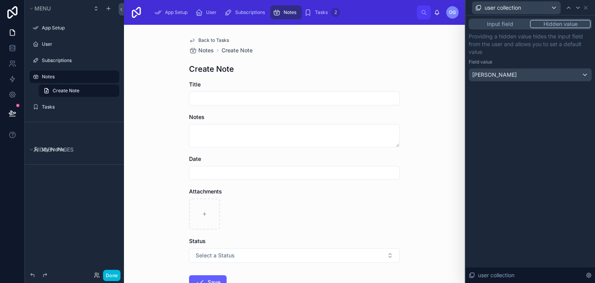
click at [506, 43] on p "Providing a hidden value hides the input field from the user and allows you to …" at bounding box center [530, 44] width 123 height 23
click at [109, 276] on button "Done" at bounding box center [111, 275] width 17 height 11
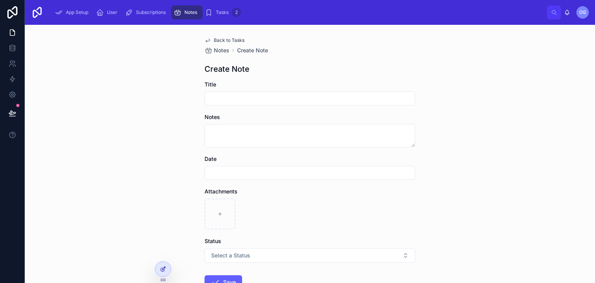
click at [164, 272] on icon at bounding box center [163, 269] width 6 height 6
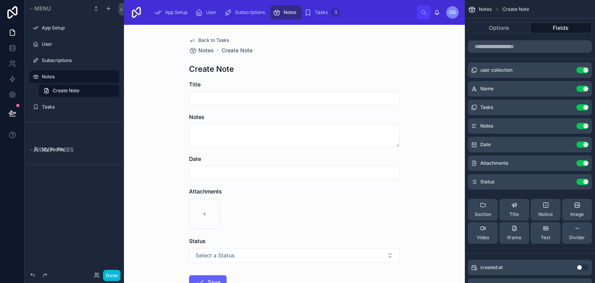
click at [169, 264] on div "Back to Tasks Notes Create Note Create Note Title Notes Date Attachments Status…" at bounding box center [294, 154] width 341 height 258
click at [206, 257] on span "Select a Status" at bounding box center [215, 255] width 39 height 8
click at [207, 91] on div at bounding box center [294, 98] width 211 height 14
click at [205, 99] on input "text" at bounding box center [294, 98] width 210 height 11
type input "*"
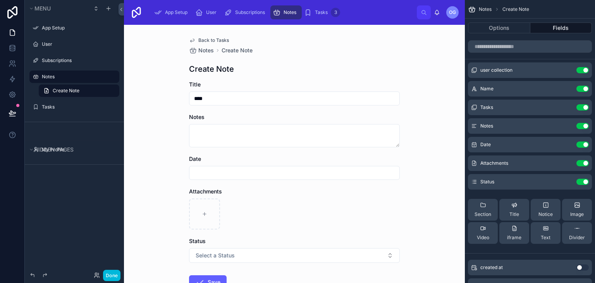
type input "****"
click at [221, 142] on textarea at bounding box center [294, 135] width 211 height 23
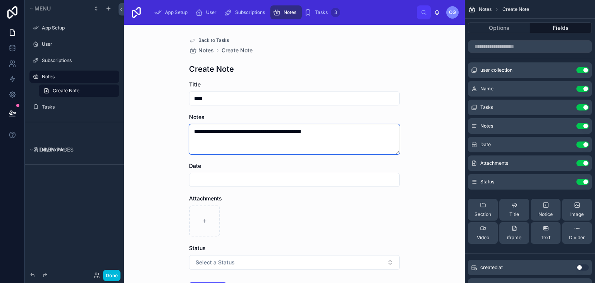
type textarea "**********"
click at [165, 113] on div "**********" at bounding box center [294, 154] width 341 height 258
click at [233, 186] on div at bounding box center [294, 180] width 211 height 14
click at [233, 185] on div at bounding box center [294, 180] width 211 height 14
click at [235, 183] on input "text" at bounding box center [294, 179] width 210 height 11
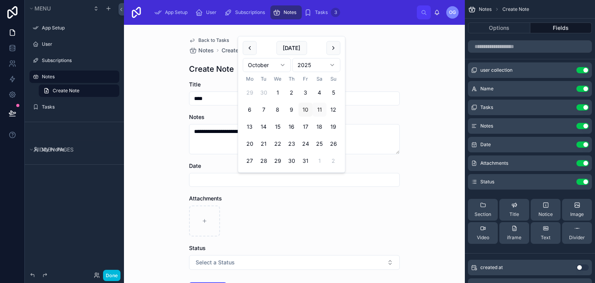
click at [301, 108] on button "10" at bounding box center [306, 110] width 14 height 14
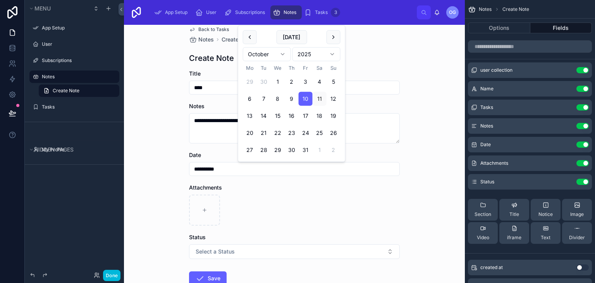
scroll to position [11, 0]
click at [293, 33] on button "[DATE]" at bounding box center [291, 37] width 31 height 14
type input "**********"
click at [298, 185] on div "Attachments" at bounding box center [294, 188] width 211 height 8
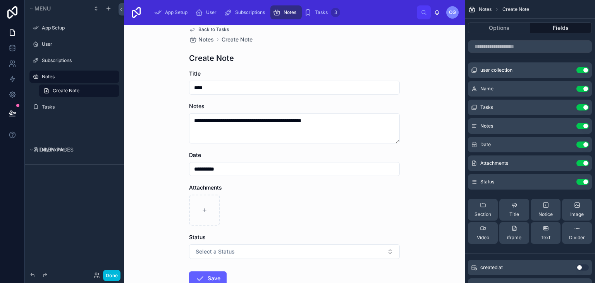
scroll to position [62, 0]
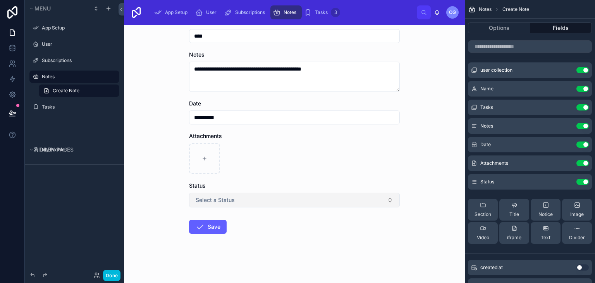
click at [250, 199] on button "Select a Status" at bounding box center [294, 200] width 211 height 15
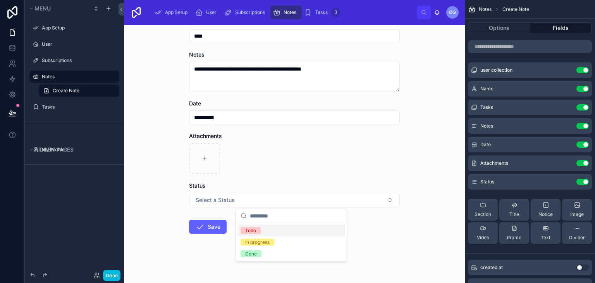
click at [253, 184] on div "Status" at bounding box center [294, 186] width 211 height 8
click at [210, 223] on button "Save" at bounding box center [208, 227] width 38 height 14
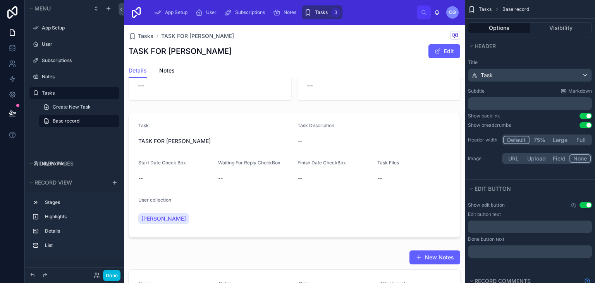
scroll to position [13, 0]
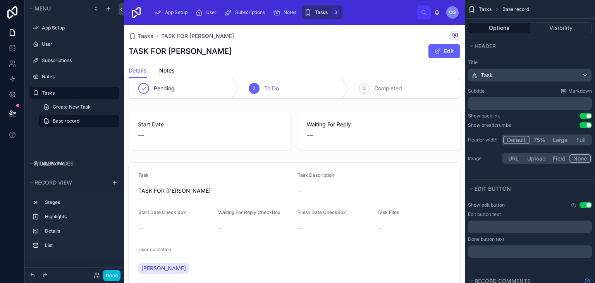
click at [67, 70] on div "Notes" at bounding box center [74, 77] width 99 height 14
click at [67, 74] on div "Notes" at bounding box center [80, 77] width 76 height 6
click at [65, 75] on label "Notes" at bounding box center [78, 77] width 73 height 6
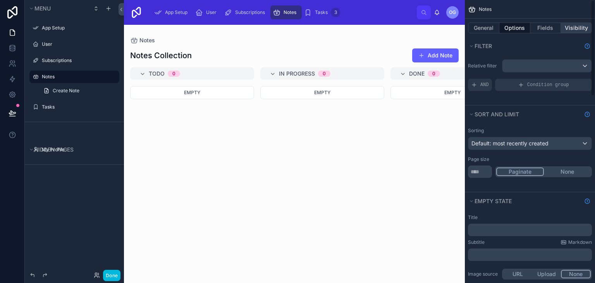
click at [582, 27] on button "Visibility" at bounding box center [576, 27] width 31 height 11
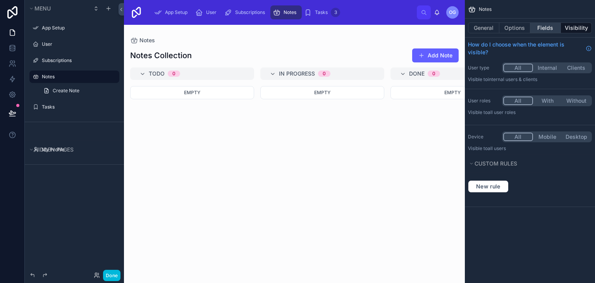
click at [550, 28] on button "Fields" at bounding box center [545, 27] width 31 height 11
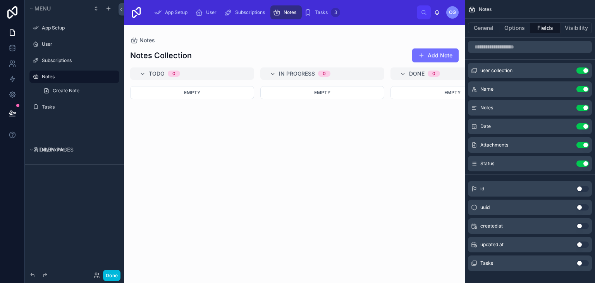
click at [444, 50] on button "Add Note" at bounding box center [435, 55] width 47 height 14
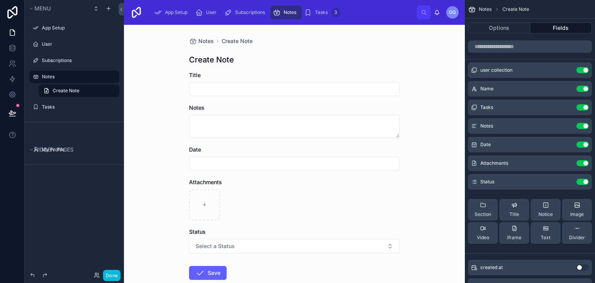
click at [0, 0] on icon "scrollable content" at bounding box center [0, 0] width 0 height 0
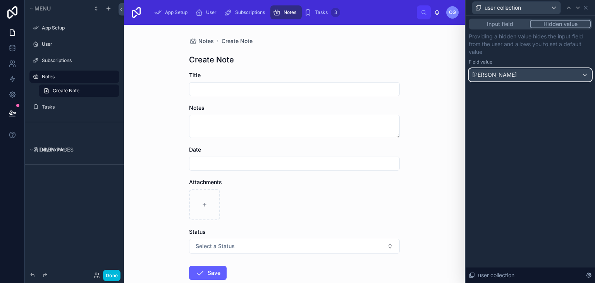
click at [528, 78] on div "[PERSON_NAME]" at bounding box center [530, 75] width 122 height 12
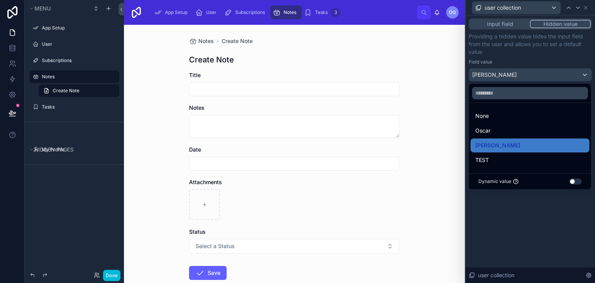
click at [578, 176] on div "Dynamic value Use setting" at bounding box center [530, 181] width 122 height 16
click at [576, 180] on button "Use setting" at bounding box center [576, 181] width 12 height 6
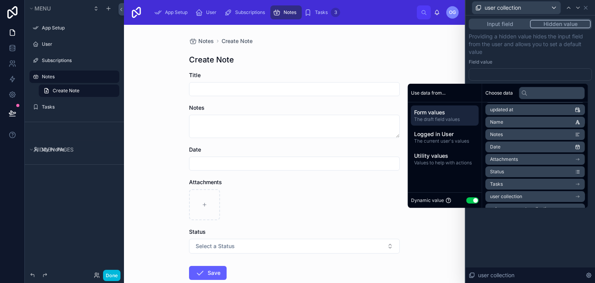
scroll to position [48, 0]
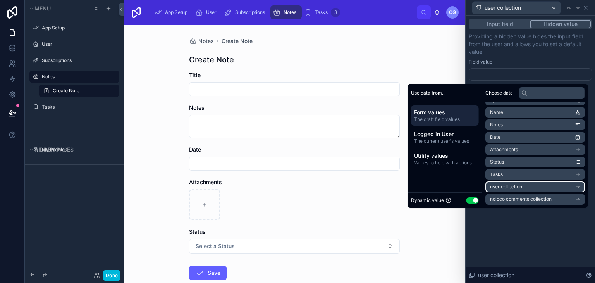
click at [518, 188] on li "user collection" at bounding box center [536, 186] width 100 height 11
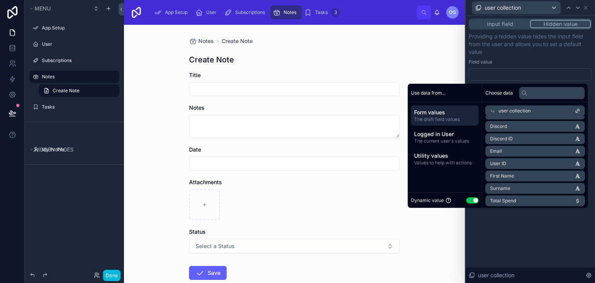
scroll to position [0, 0]
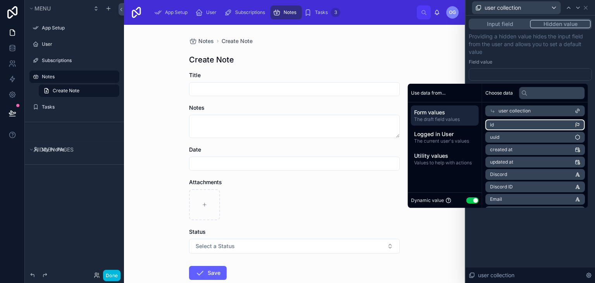
click at [520, 125] on li "id" at bounding box center [536, 124] width 100 height 11
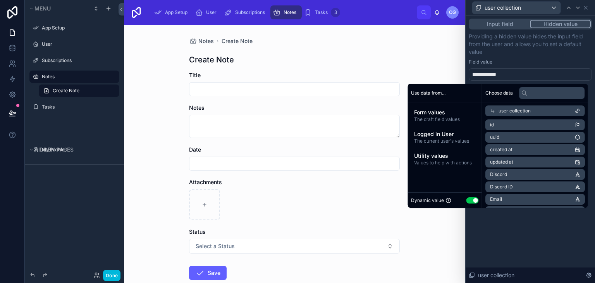
click at [517, 77] on div "**********" at bounding box center [530, 74] width 123 height 12
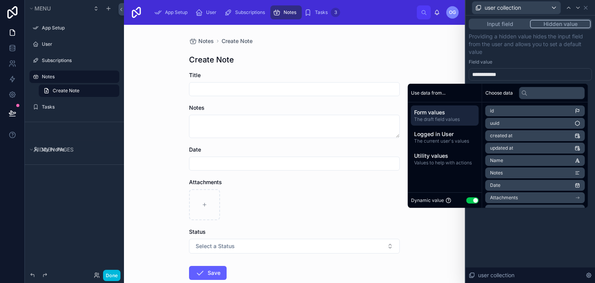
click at [517, 77] on div "**********" at bounding box center [530, 74] width 123 height 12
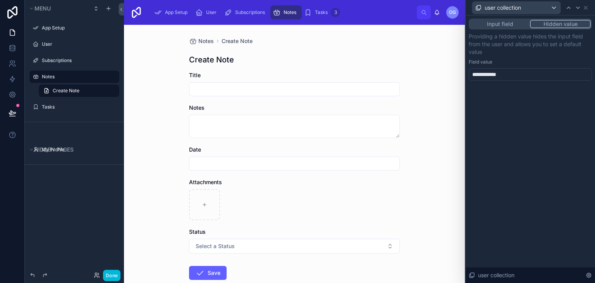
click at [517, 63] on div "Field value" at bounding box center [530, 62] width 123 height 6
click at [112, 274] on button "Done" at bounding box center [111, 275] width 17 height 11
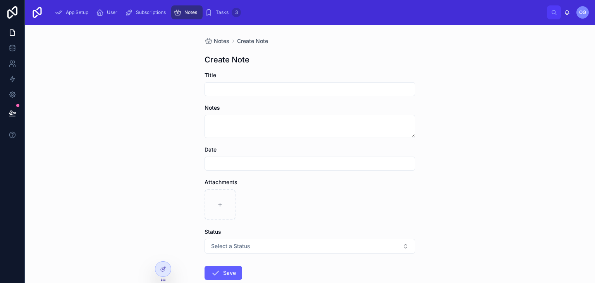
click at [574, 126] on div "Notes Create Note Create Note Title Notes Date Attachments Status Select a Stat…" at bounding box center [310, 154] width 570 height 258
click at [564, 129] on div "Notes Create Note Create Note Title Notes Date Attachments Status Select a Stat…" at bounding box center [310, 154] width 570 height 258
click at [162, 272] on div at bounding box center [163, 269] width 16 height 15
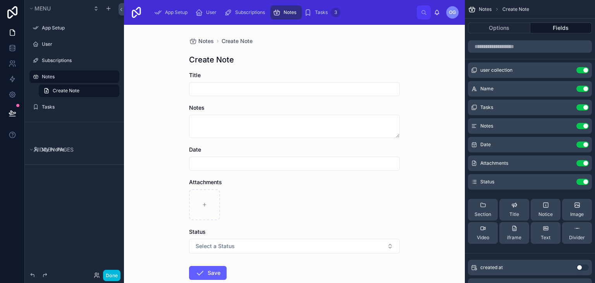
click at [0, 0] on icon "scrollable content" at bounding box center [0, 0] width 0 height 0
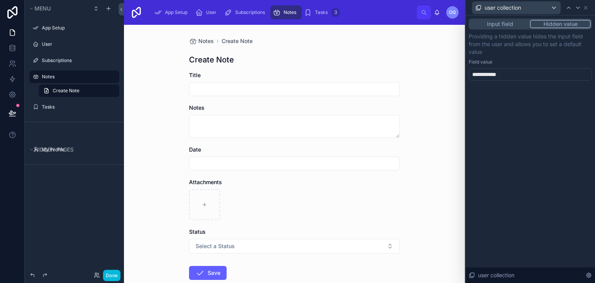
click at [500, 71] on span "**********" at bounding box center [486, 75] width 29 height 8
click at [416, 61] on div "Notes Create Note Create Note Title Notes Date Attachments Status Select a Stat…" at bounding box center [294, 154] width 341 height 258
click at [114, 273] on button "Done" at bounding box center [111, 275] width 17 height 11
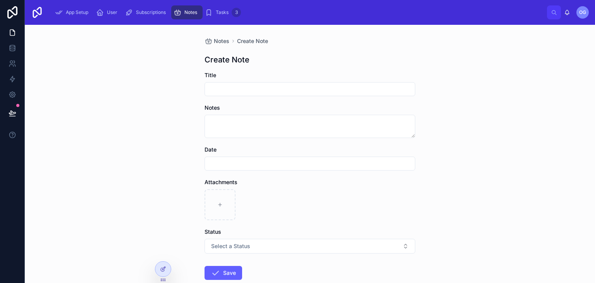
click at [255, 88] on input "text" at bounding box center [310, 89] width 210 height 11
type input "*******"
click at [225, 275] on button "Save" at bounding box center [224, 273] width 38 height 14
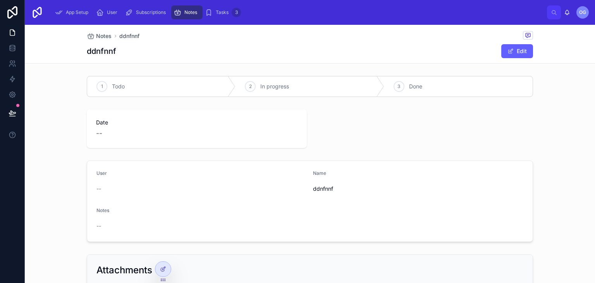
click at [186, 15] on span "Notes" at bounding box center [190, 12] width 13 height 6
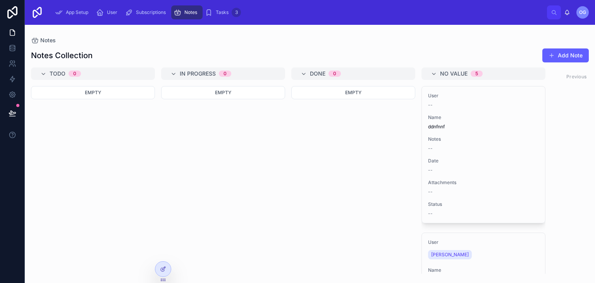
click at [215, 9] on div "Tasks 3" at bounding box center [223, 12] width 36 height 12
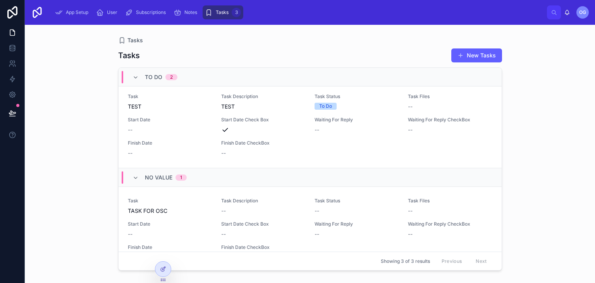
scroll to position [110, 0]
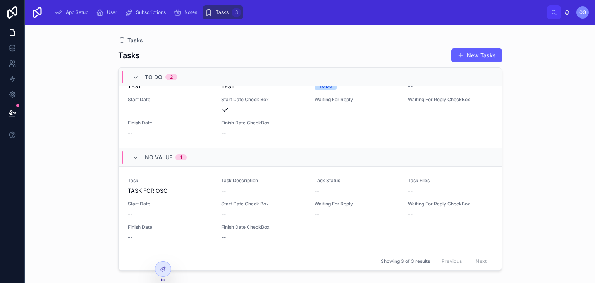
click at [229, 207] on div "Start Date Check Box --" at bounding box center [263, 209] width 84 height 17
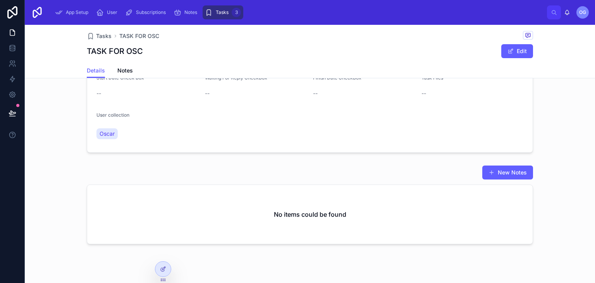
scroll to position [164, 0]
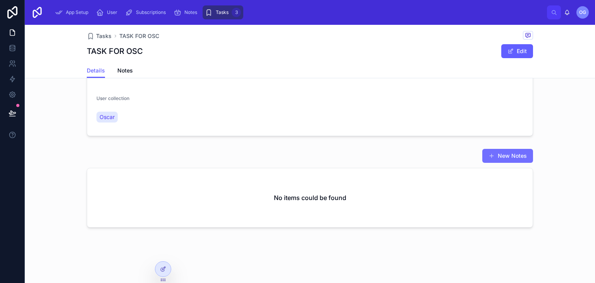
click at [498, 153] on button "New Notes" at bounding box center [507, 156] width 51 height 14
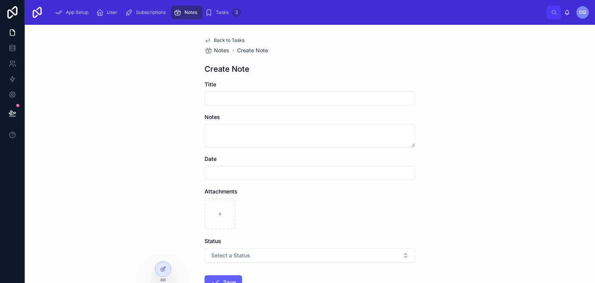
click at [171, 267] on div "Back to Tasks Notes Create Note Create Note Title Notes Date Attachments Status…" at bounding box center [310, 154] width 570 height 258
click at [169, 267] on div at bounding box center [163, 269] width 16 height 15
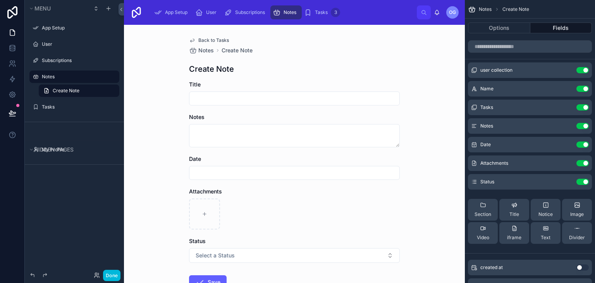
click at [0, 0] on icon "scrollable content" at bounding box center [0, 0] width 0 height 0
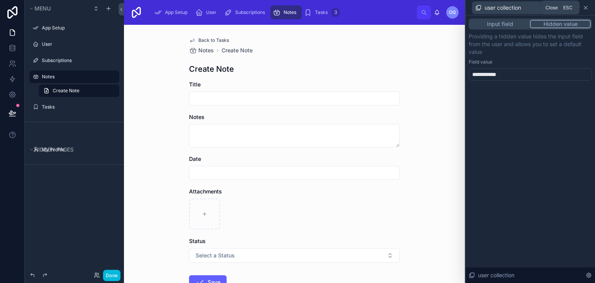
click at [585, 10] on icon at bounding box center [586, 8] width 6 height 6
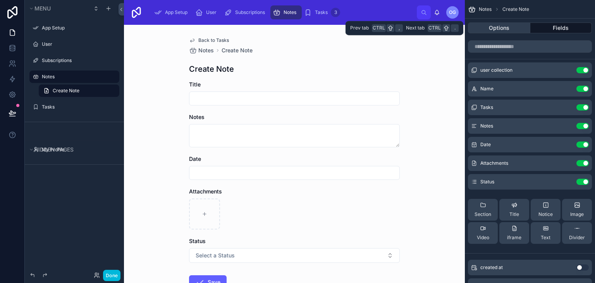
click at [501, 28] on button "Options" at bounding box center [499, 27] width 62 height 11
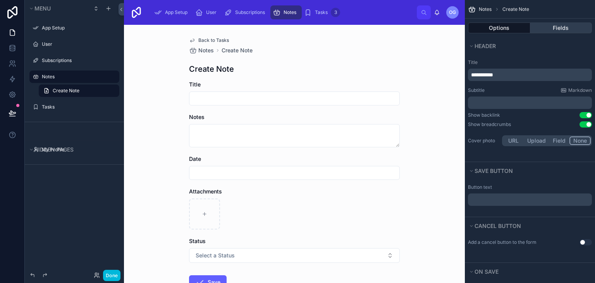
click at [553, 23] on button "Fields" at bounding box center [561, 27] width 62 height 11
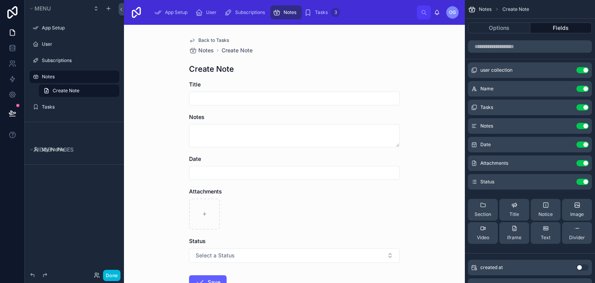
click at [0, 0] on button "scrollable content" at bounding box center [0, 0] width 0 height 0
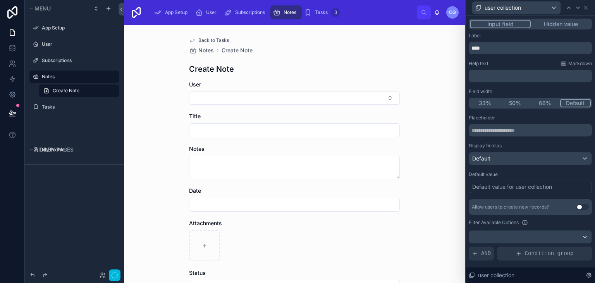
click at [502, 23] on button "Input field" at bounding box center [500, 24] width 61 height 9
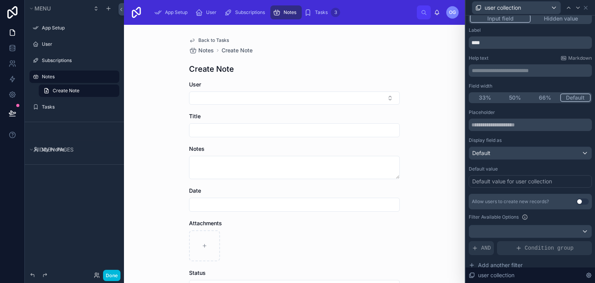
scroll to position [8, 0]
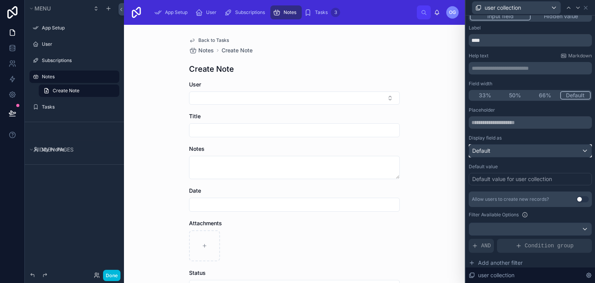
click at [487, 146] on div "Default" at bounding box center [530, 151] width 122 height 12
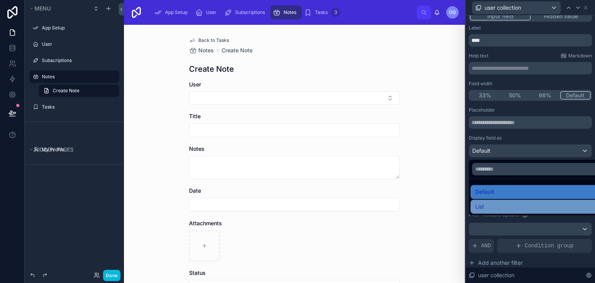
drag, startPoint x: 491, startPoint y: 199, endPoint x: 491, endPoint y: 205, distance: 6.2
click at [491, 205] on ul "Default List" at bounding box center [536, 197] width 135 height 36
click at [491, 205] on div "List" at bounding box center [536, 206] width 122 height 9
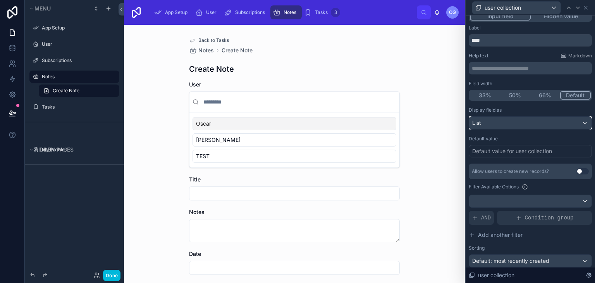
click at [506, 122] on div "List" at bounding box center [530, 123] width 122 height 12
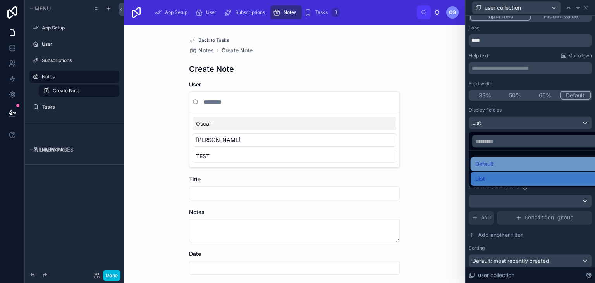
click at [502, 160] on div "Default" at bounding box center [536, 163] width 122 height 9
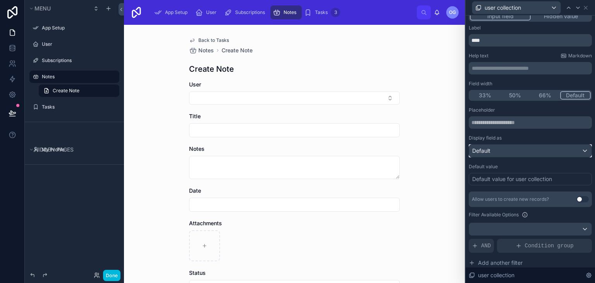
click at [512, 147] on div "Default" at bounding box center [530, 151] width 122 height 12
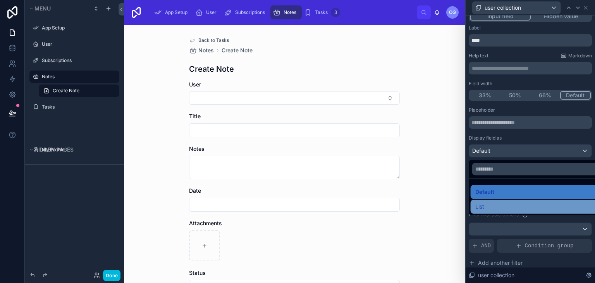
click at [503, 204] on div "List" at bounding box center [536, 206] width 122 height 9
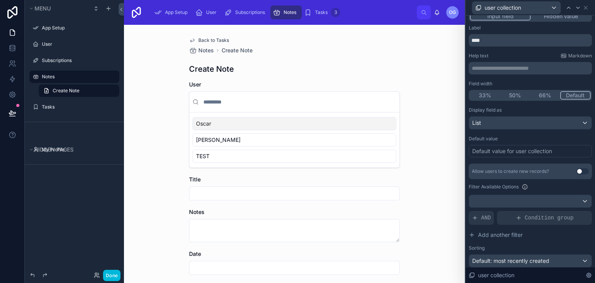
click at [503, 149] on div "Default value for user collection" at bounding box center [512, 151] width 80 height 8
click at [502, 159] on div "Display field as List Default value Default value for user collection Allow use…" at bounding box center [530, 198] width 123 height 182
click at [500, 119] on div "List" at bounding box center [530, 123] width 122 height 12
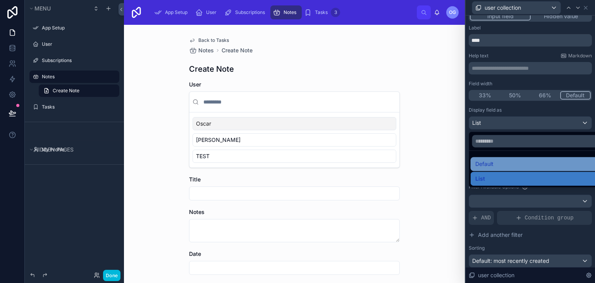
click at [488, 159] on span "Default" at bounding box center [484, 163] width 18 height 9
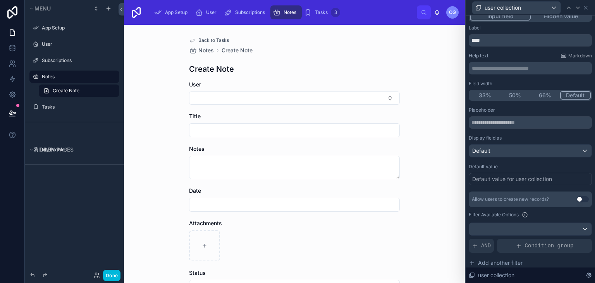
click at [508, 180] on div "Default value for user collection" at bounding box center [512, 179] width 80 height 8
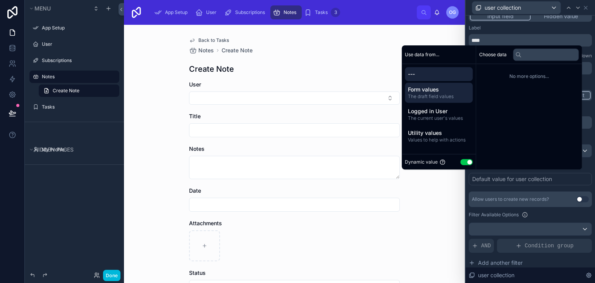
click at [439, 98] on span "The draft field values" at bounding box center [439, 96] width 62 height 6
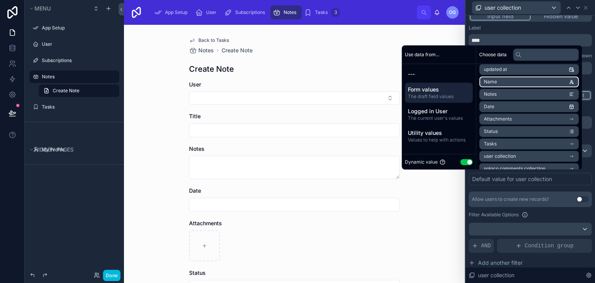
scroll to position [48, 0]
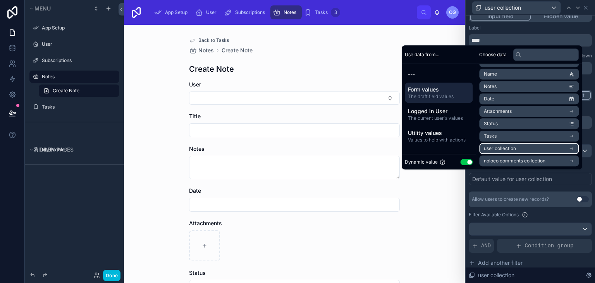
click at [527, 148] on li "user collection" at bounding box center [529, 148] width 100 height 11
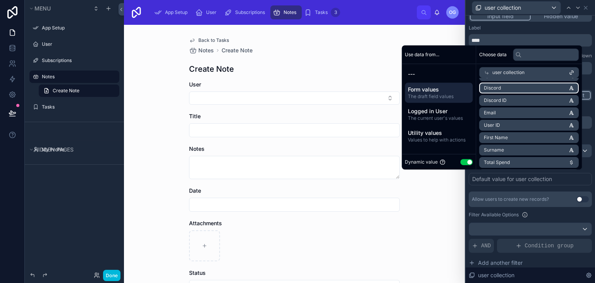
click at [508, 84] on li "Discord" at bounding box center [529, 88] width 100 height 11
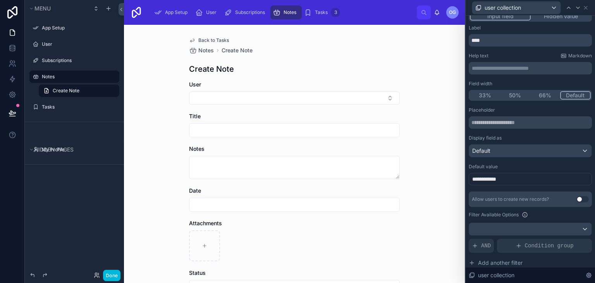
click at [524, 178] on div "**********" at bounding box center [530, 179] width 123 height 12
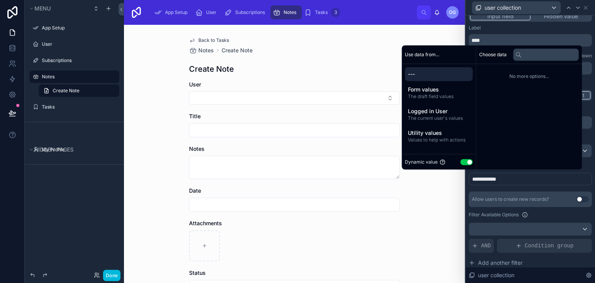
click at [450, 66] on div "--- Form values The draft field values Logged in User The current user's values…" at bounding box center [439, 106] width 74 height 85
click at [448, 69] on div "---" at bounding box center [439, 74] width 68 height 14
click at [463, 160] on button "Use setting" at bounding box center [466, 162] width 12 height 6
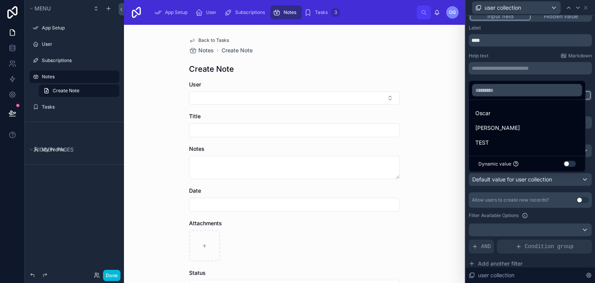
click at [567, 164] on button "Use setting" at bounding box center [570, 164] width 12 height 6
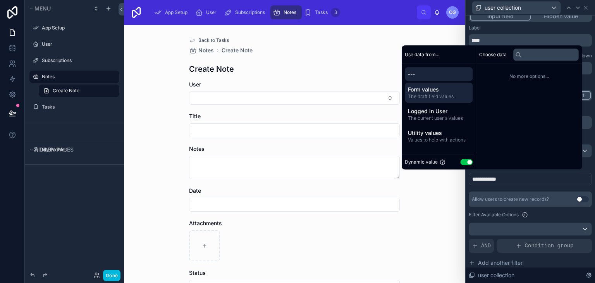
click at [436, 89] on span "Form values" at bounding box center [439, 90] width 62 height 8
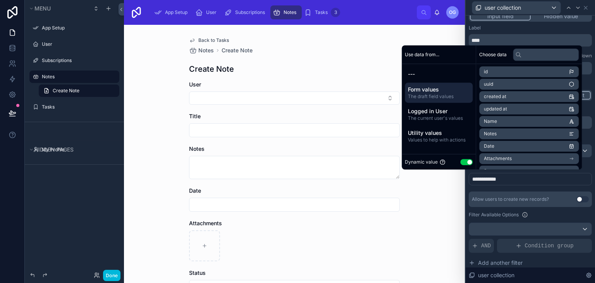
scroll to position [0, 0]
click at [528, 78] on ul "id uuid created at updated at Name Notes Date Attachments Status Tasks noloco c…" at bounding box center [529, 134] width 100 height 135
click at [528, 76] on li "id" at bounding box center [529, 72] width 100 height 11
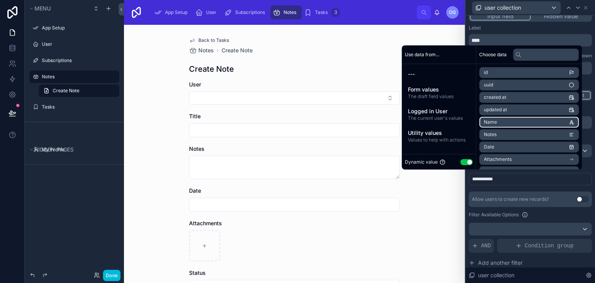
click at [510, 120] on li "Name" at bounding box center [529, 122] width 100 height 11
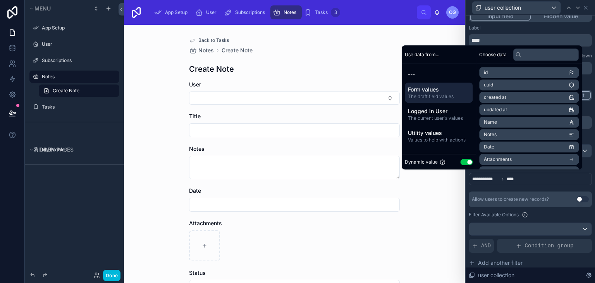
click at [424, 89] on span "Form values" at bounding box center [439, 90] width 62 height 8
click at [425, 106] on div "Logged in User The current user's values" at bounding box center [439, 114] width 68 height 20
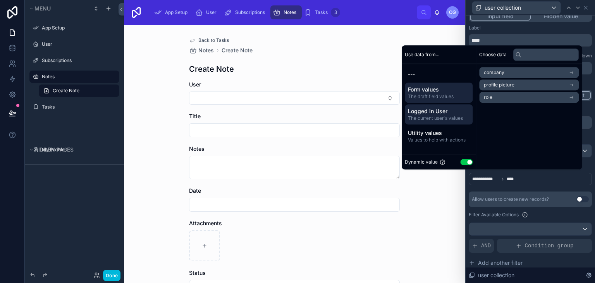
click at [429, 98] on span "The draft field values" at bounding box center [439, 96] width 62 height 6
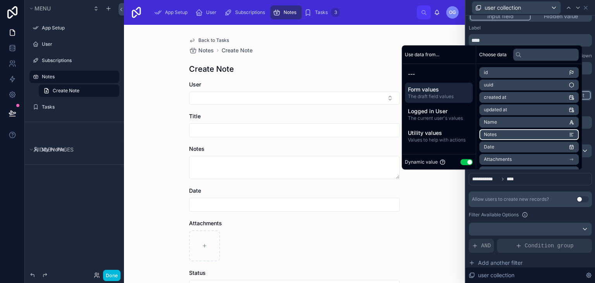
scroll to position [36, 0]
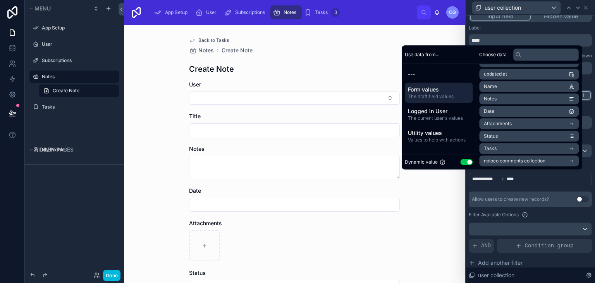
click at [532, 155] on ul "id uuid created at updated at Name Notes Date Attachments Status Tasks noloco c…" at bounding box center [529, 98] width 100 height 135
click at [535, 152] on li "Tasks" at bounding box center [529, 148] width 100 height 11
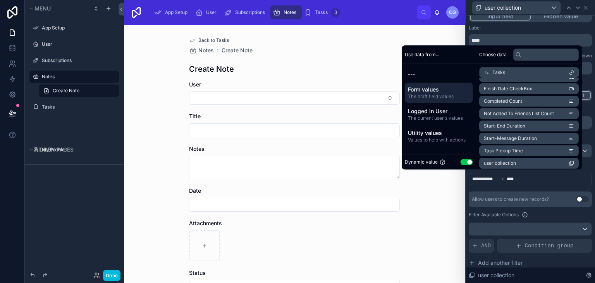
scroll to position [186, 0]
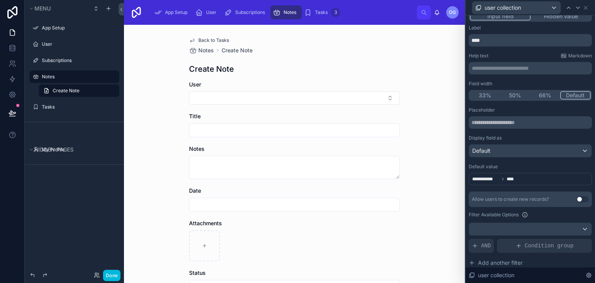
click at [401, 264] on div "Back to Tasks Notes Create Note Create Note User Title Notes Date Attachments S…" at bounding box center [294, 198] width 223 height 346
click at [537, 146] on div "Default" at bounding box center [530, 151] width 122 height 12
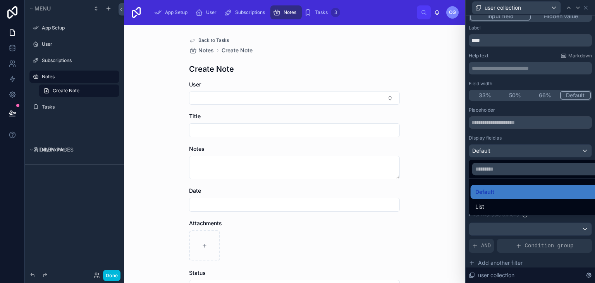
click at [537, 146] on div at bounding box center [530, 141] width 129 height 283
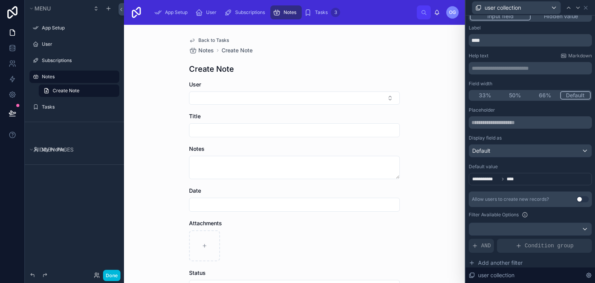
click at [505, 178] on span "**********" at bounding box center [495, 179] width 47 height 6
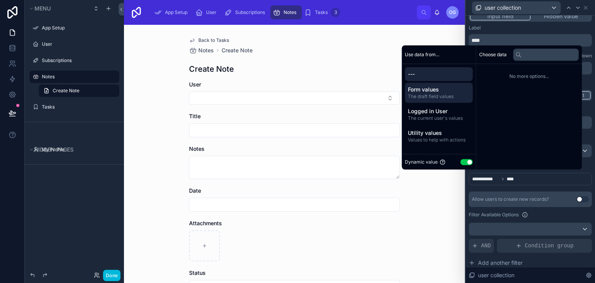
click at [435, 90] on span "Form values" at bounding box center [439, 90] width 62 height 8
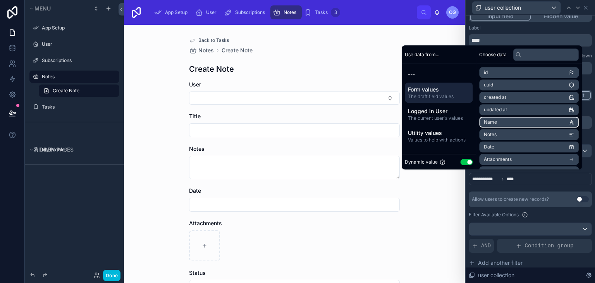
scroll to position [36, 0]
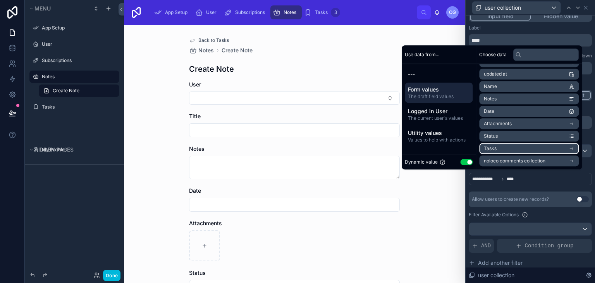
click at [533, 148] on li "Tasks" at bounding box center [529, 148] width 100 height 11
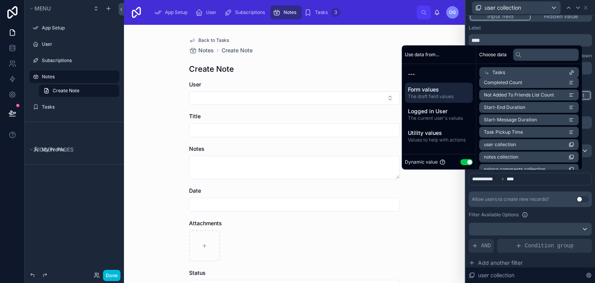
scroll to position [186, 0]
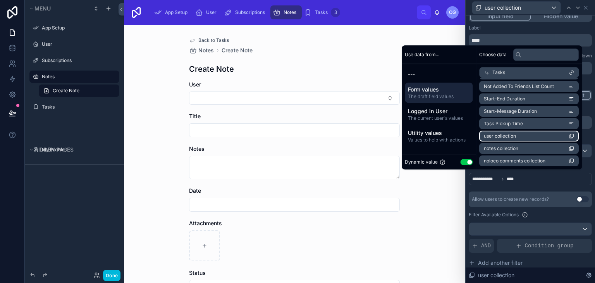
click at [522, 134] on li "user collection" at bounding box center [529, 136] width 100 height 11
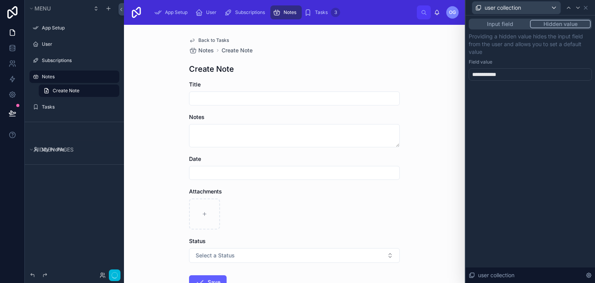
click at [547, 17] on div "**********" at bounding box center [530, 58] width 129 height 84
click at [537, 70] on div "**********" at bounding box center [530, 74] width 123 height 12
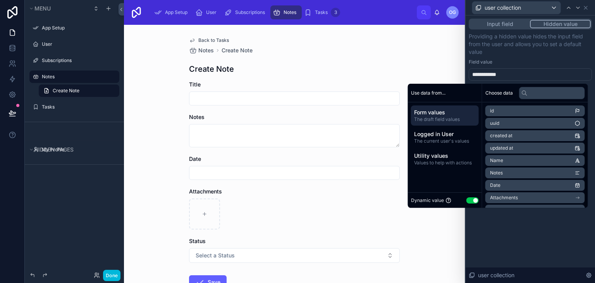
scroll to position [36, 0]
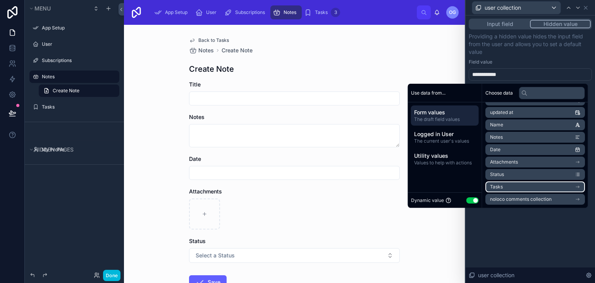
click at [494, 182] on li "Tasks" at bounding box center [536, 186] width 100 height 11
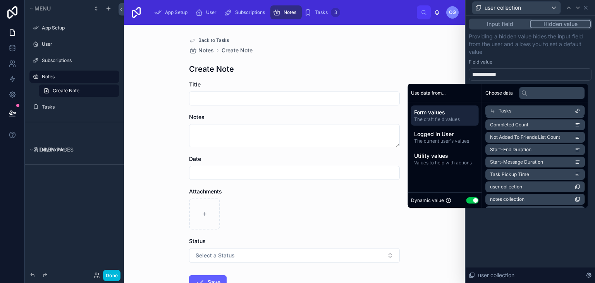
scroll to position [186, 0]
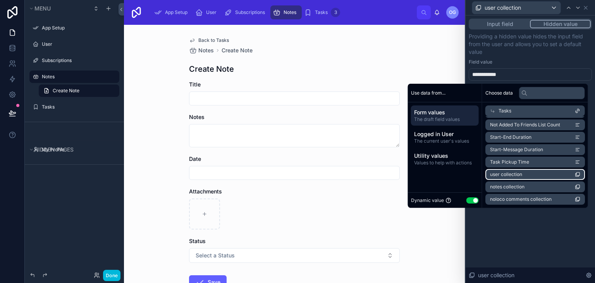
click at [525, 174] on li "user collection" at bounding box center [536, 174] width 100 height 11
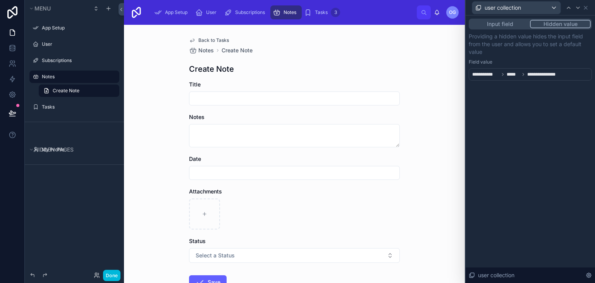
click at [528, 61] on div "Field value" at bounding box center [530, 62] width 123 height 6
click at [519, 8] on span "user collection" at bounding box center [503, 8] width 36 height 8
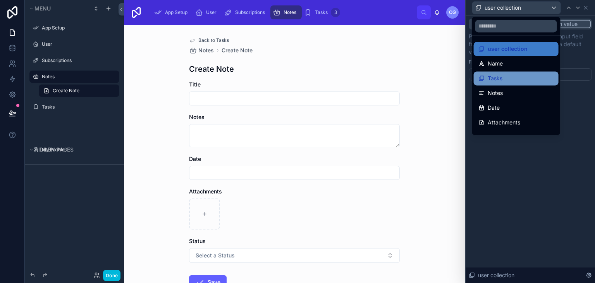
click at [517, 73] on div "Tasks" at bounding box center [516, 78] width 85 height 14
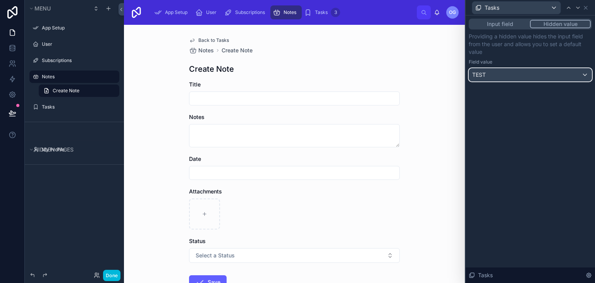
click at [515, 74] on div "TEST" at bounding box center [530, 75] width 122 height 12
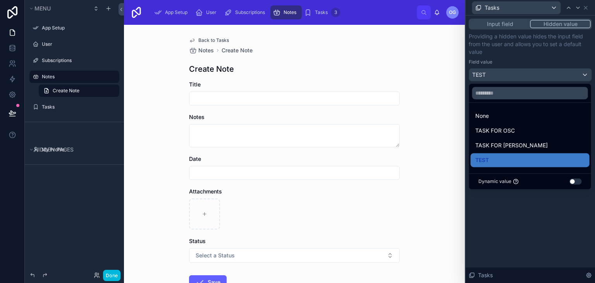
click at [572, 181] on button "Use setting" at bounding box center [576, 181] width 12 height 6
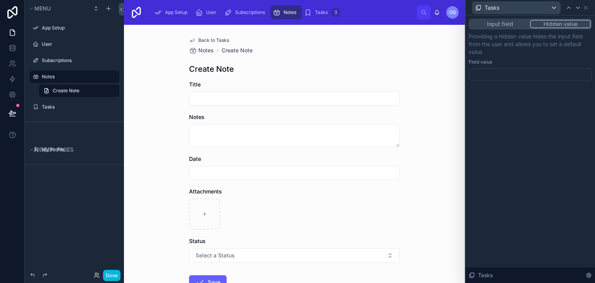
click at [422, 66] on div "Back to Tasks Notes Create Note Create Note Title Notes Date Attachments Status…" at bounding box center [294, 154] width 341 height 258
click at [282, 98] on input "text" at bounding box center [294, 98] width 210 height 11
type input "*"
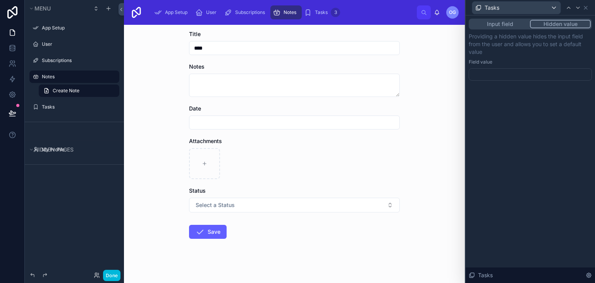
scroll to position [56, 0]
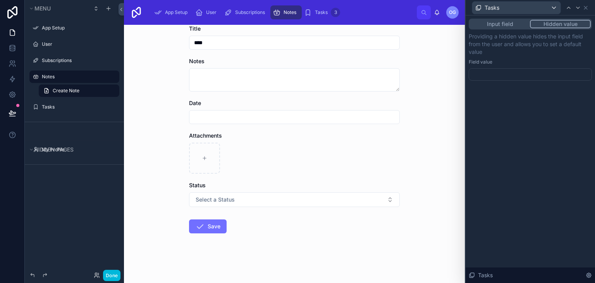
type input "****"
click at [211, 223] on button "Save" at bounding box center [208, 226] width 38 height 14
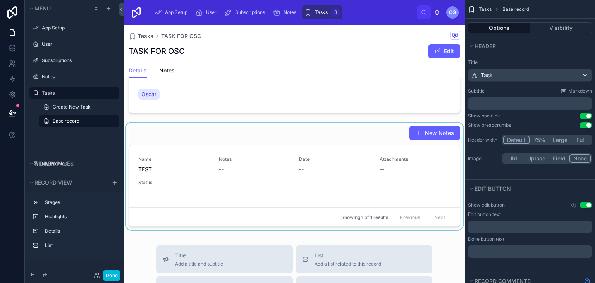
scroll to position [188, 0]
click at [430, 132] on div at bounding box center [294, 177] width 341 height 110
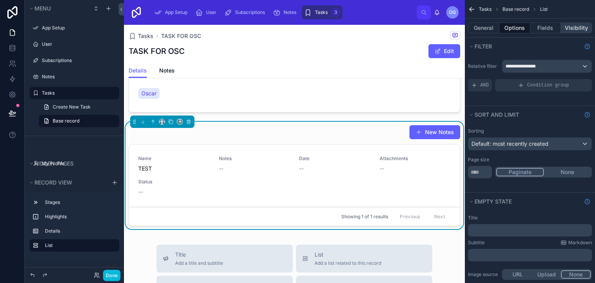
click at [565, 27] on button "Visibility" at bounding box center [576, 27] width 31 height 11
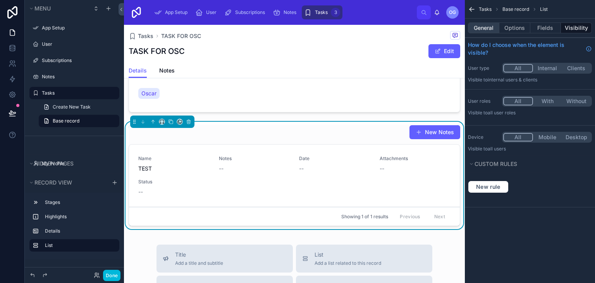
click at [484, 24] on button "General" at bounding box center [483, 27] width 31 height 11
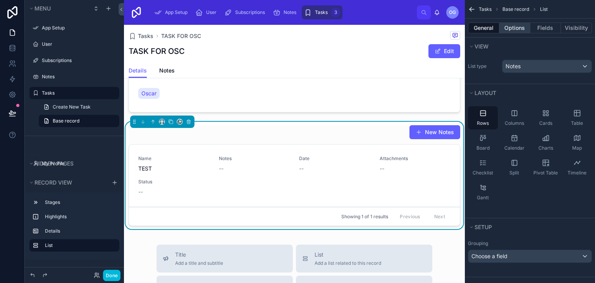
click at [511, 26] on button "Options" at bounding box center [514, 27] width 31 height 11
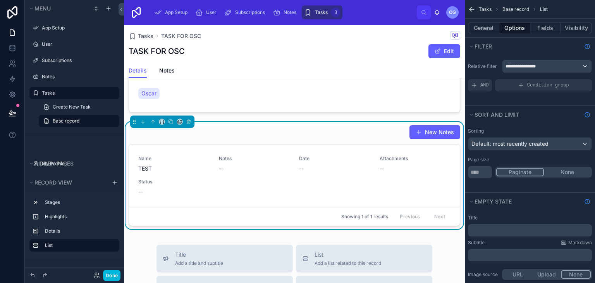
scroll to position [12, 0]
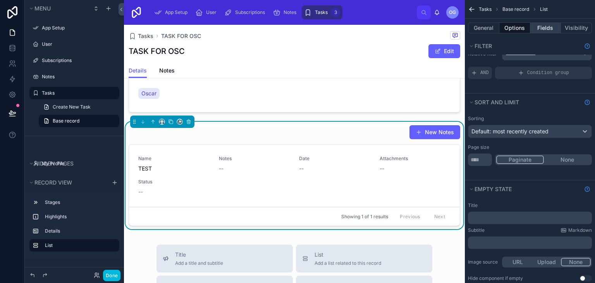
drag, startPoint x: 546, startPoint y: 33, endPoint x: 548, endPoint y: 28, distance: 5.2
click at [548, 28] on div "General Options Fields Visibility" at bounding box center [530, 28] width 130 height 19
click at [548, 28] on button "Fields" at bounding box center [545, 27] width 31 height 11
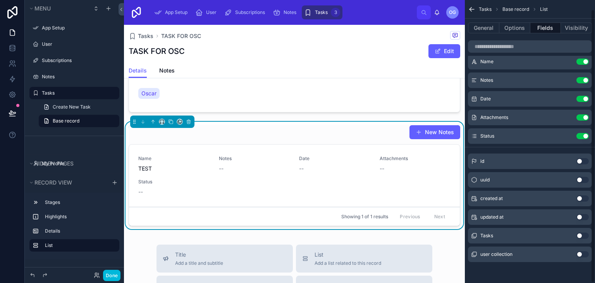
scroll to position [10, 0]
click at [584, 252] on button "Use setting" at bounding box center [583, 254] width 12 height 6
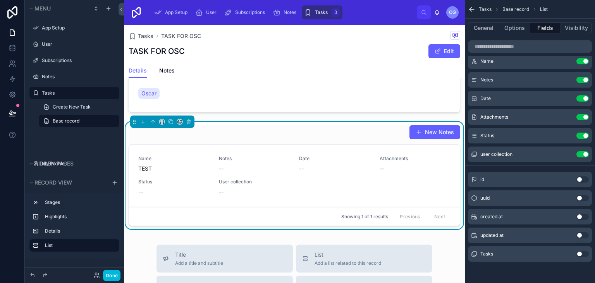
scroll to position [0, 0]
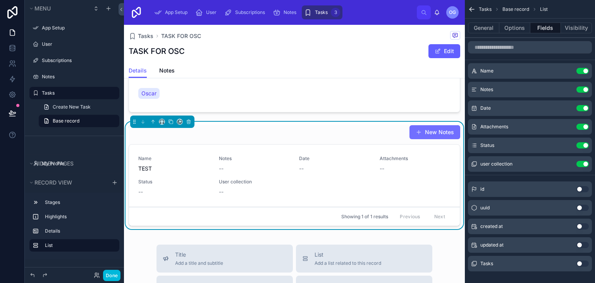
click at [440, 129] on button "New Notes" at bounding box center [435, 132] width 51 height 14
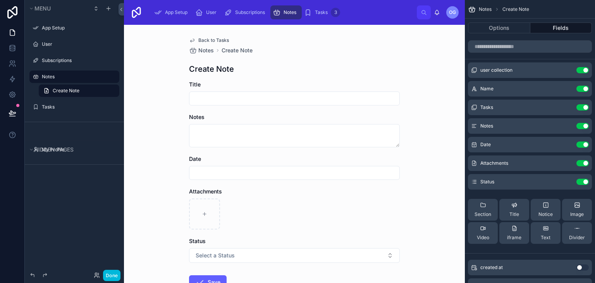
click at [0, 0] on icon "scrollable content" at bounding box center [0, 0] width 0 height 0
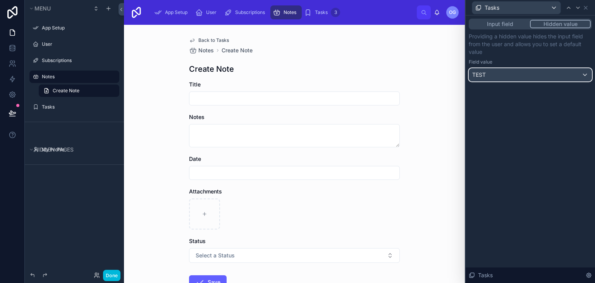
click at [543, 75] on div "TEST" at bounding box center [530, 75] width 122 height 12
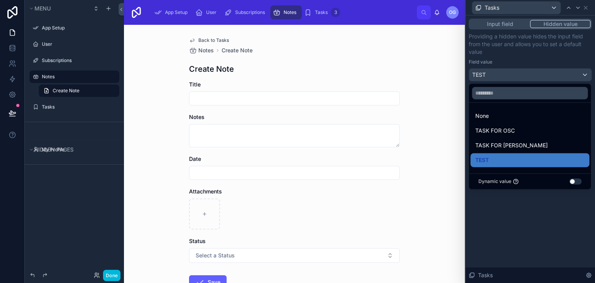
click at [578, 183] on button "Use setting" at bounding box center [576, 181] width 12 height 6
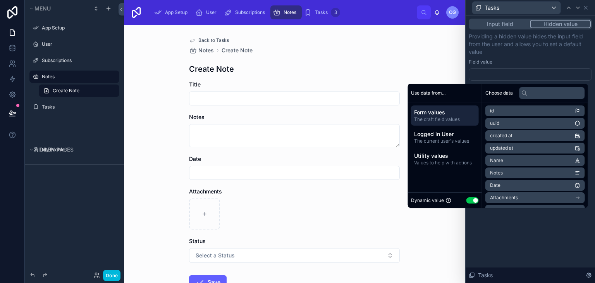
scroll to position [36, 0]
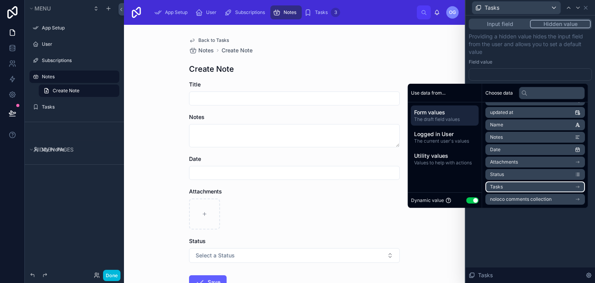
click at [519, 182] on li "Tasks" at bounding box center [536, 186] width 100 height 11
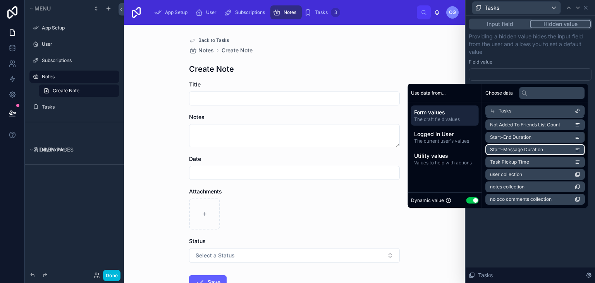
scroll to position [0, 0]
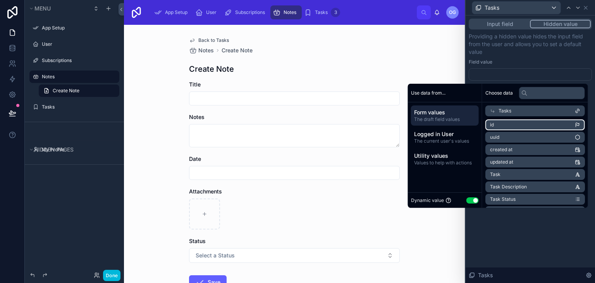
click at [518, 126] on li "id" at bounding box center [536, 124] width 100 height 11
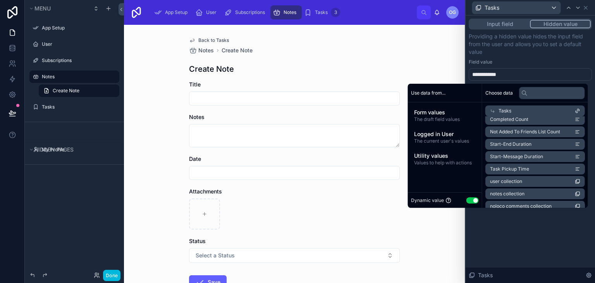
scroll to position [186, 0]
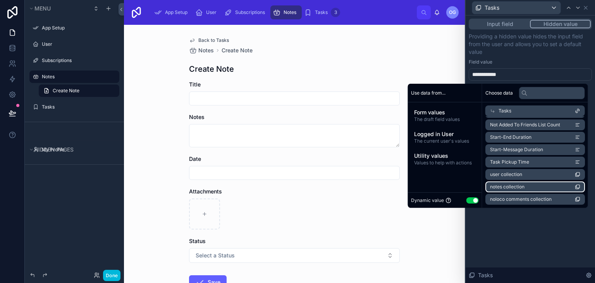
click at [536, 188] on li "notes collection" at bounding box center [536, 186] width 100 height 11
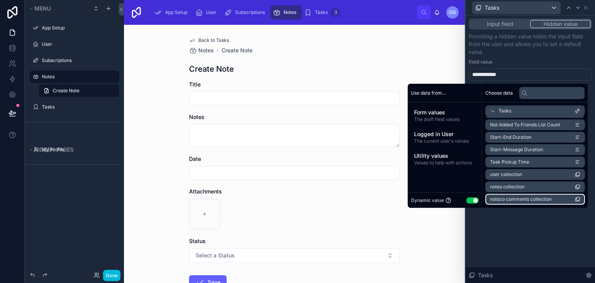
click at [534, 196] on span "noloco comments collection" at bounding box center [521, 199] width 62 height 6
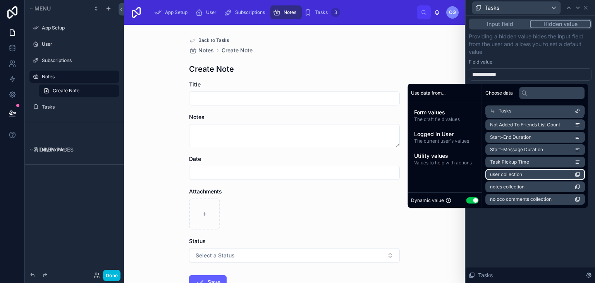
click at [533, 177] on li "user collection" at bounding box center [536, 174] width 100 height 11
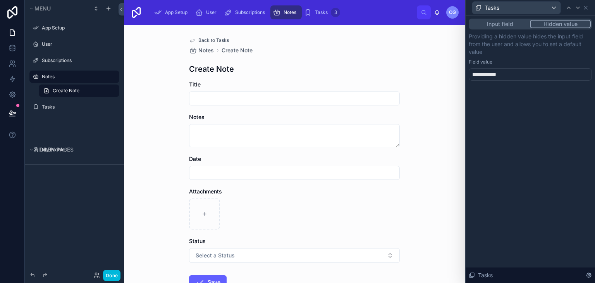
click at [509, 14] on div "Tasks" at bounding box center [530, 7] width 123 height 15
click at [506, 20] on button "Input field" at bounding box center [500, 24] width 60 height 9
click at [545, 20] on button "Hidden value" at bounding box center [560, 24] width 61 height 9
click at [518, 9] on div "Tasks" at bounding box center [516, 8] width 88 height 12
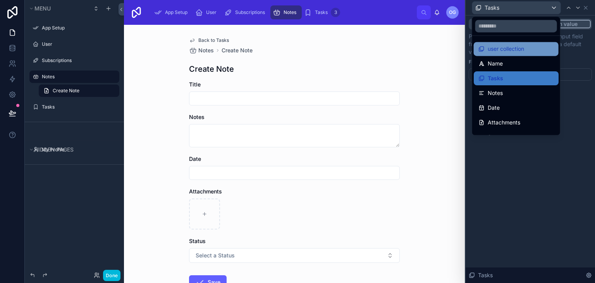
click at [507, 43] on div "user collection" at bounding box center [516, 49] width 85 height 14
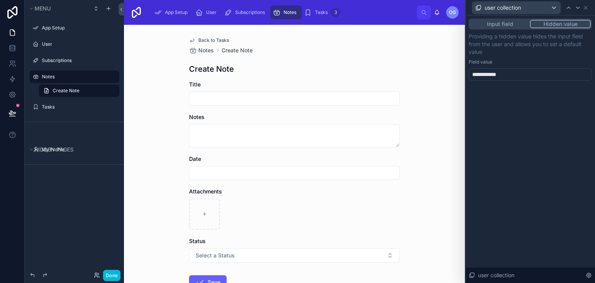
click at [499, 71] on span "**********" at bounding box center [486, 75] width 29 height 8
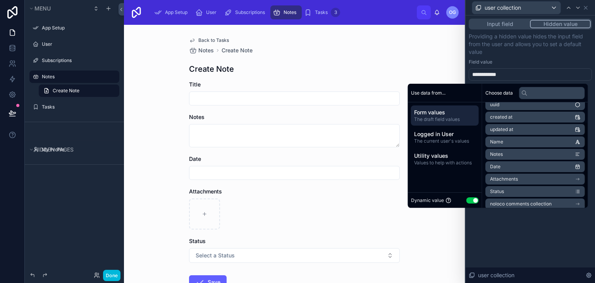
scroll to position [23, 0]
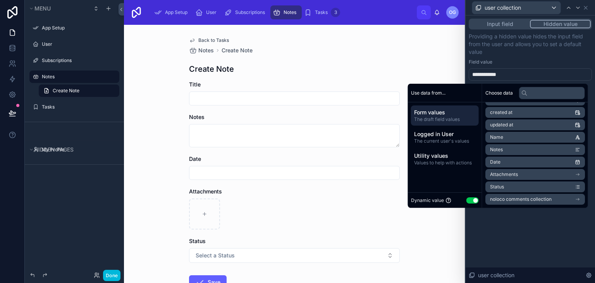
click at [437, 121] on span "The draft field values" at bounding box center [445, 119] width 62 height 6
click at [531, 200] on span "noloco comments collection" at bounding box center [521, 199] width 62 height 6
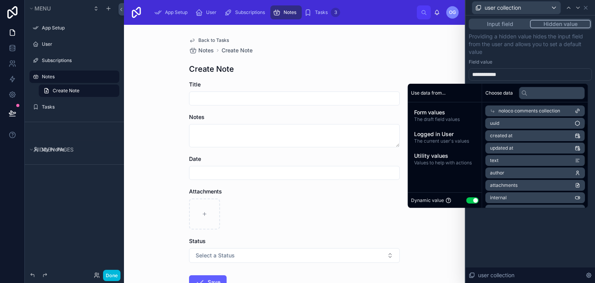
scroll to position [16, 0]
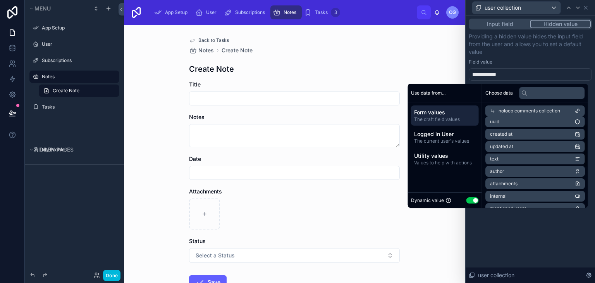
click at [437, 117] on span "The draft field values" at bounding box center [445, 119] width 62 height 6
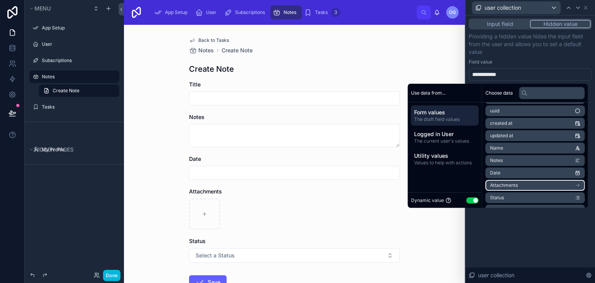
scroll to position [0, 0]
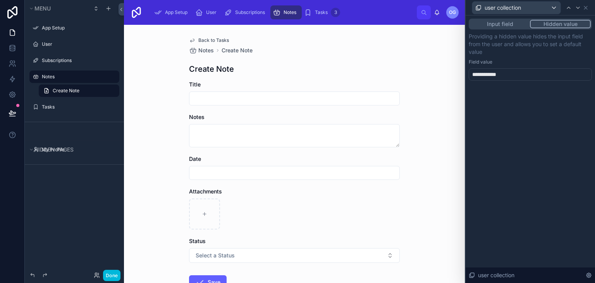
click at [492, 47] on p "Providing a hidden value hides the input field from the user and allows you to …" at bounding box center [530, 44] width 123 height 23
click at [524, 74] on div "**********" at bounding box center [530, 74] width 123 height 12
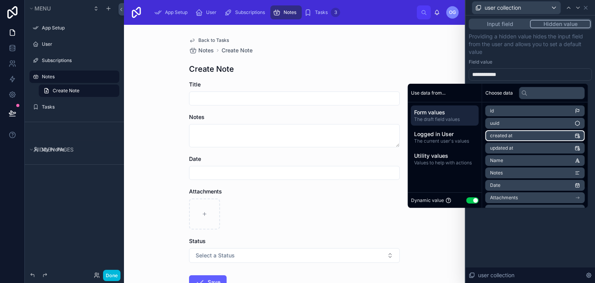
scroll to position [23, 0]
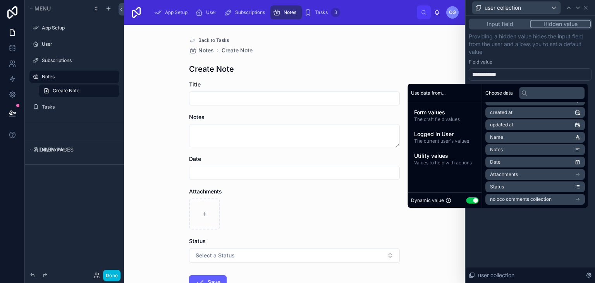
click at [517, 62] on div "Field value" at bounding box center [530, 62] width 123 height 6
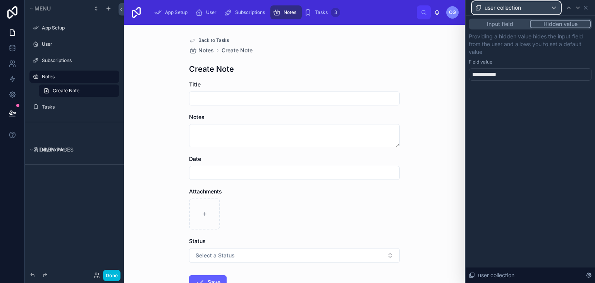
click at [520, 14] on div "user collection" at bounding box center [516, 8] width 88 height 12
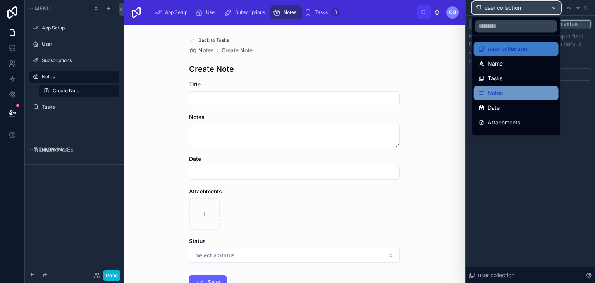
scroll to position [11, 0]
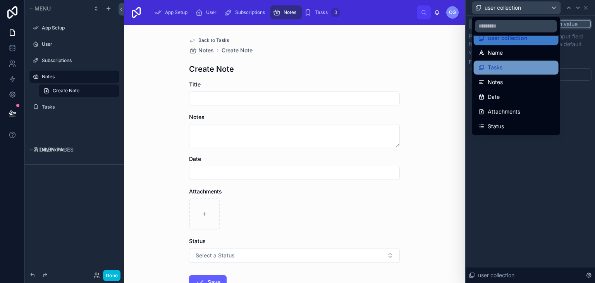
click at [508, 62] on div "Tasks" at bounding box center [516, 67] width 85 height 14
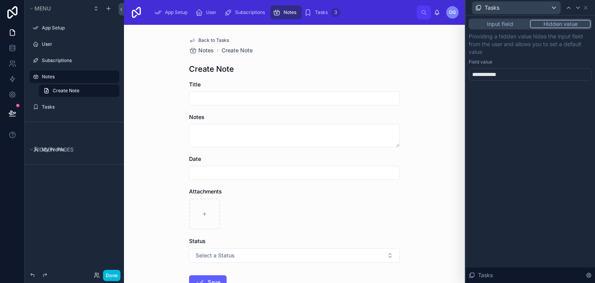
click at [505, 72] on div "**********" at bounding box center [530, 74] width 123 height 12
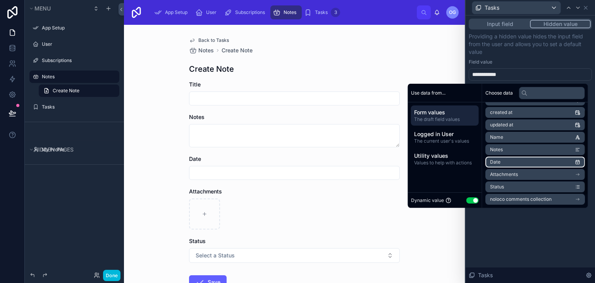
scroll to position [0, 0]
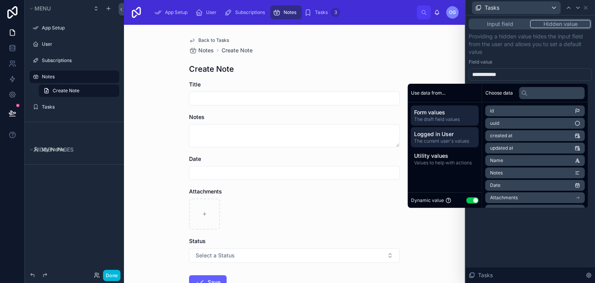
click at [440, 135] on span "Logged in User" at bounding box center [445, 134] width 62 height 8
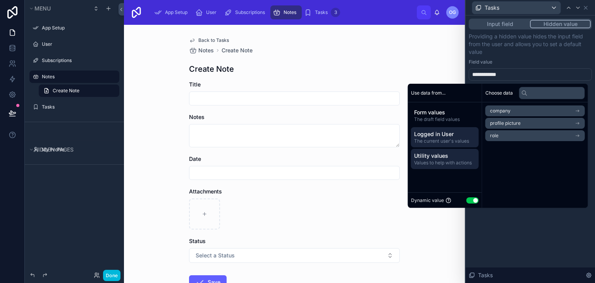
click at [432, 160] on span "Values to help with actions" at bounding box center [445, 163] width 62 height 6
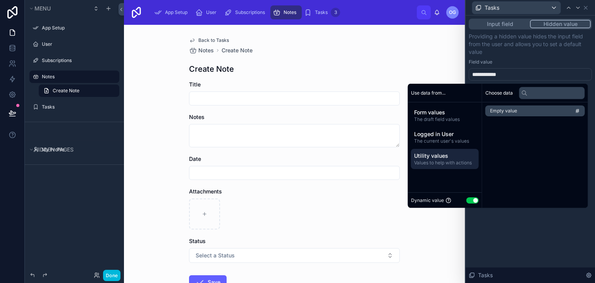
click at [468, 198] on button "Use setting" at bounding box center [473, 200] width 12 height 6
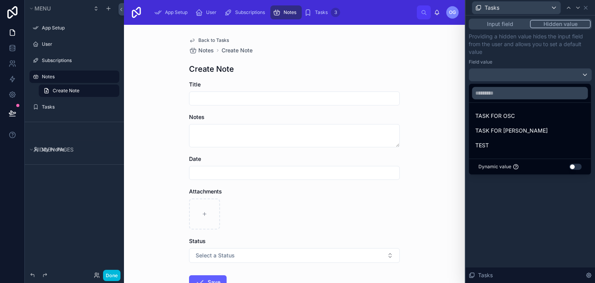
click at [517, 195] on div at bounding box center [530, 141] width 129 height 283
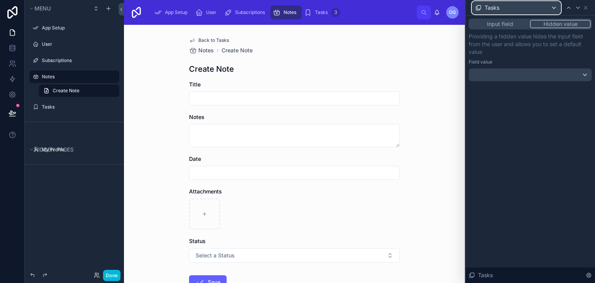
click at [543, 11] on div "Tasks" at bounding box center [516, 8] width 88 height 12
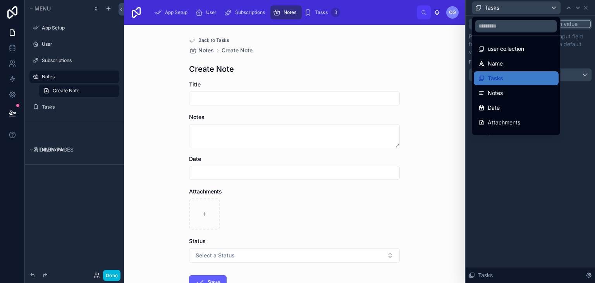
click at [577, 42] on div at bounding box center [530, 141] width 129 height 283
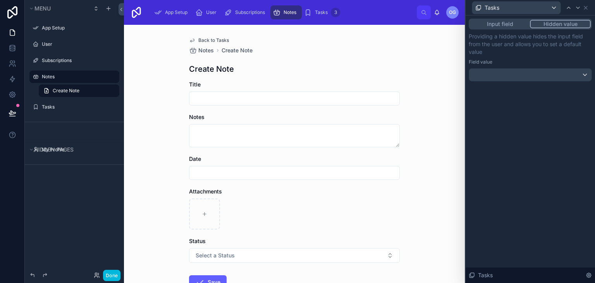
click at [512, 21] on button "Input field" at bounding box center [500, 24] width 60 height 9
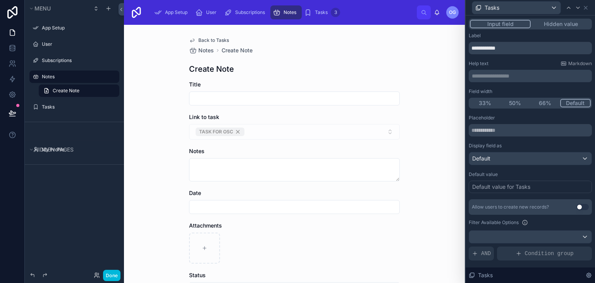
click at [549, 28] on div "Input field Hidden value" at bounding box center [530, 24] width 123 height 11
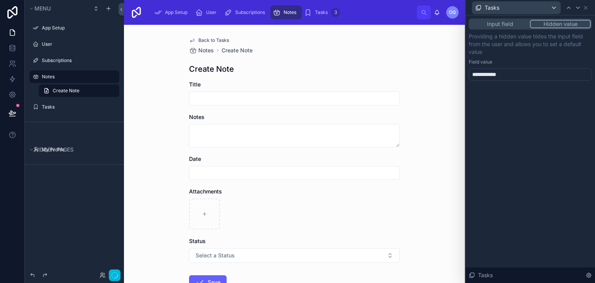
click at [549, 25] on button "Hidden value" at bounding box center [560, 24] width 61 height 9
click at [525, 11] on div "Tasks" at bounding box center [516, 8] width 88 height 12
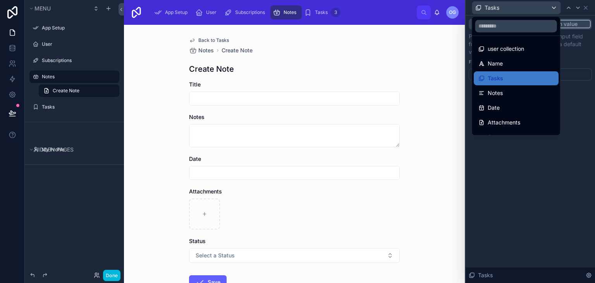
click at [579, 40] on div at bounding box center [530, 141] width 129 height 283
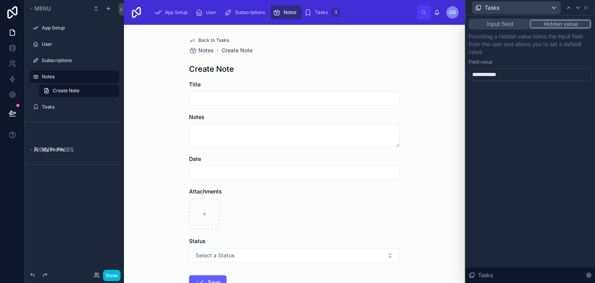
click at [490, 17] on div "**********" at bounding box center [530, 58] width 129 height 84
click at [490, 22] on button "Input field" at bounding box center [500, 24] width 60 height 9
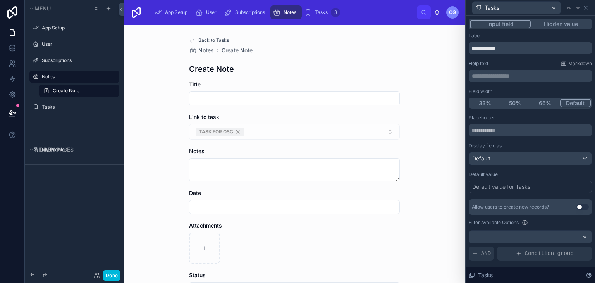
click at [539, 185] on div "Default value for Tasks" at bounding box center [530, 187] width 123 height 12
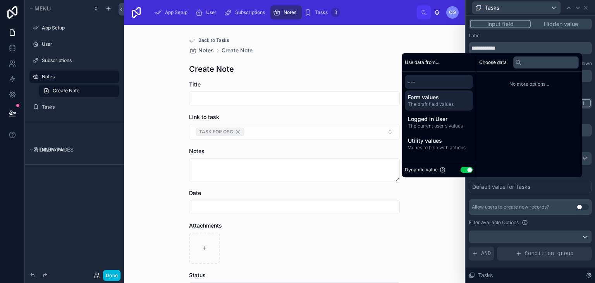
click at [422, 92] on div "Form values The draft field values" at bounding box center [439, 100] width 68 height 20
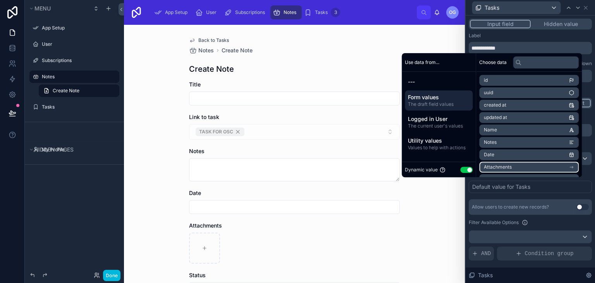
scroll to position [36, 0]
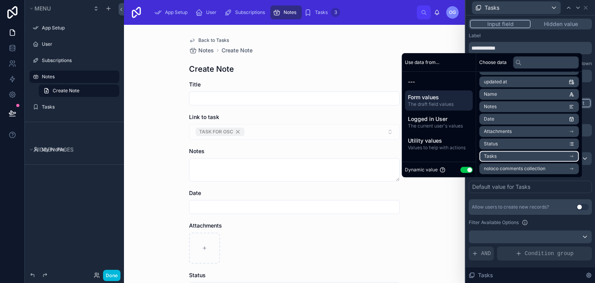
click at [494, 152] on li "Tasks" at bounding box center [529, 156] width 100 height 11
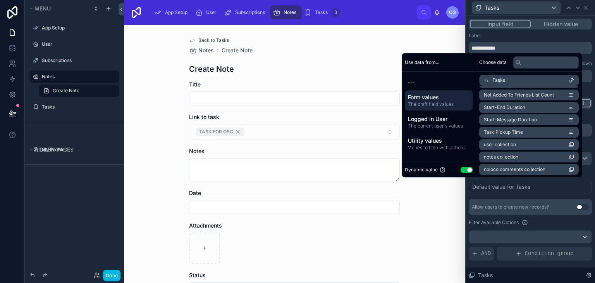
scroll to position [186, 0]
click at [505, 151] on li "notes collection" at bounding box center [529, 156] width 100 height 11
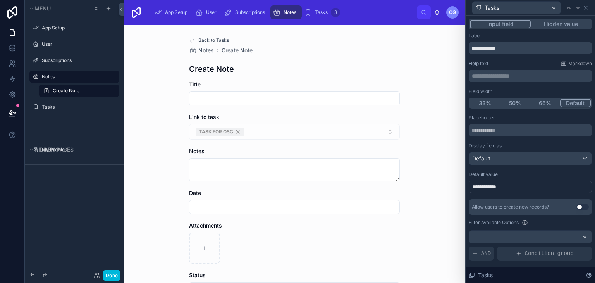
click at [515, 195] on div "**********" at bounding box center [530, 220] width 123 height 210
click at [510, 187] on div "**********" at bounding box center [530, 187] width 123 height 12
click at [512, 182] on div "**********" at bounding box center [530, 187] width 123 height 12
click at [307, 90] on div "Title" at bounding box center [294, 93] width 211 height 25
click at [246, 94] on input "text" at bounding box center [294, 98] width 210 height 11
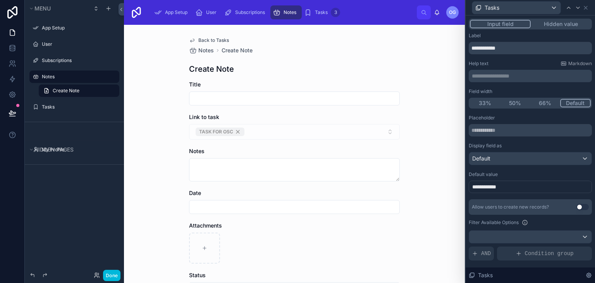
click at [270, 74] on div "Create Note" at bounding box center [294, 69] width 211 height 11
click at [542, 7] on div "Tasks" at bounding box center [516, 8] width 88 height 12
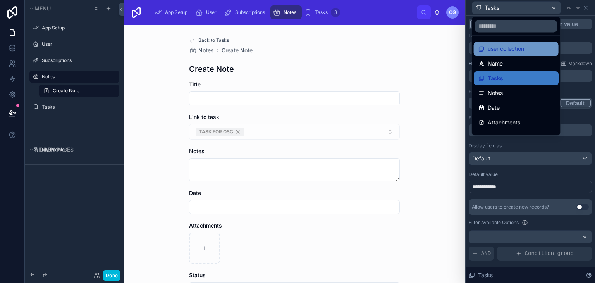
click at [521, 52] on span "user collection" at bounding box center [506, 48] width 36 height 9
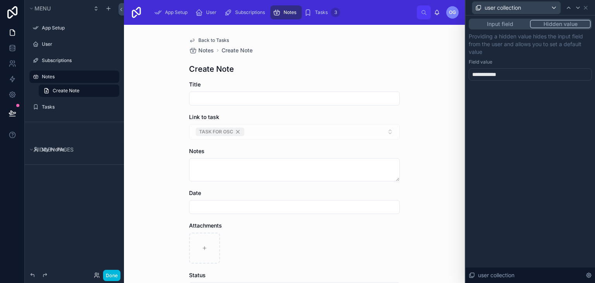
click at [523, 19] on div "Input field Hidden value" at bounding box center [530, 24] width 123 height 11
click at [512, 22] on button "Input field" at bounding box center [500, 24] width 60 height 9
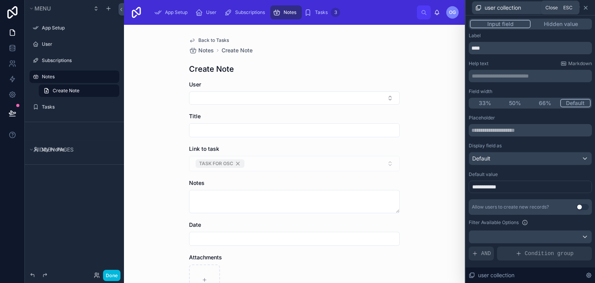
click at [587, 8] on icon at bounding box center [586, 8] width 6 height 6
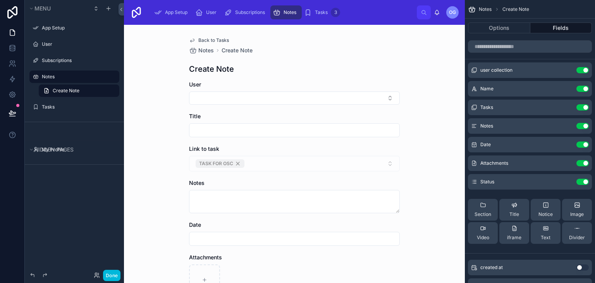
click at [578, 109] on button "Use setting" at bounding box center [583, 107] width 12 height 6
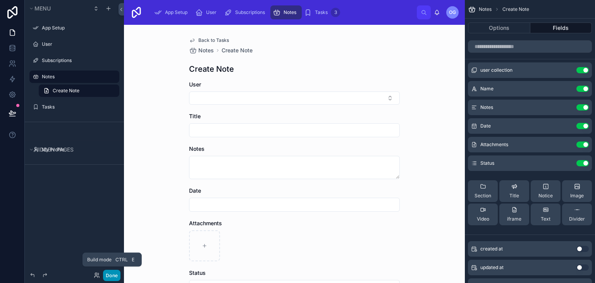
click at [109, 272] on button "Done" at bounding box center [111, 275] width 17 height 11
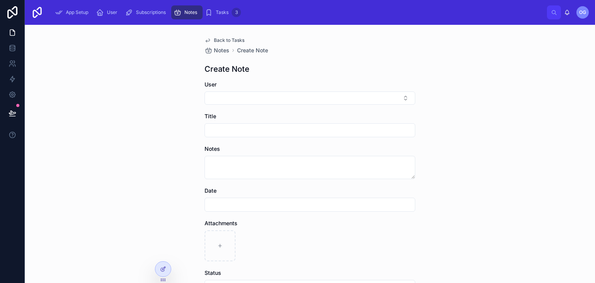
click at [576, 149] on div "Back to Tasks Notes Create Note Create Note User Title Notes Date Attachments S…" at bounding box center [310, 154] width 570 height 258
